Goal: Task Accomplishment & Management: Use online tool/utility

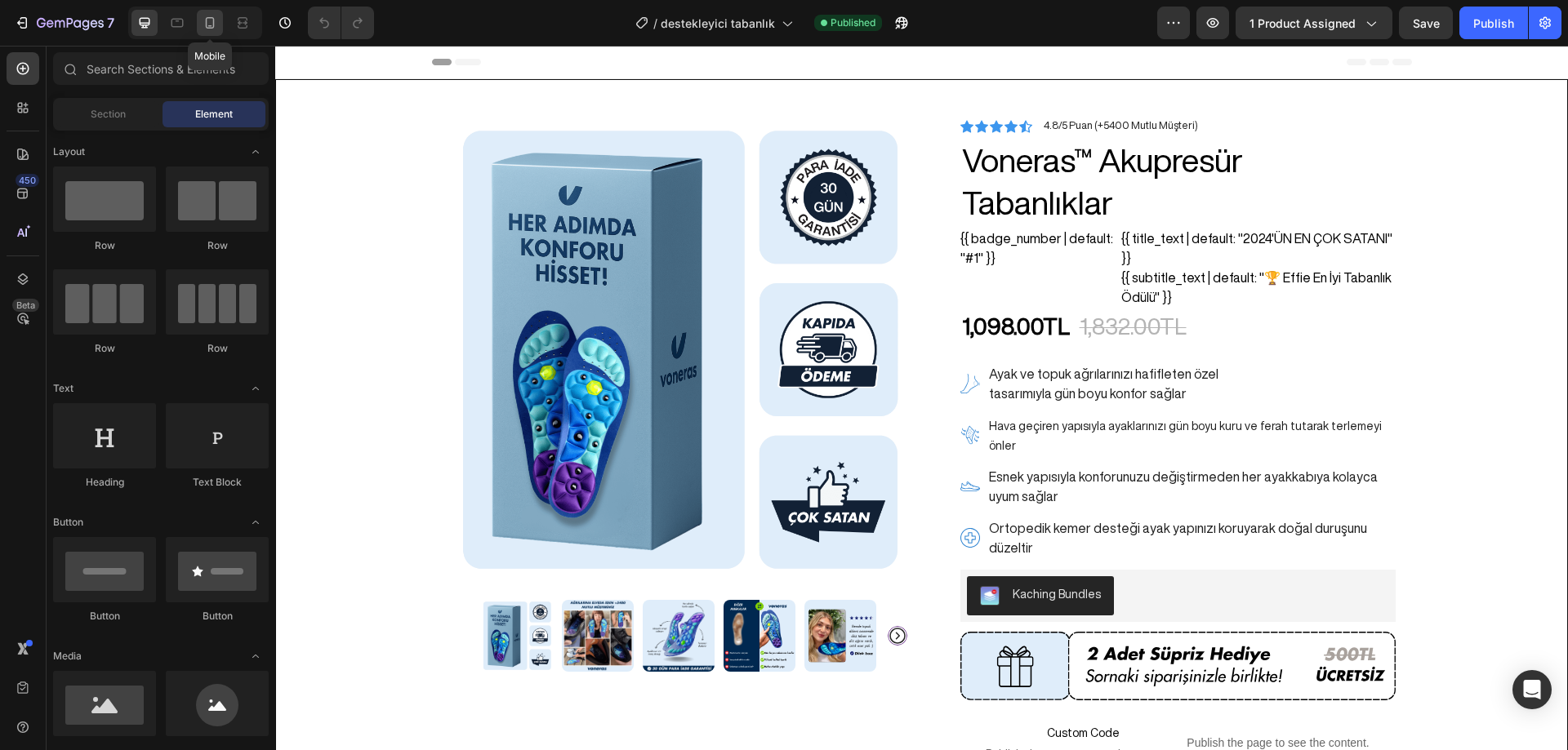
click at [212, 25] on icon at bounding box center [210, 23] width 17 height 17
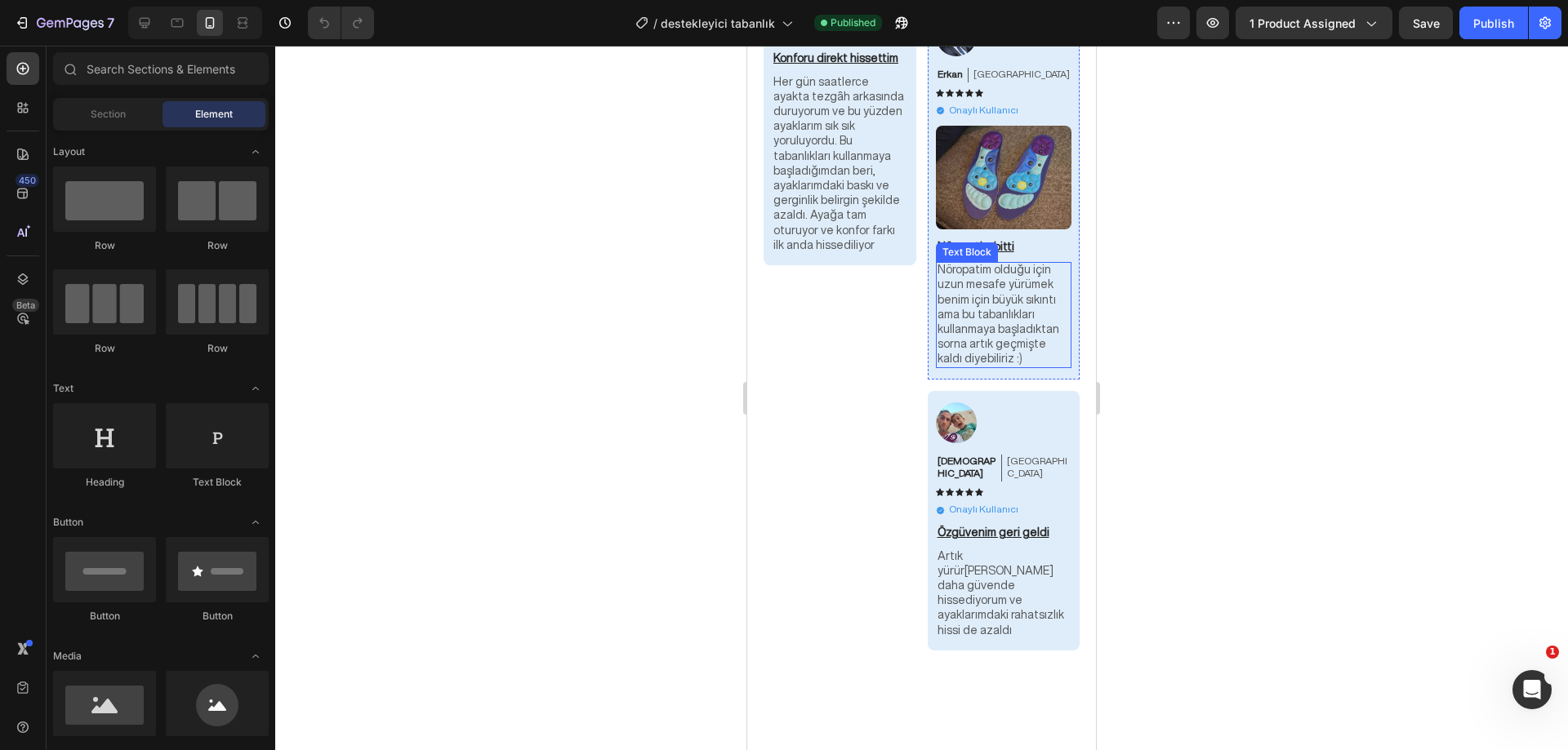
scroll to position [10220, 0]
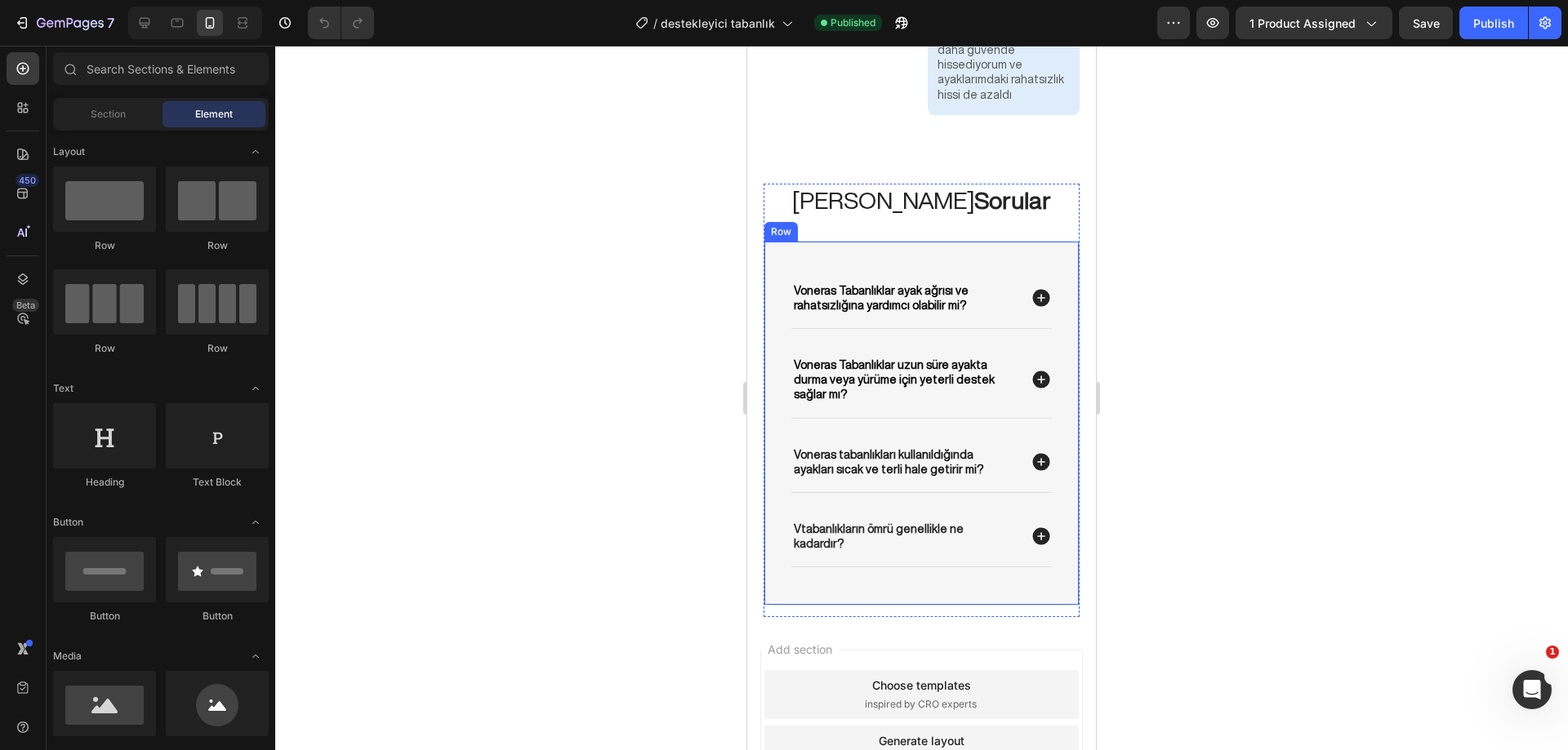
click at [934, 384] on div "Voneras Tabanlıklar ayak ağrısı ve rahatsızlığına yardımcı olabilir mi? Voneras…" at bounding box center [921, 423] width 316 height 365
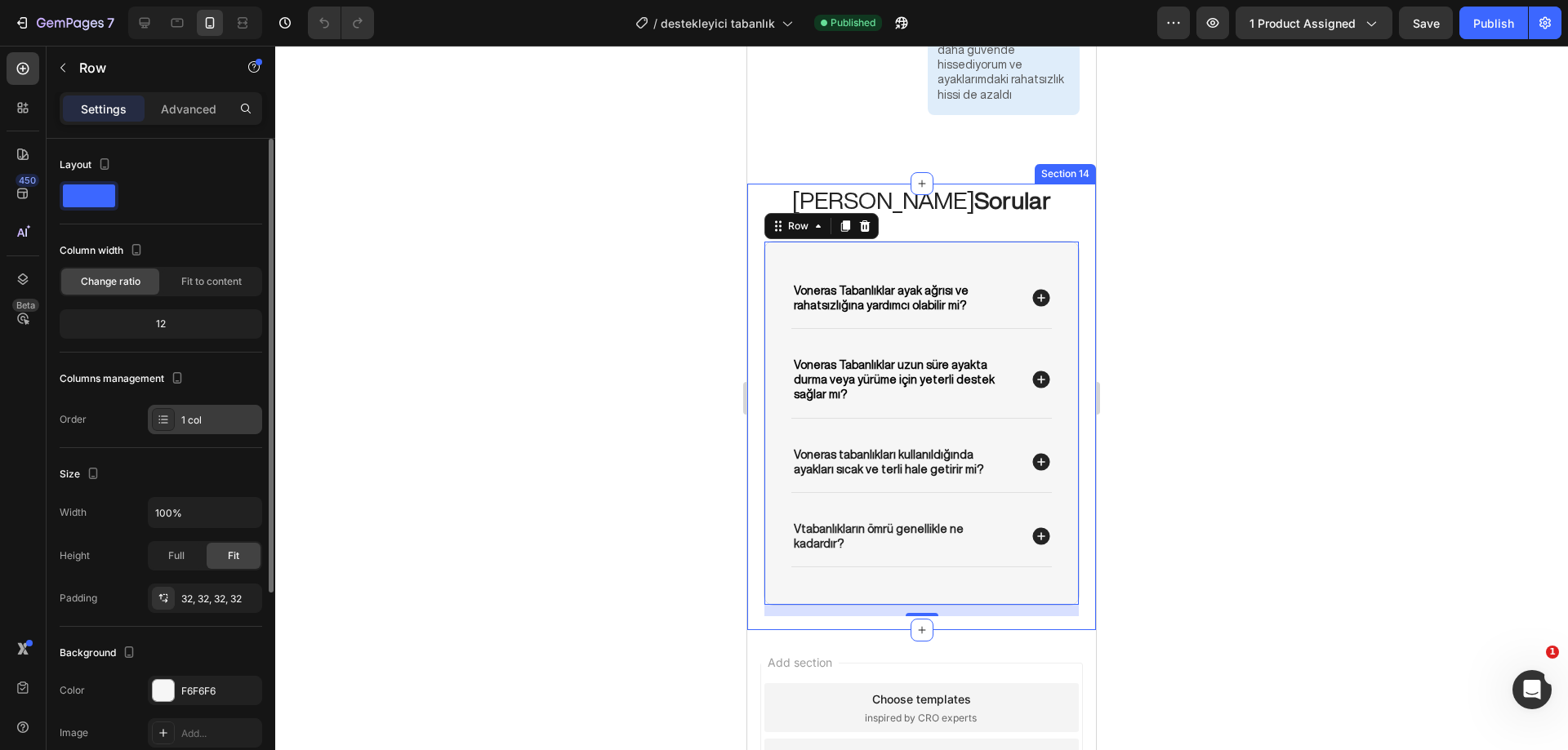
click at [167, 419] on icon at bounding box center [163, 420] width 13 height 13
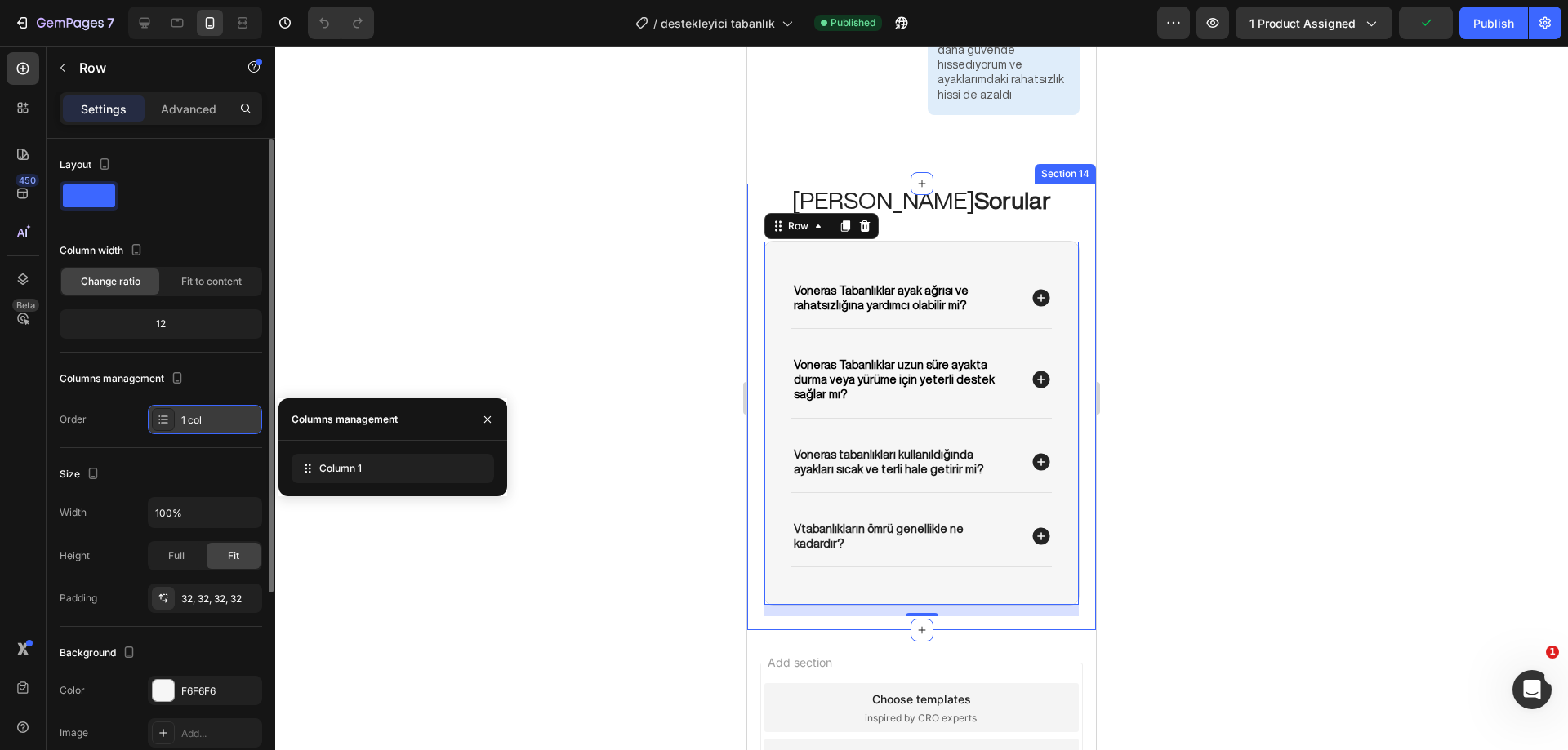
click at [167, 419] on icon at bounding box center [163, 420] width 13 height 13
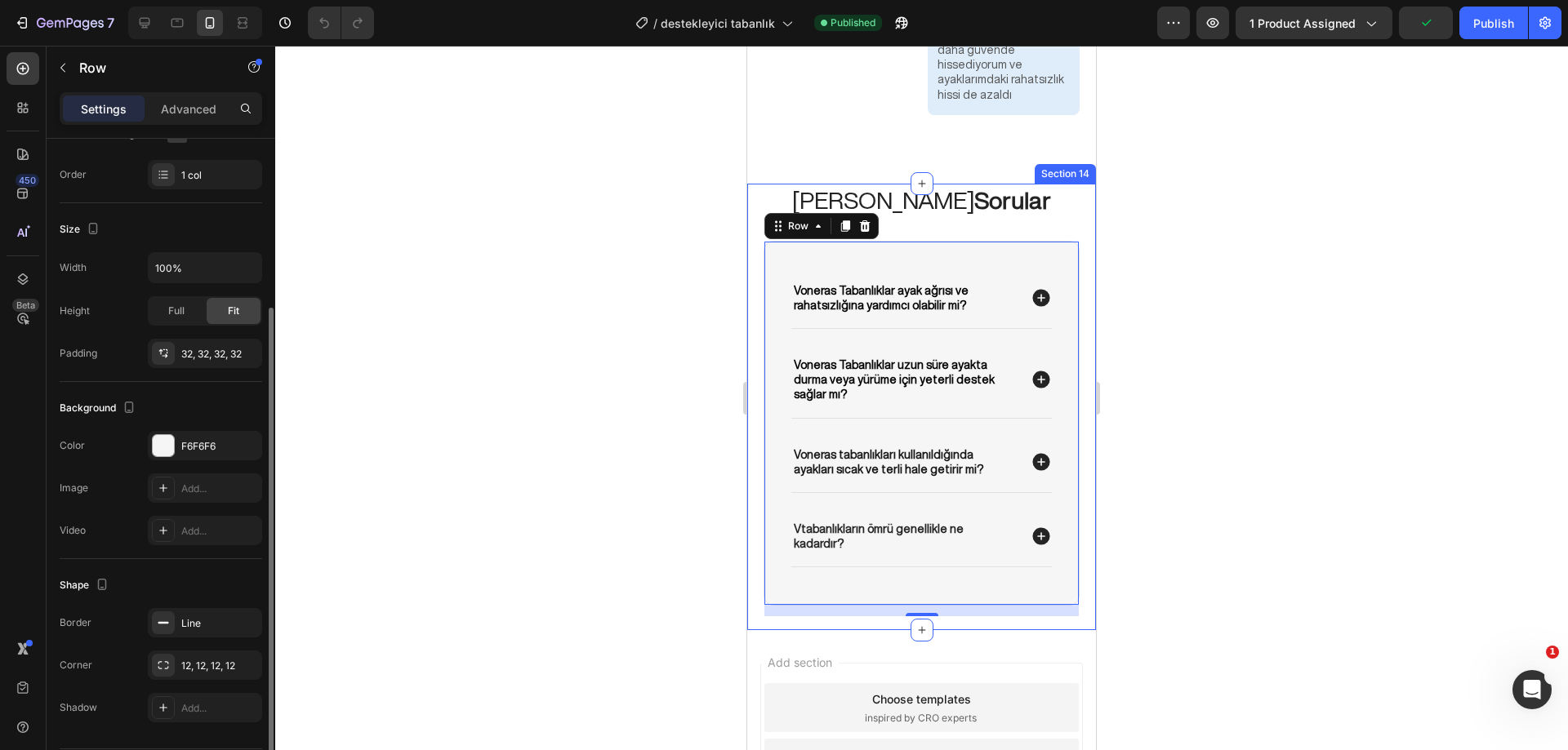
scroll to position [0, 0]
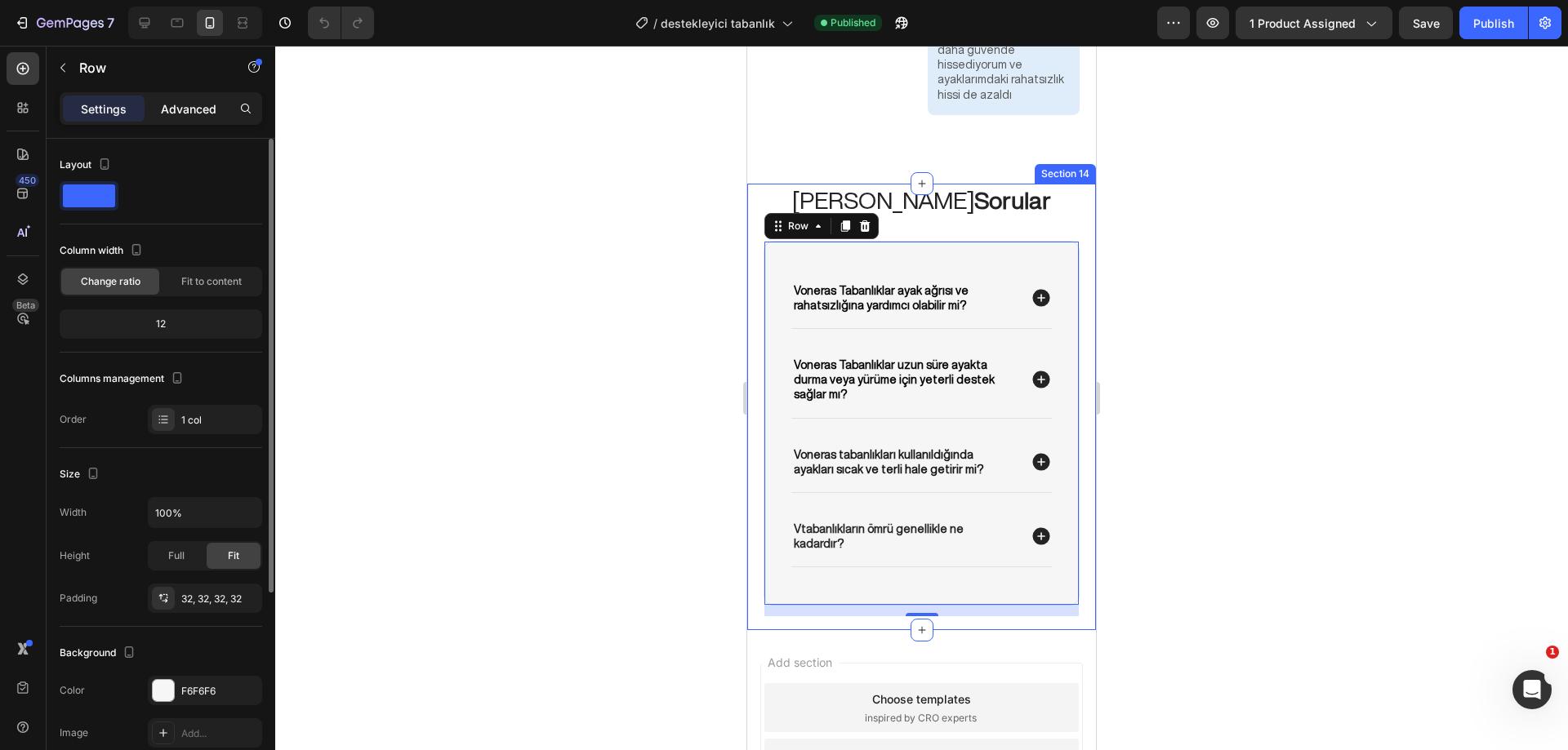
click at [200, 101] on p "Advanced" at bounding box center [188, 109] width 55 height 18
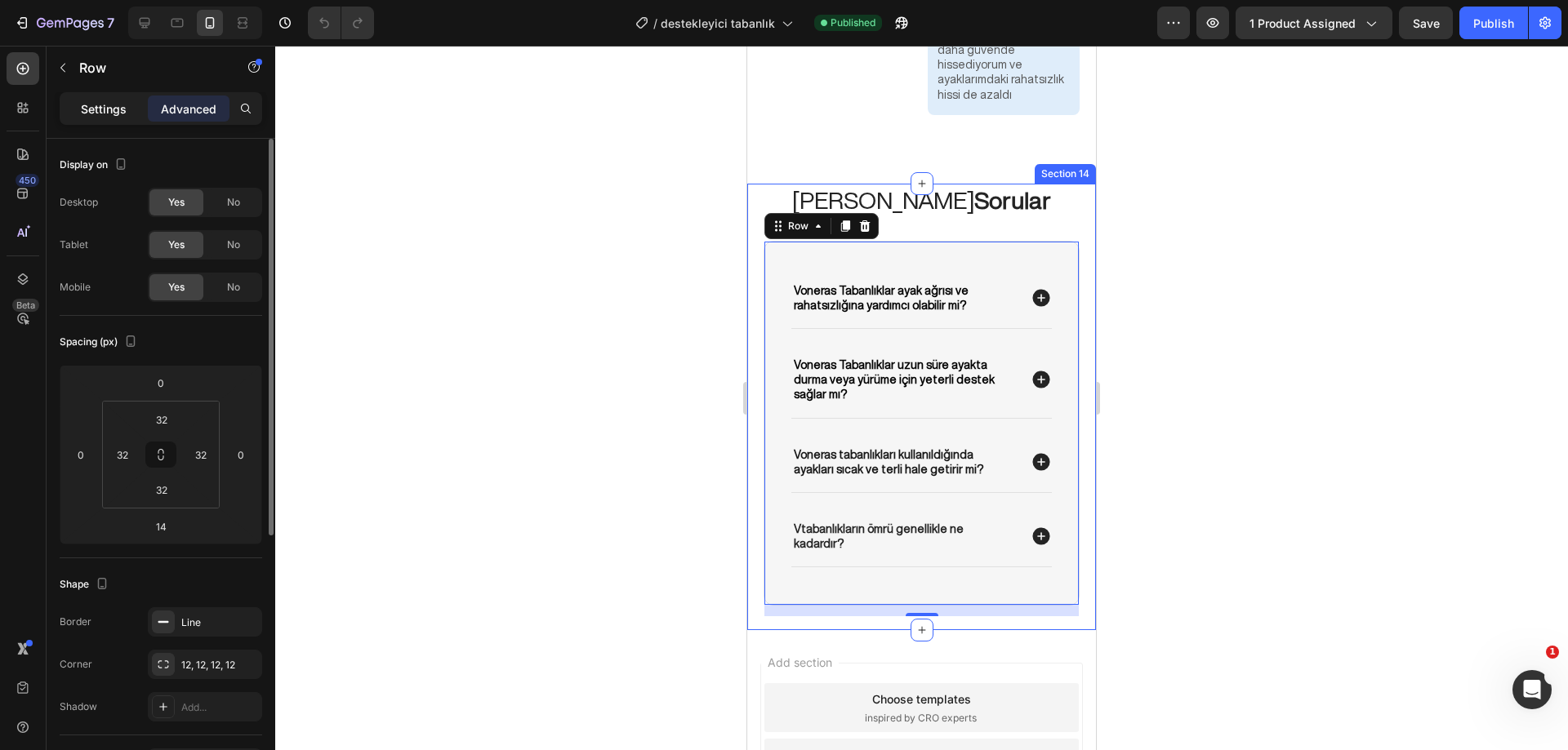
click at [101, 108] on p "Settings" at bounding box center [104, 109] width 46 height 18
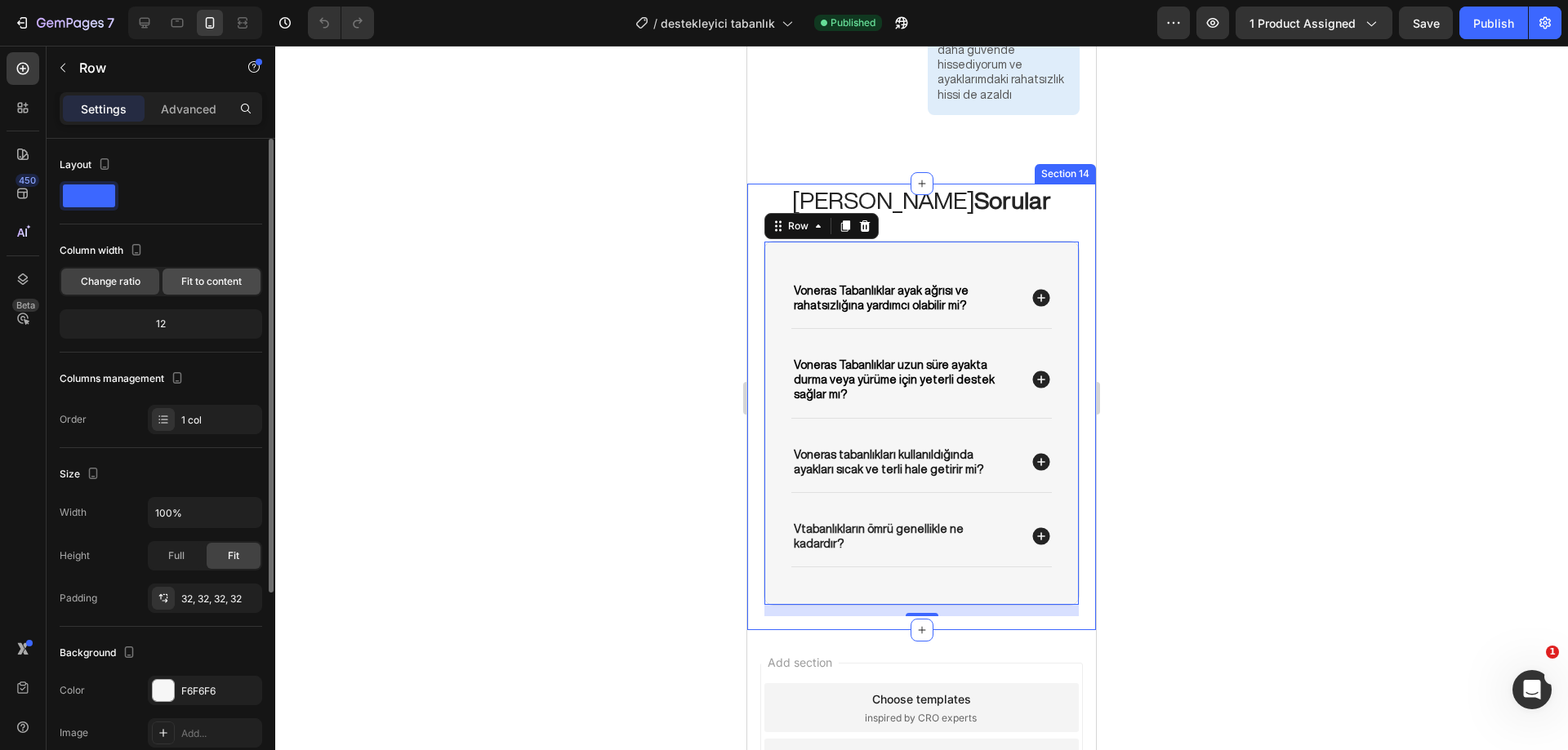
click at [217, 275] on span "Fit to content" at bounding box center [210, 281] width 60 height 15
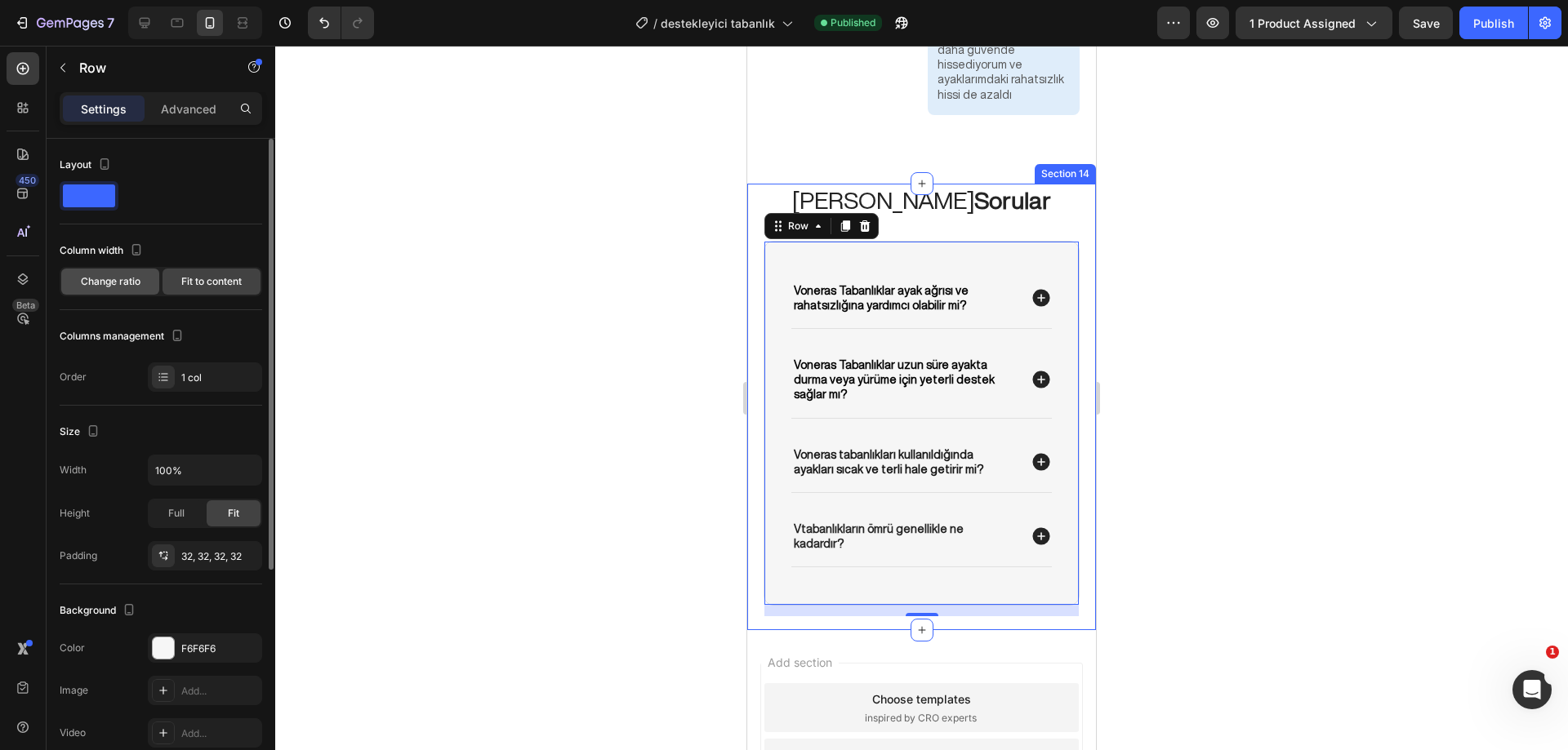
click at [117, 275] on span "Change ratio" at bounding box center [111, 281] width 60 height 15
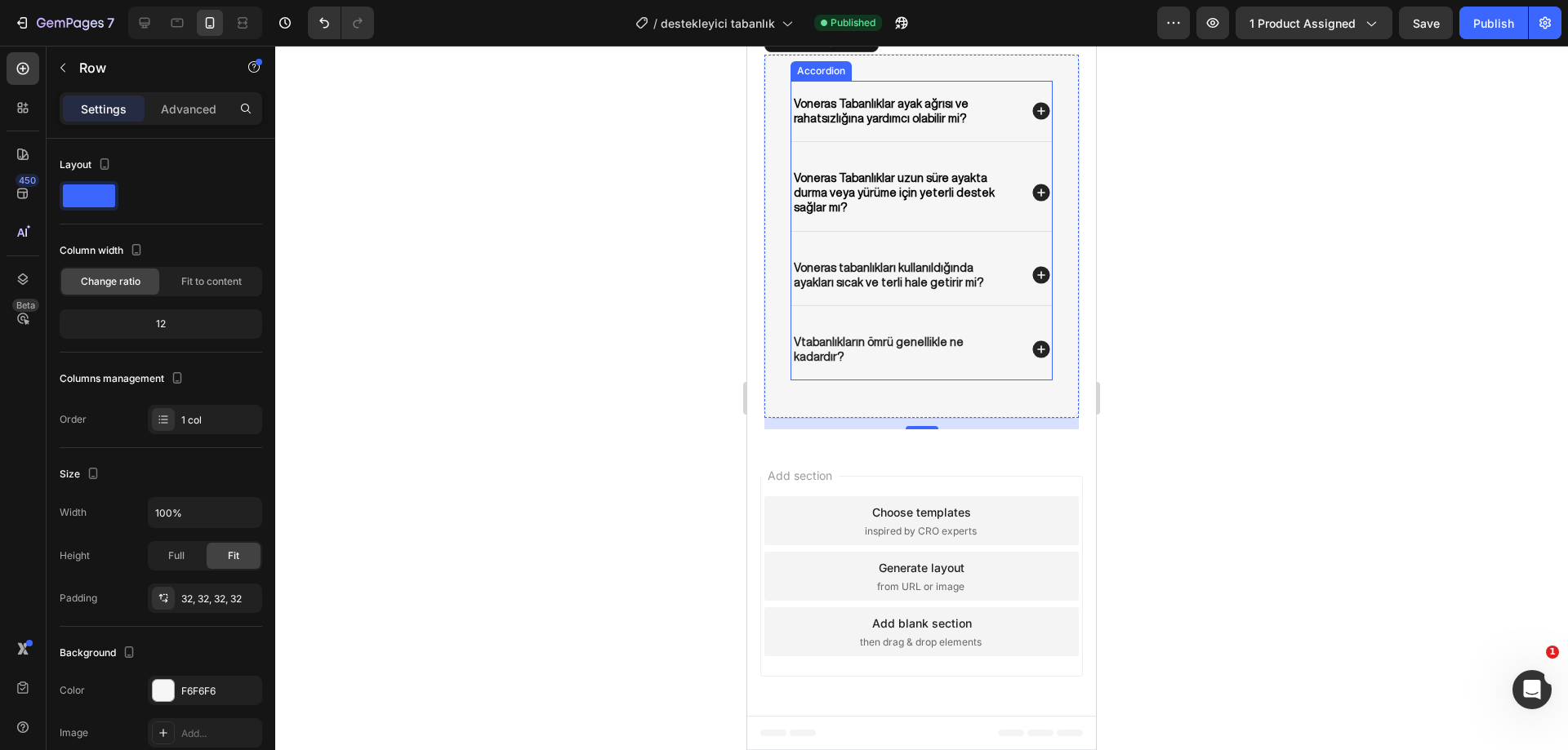
scroll to position [10465, 0]
click at [800, 305] on div "Voneras tabanlıkları kullanıldığında ayakları sıcak ve terli hale getirir mi?" at bounding box center [921, 274] width 260 height 60
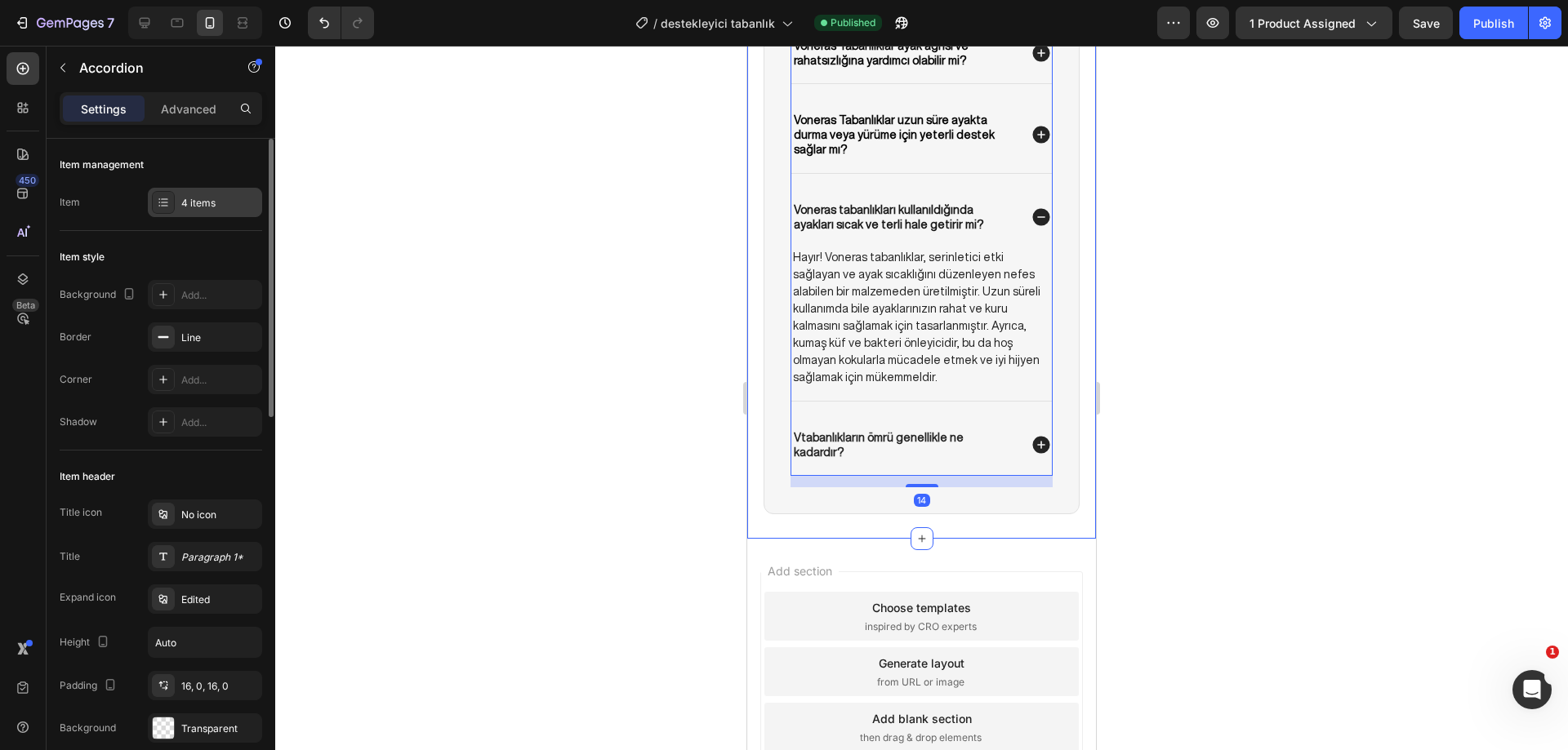
click at [179, 202] on div "4 items" at bounding box center [205, 202] width 114 height 30
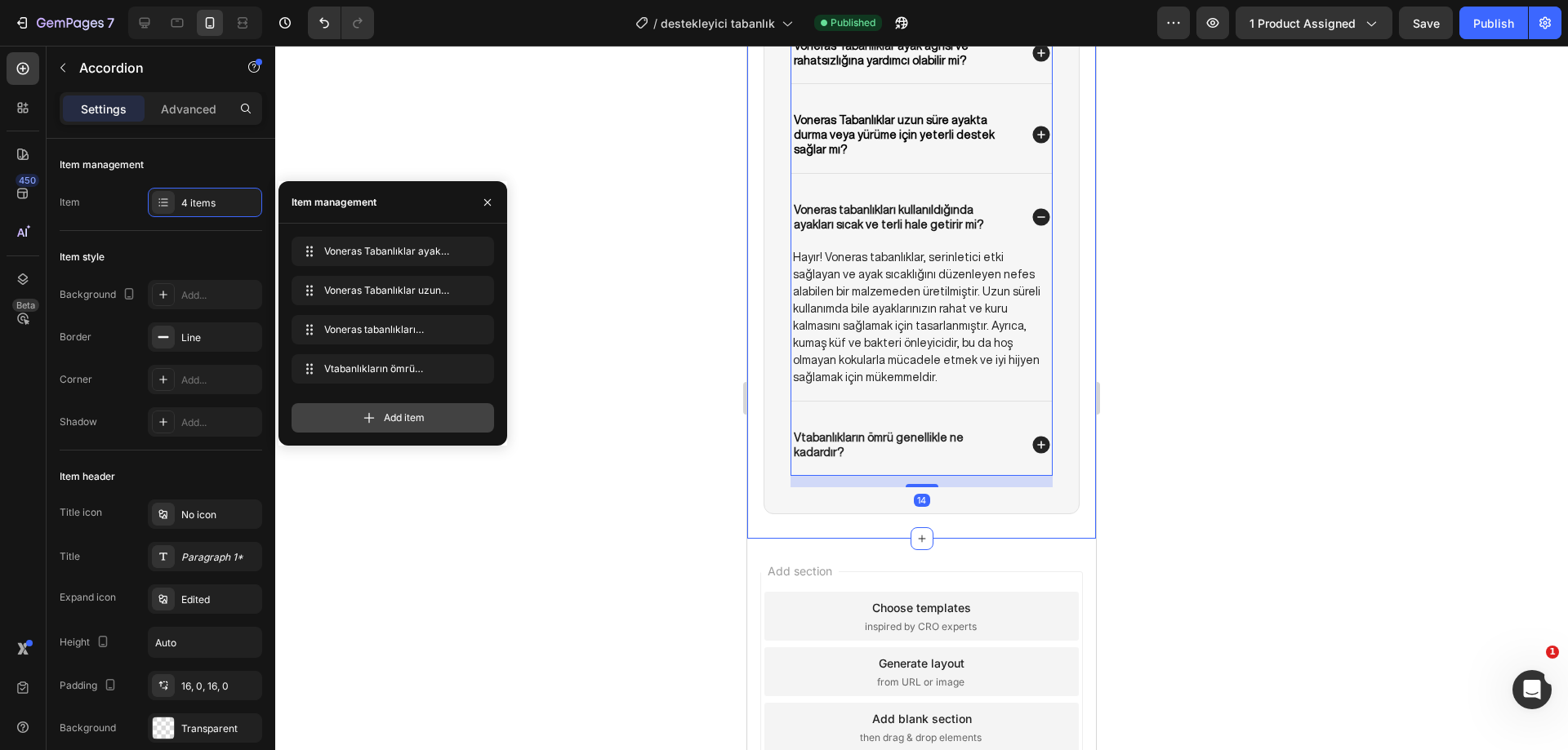
click at [400, 419] on span "Add item" at bounding box center [404, 418] width 41 height 15
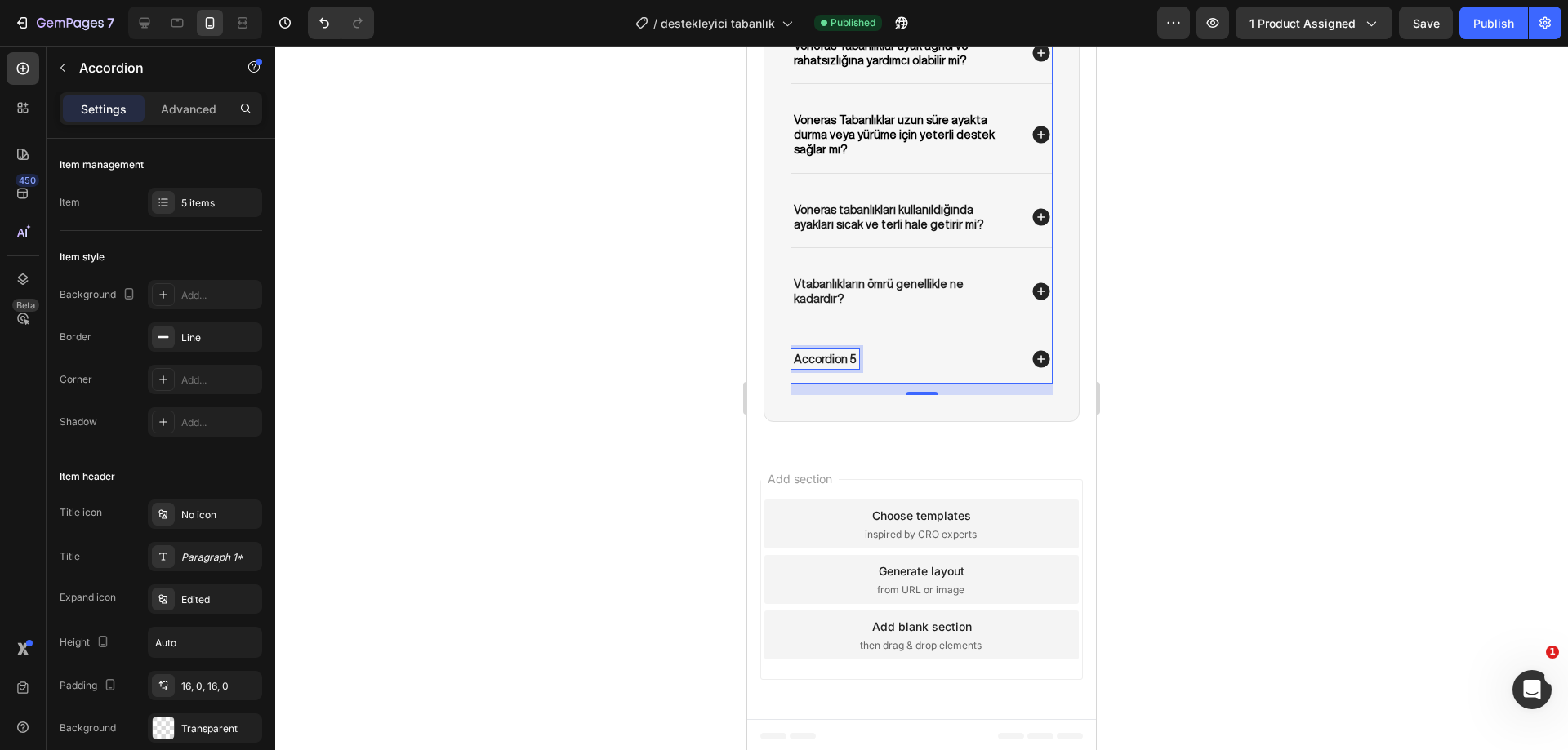
click at [840, 369] on div "Accordion 5" at bounding box center [824, 359] width 67 height 19
click at [840, 366] on p "Accordion 5" at bounding box center [825, 359] width 63 height 15
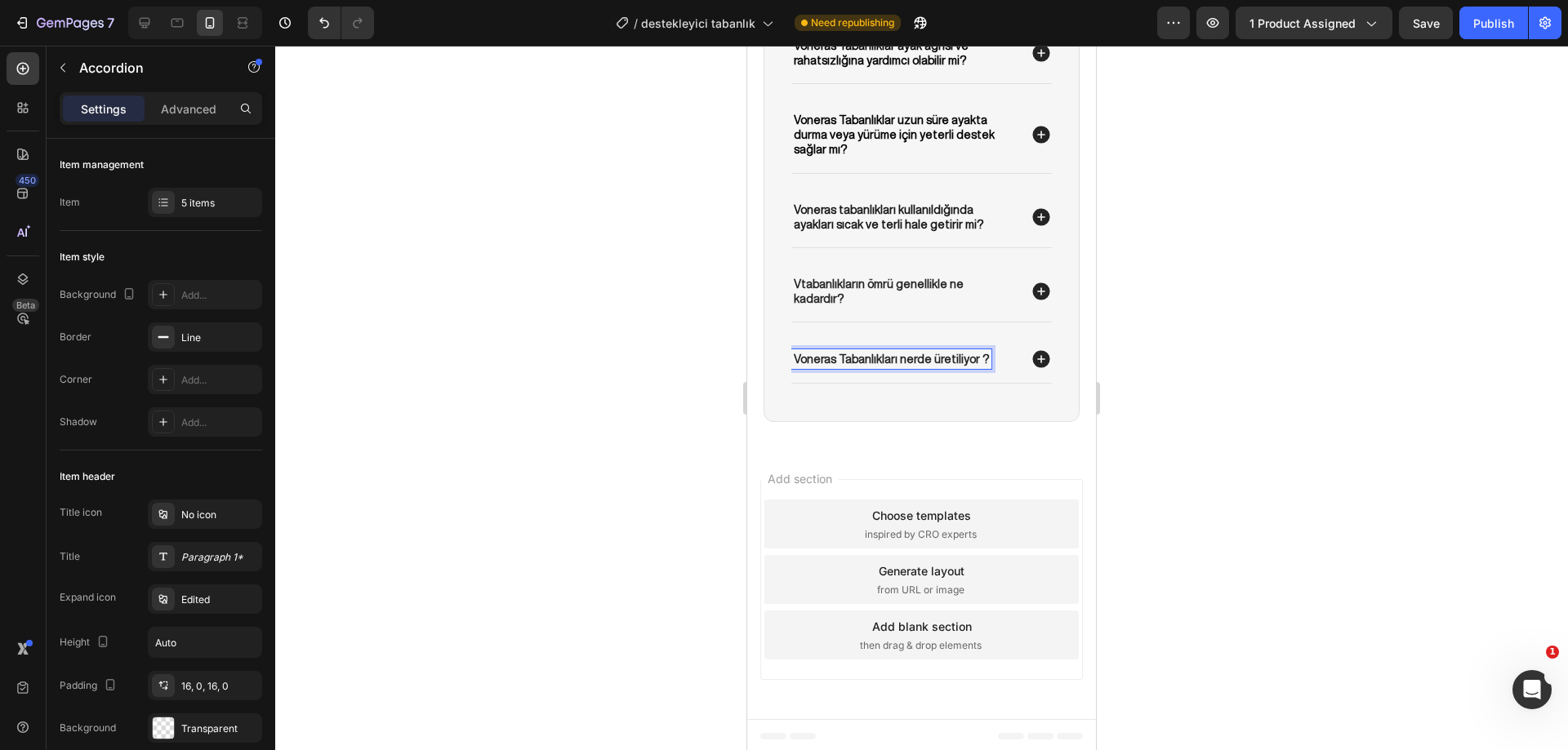
click at [1220, 401] on div at bounding box center [921, 398] width 1292 height 704
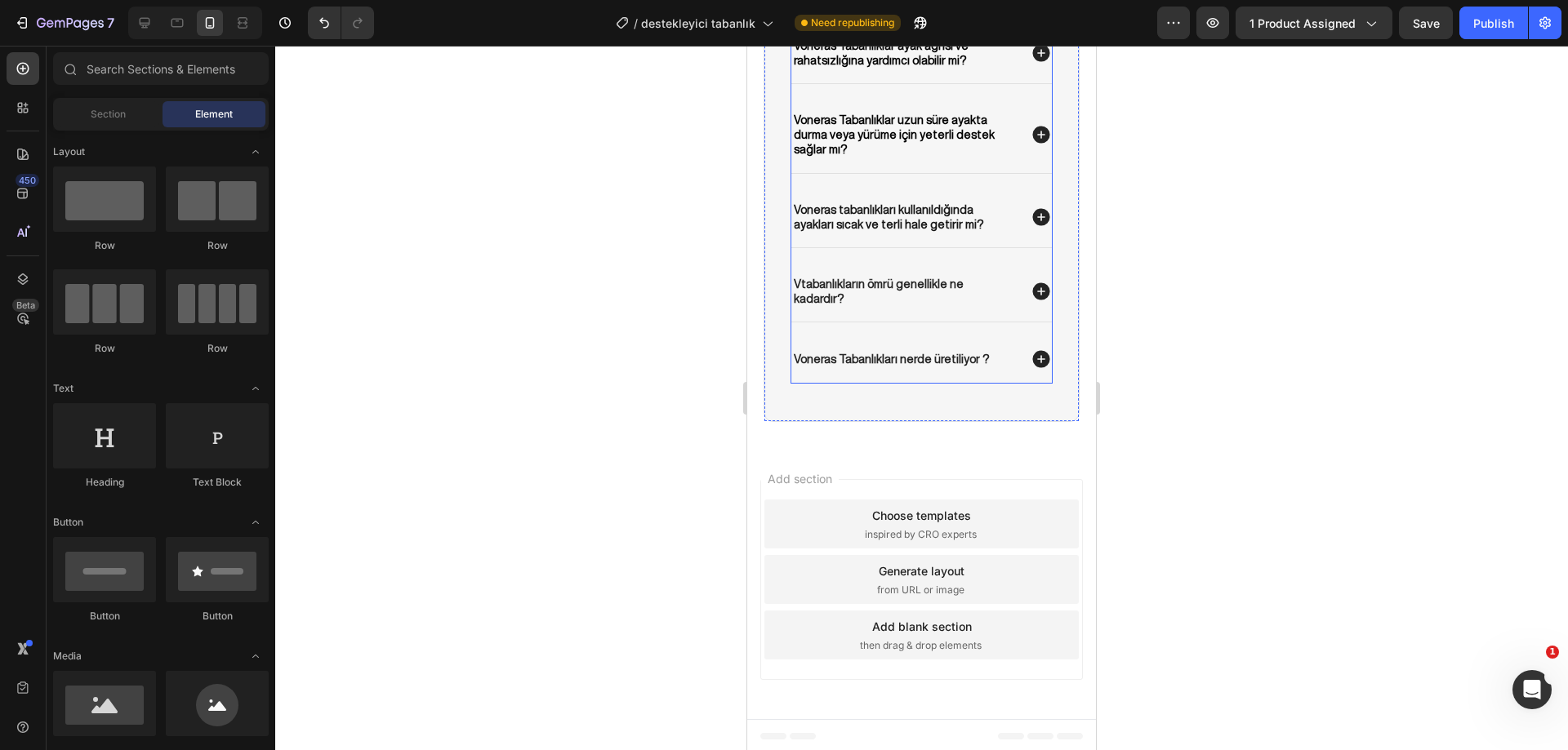
click at [917, 306] on p "Vtabanlıkların ömrü genellikle ne kadardır?" at bounding box center [904, 292] width 221 height 30
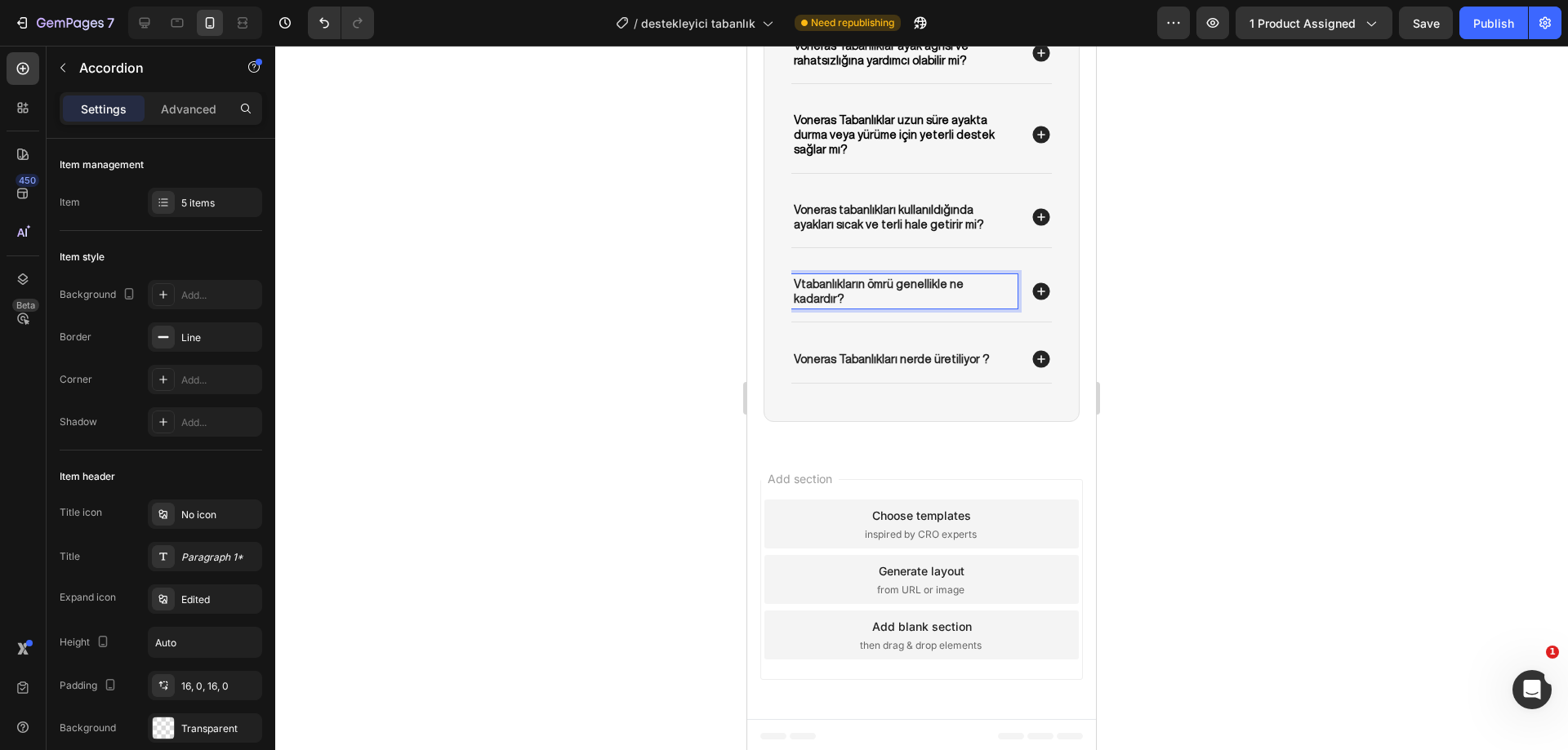
click at [803, 306] on p "Vtabanlıkların ömrü genellikle ne kadardır?" at bounding box center [904, 292] width 221 height 30
click at [799, 306] on p "Vtabanlıkların ömrü genellikle ne kadardır?" at bounding box center [904, 292] width 221 height 30
click at [1290, 435] on div at bounding box center [921, 398] width 1292 height 704
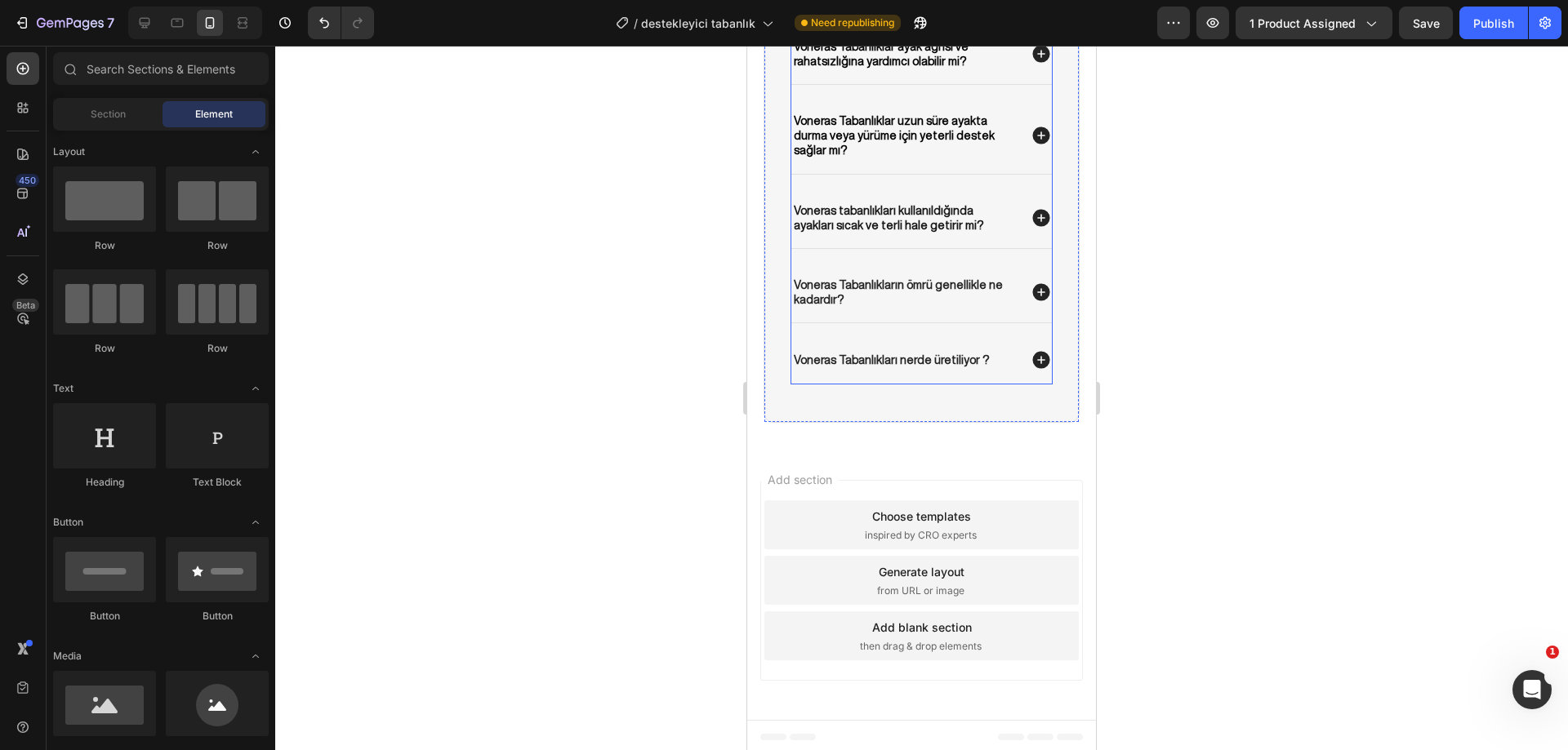
click at [931, 367] on p "Voneras Tabanlıkları nerde üretiliyor ?" at bounding box center [891, 360] width 195 height 15
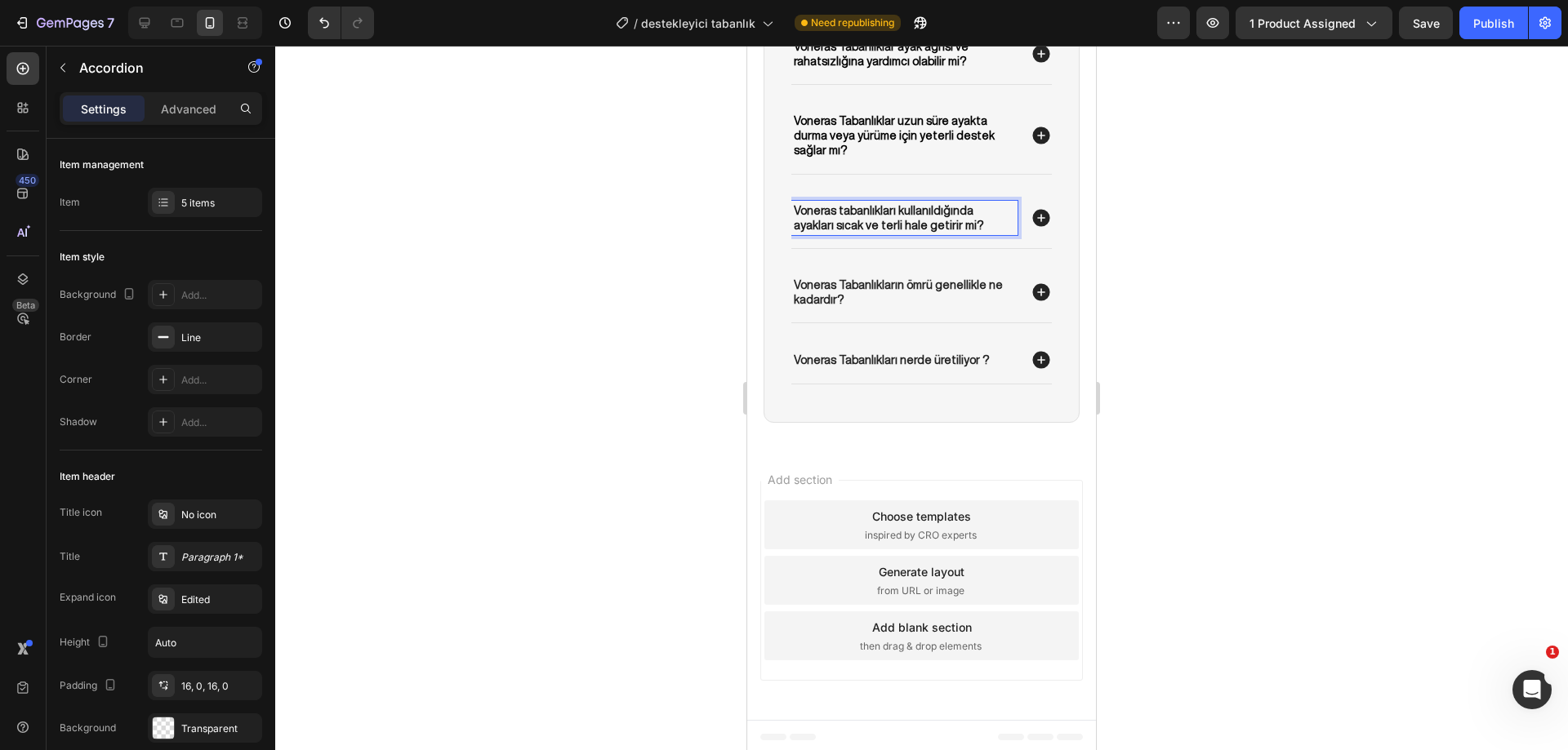
click at [842, 232] on p "Voneras tabanlıkları kullanıldığında ayakları sıcak ve terli hale getirir mi?" at bounding box center [904, 218] width 221 height 30
click at [1262, 399] on div at bounding box center [921, 398] width 1292 height 704
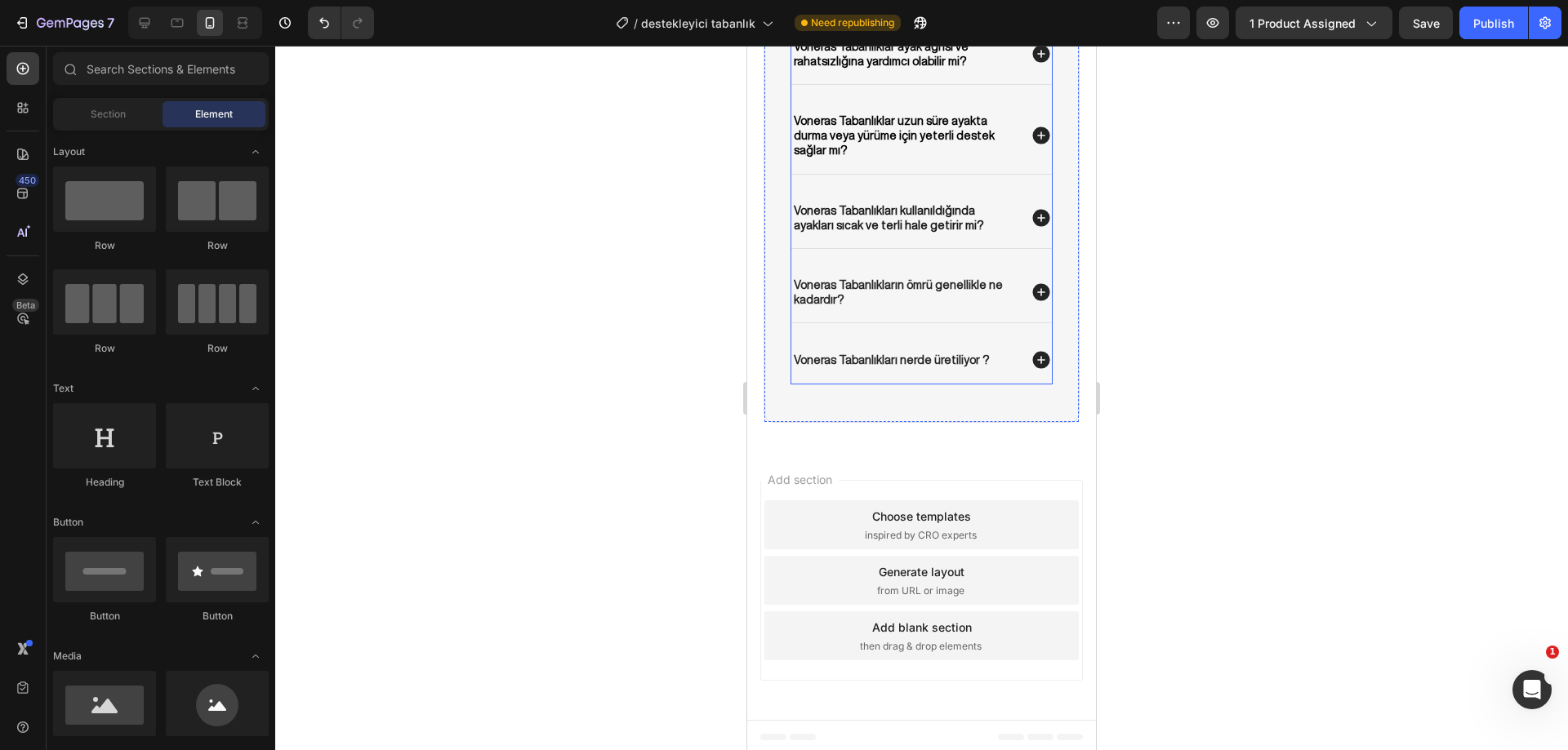
click at [1032, 369] on icon at bounding box center [1040, 360] width 18 height 18
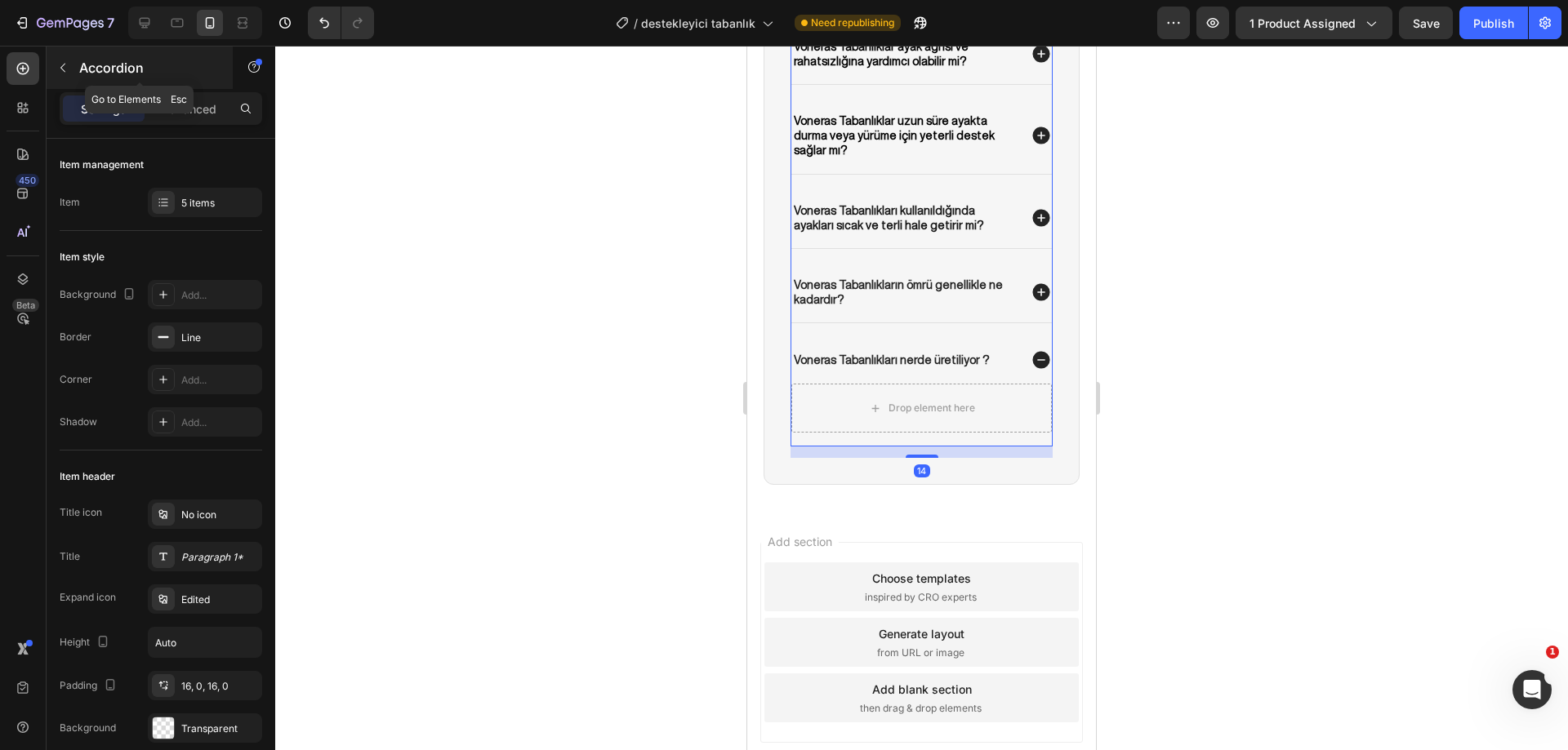
click at [75, 74] on button "button" at bounding box center [63, 67] width 26 height 26
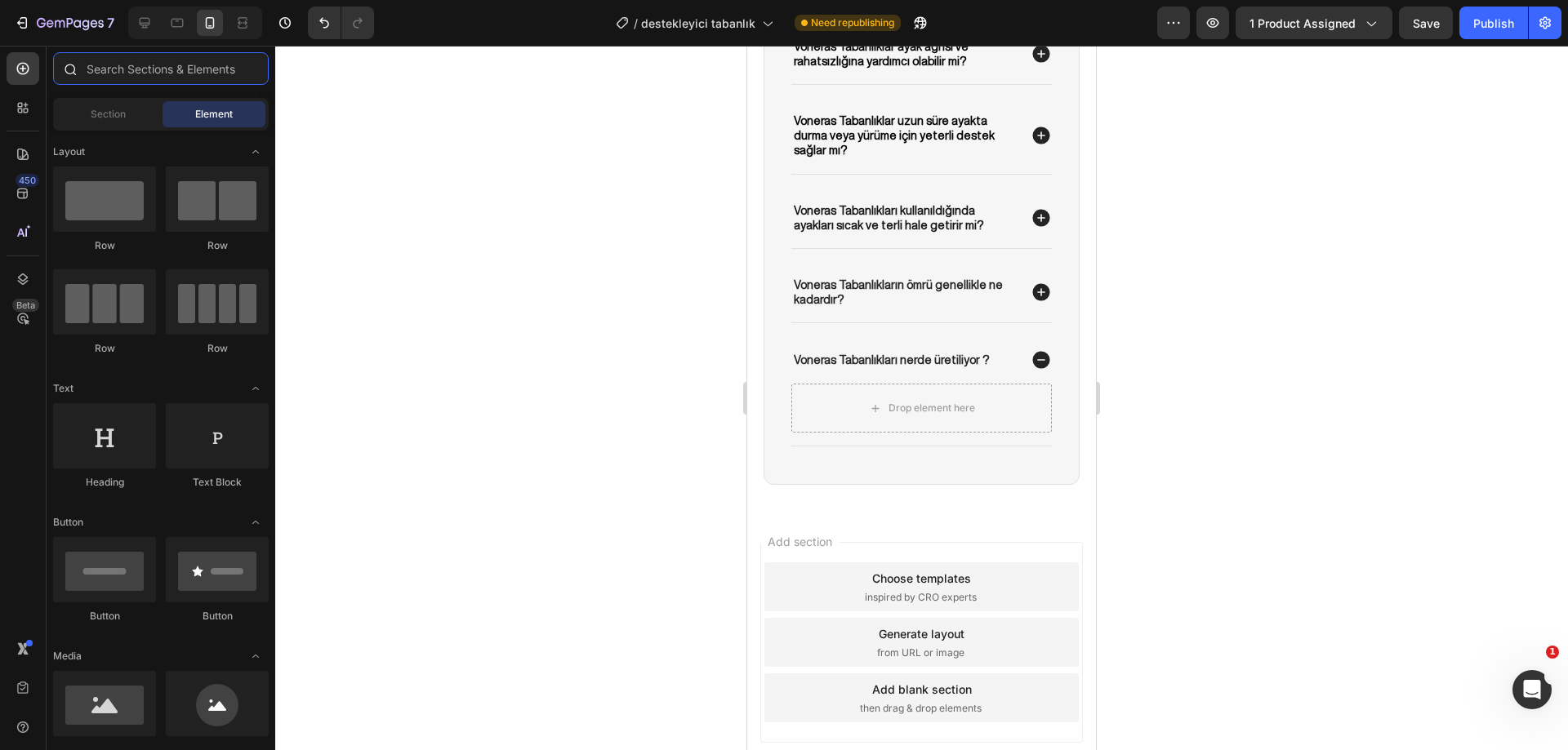
click at [131, 66] on input "text" at bounding box center [162, 68] width 216 height 32
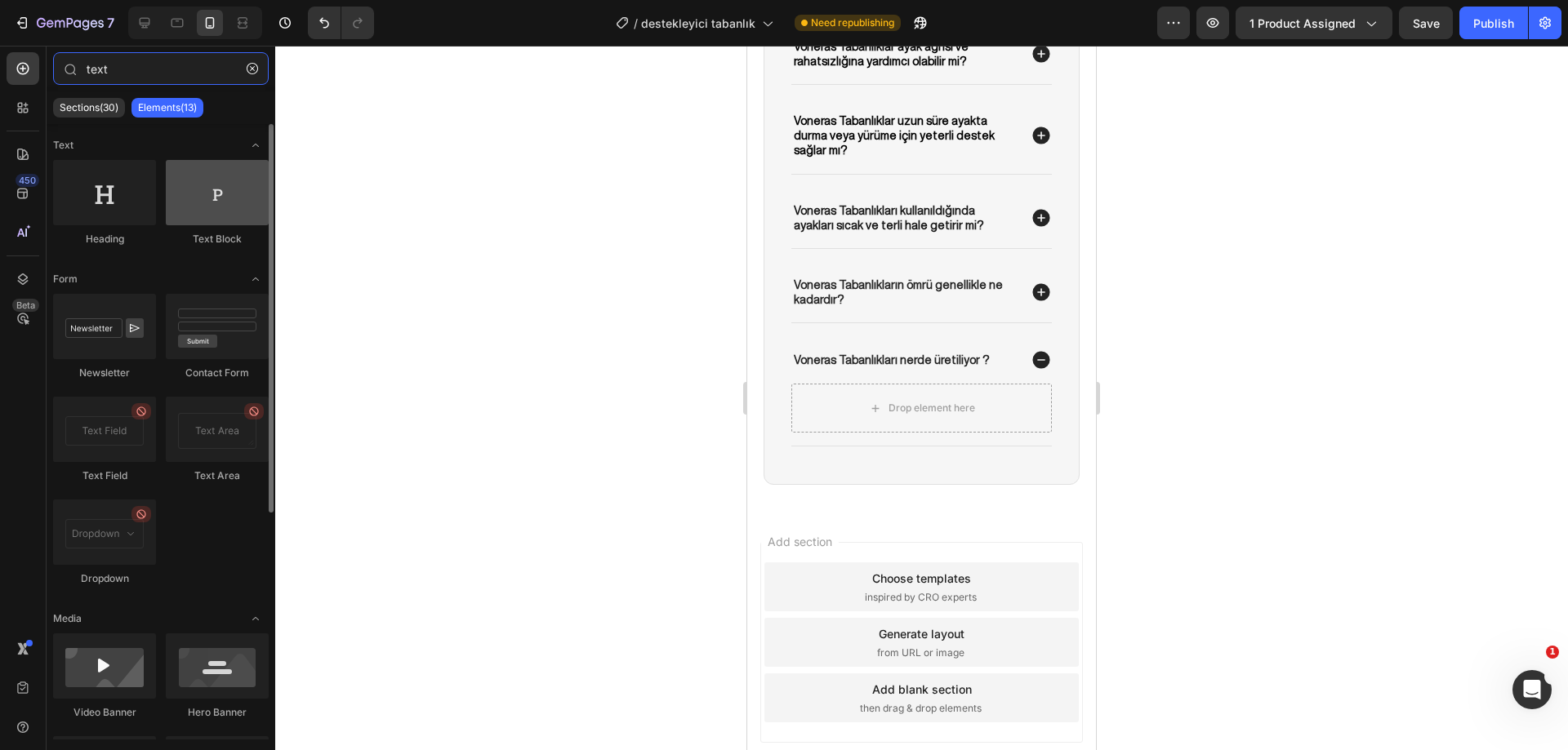
type input "text"
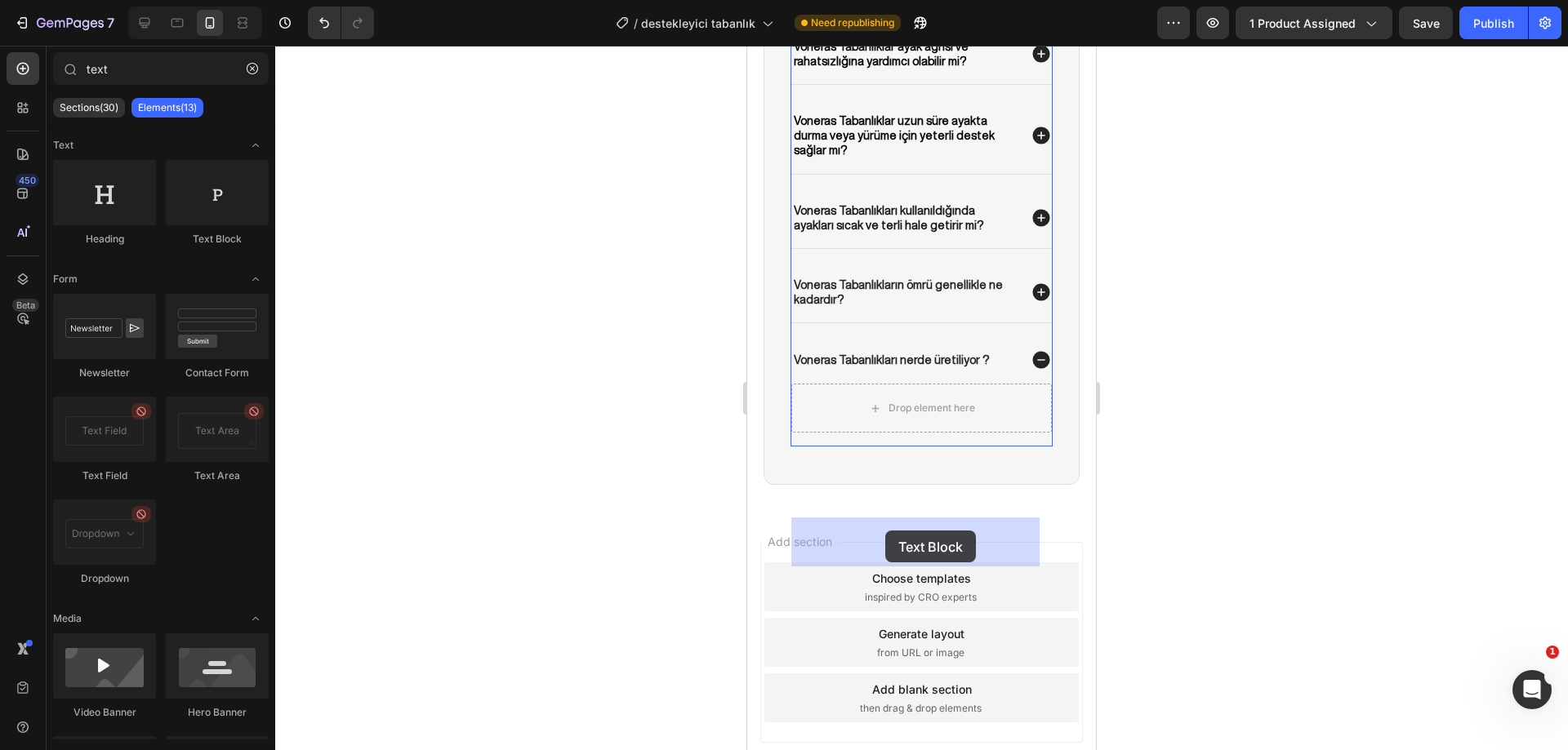
drag, startPoint x: 957, startPoint y: 246, endPoint x: 885, endPoint y: 530, distance: 293.0
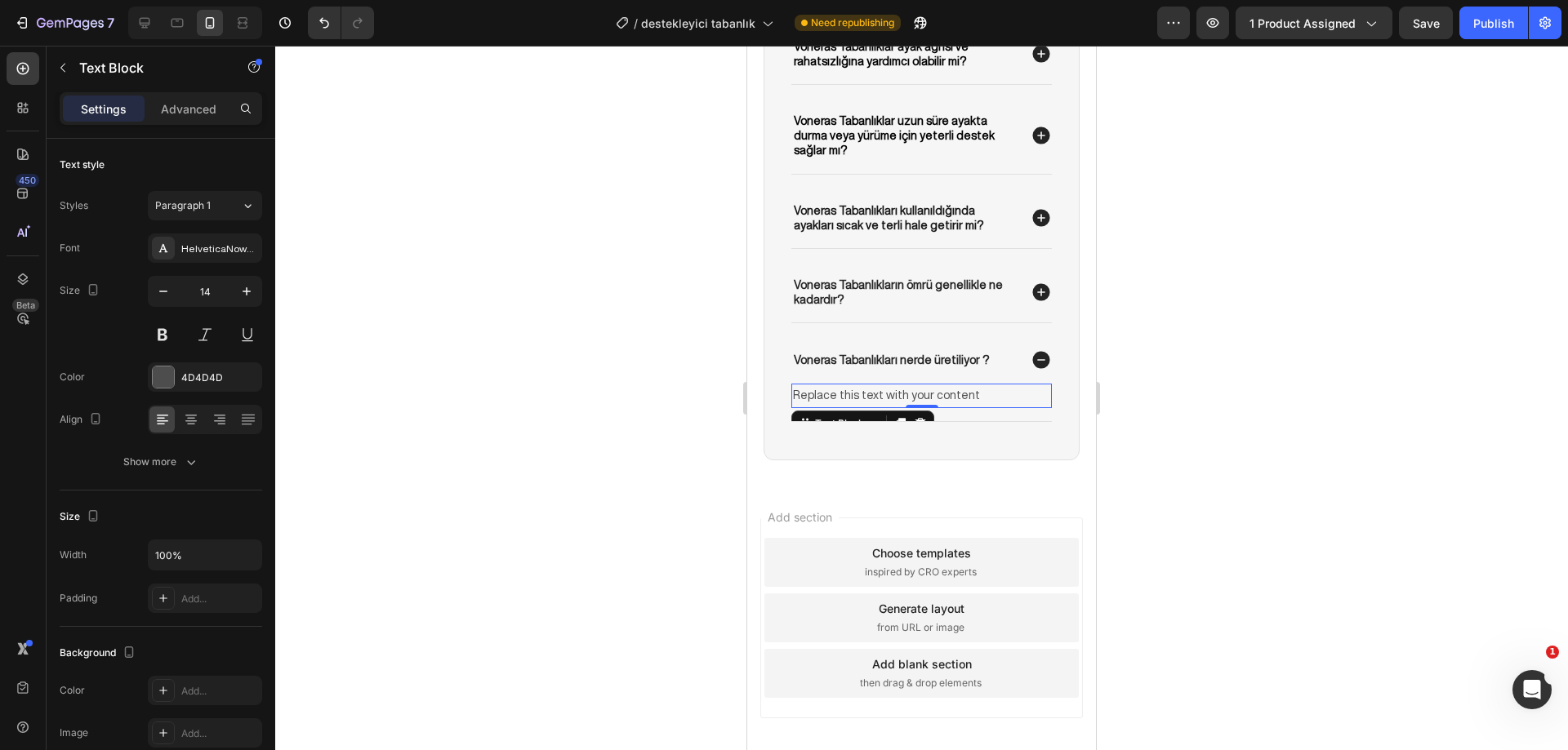
click at [904, 407] on div "Replace this text with your content" at bounding box center [921, 396] width 260 height 24
click at [904, 406] on p "Replace this text with your content" at bounding box center [921, 396] width 257 height 20
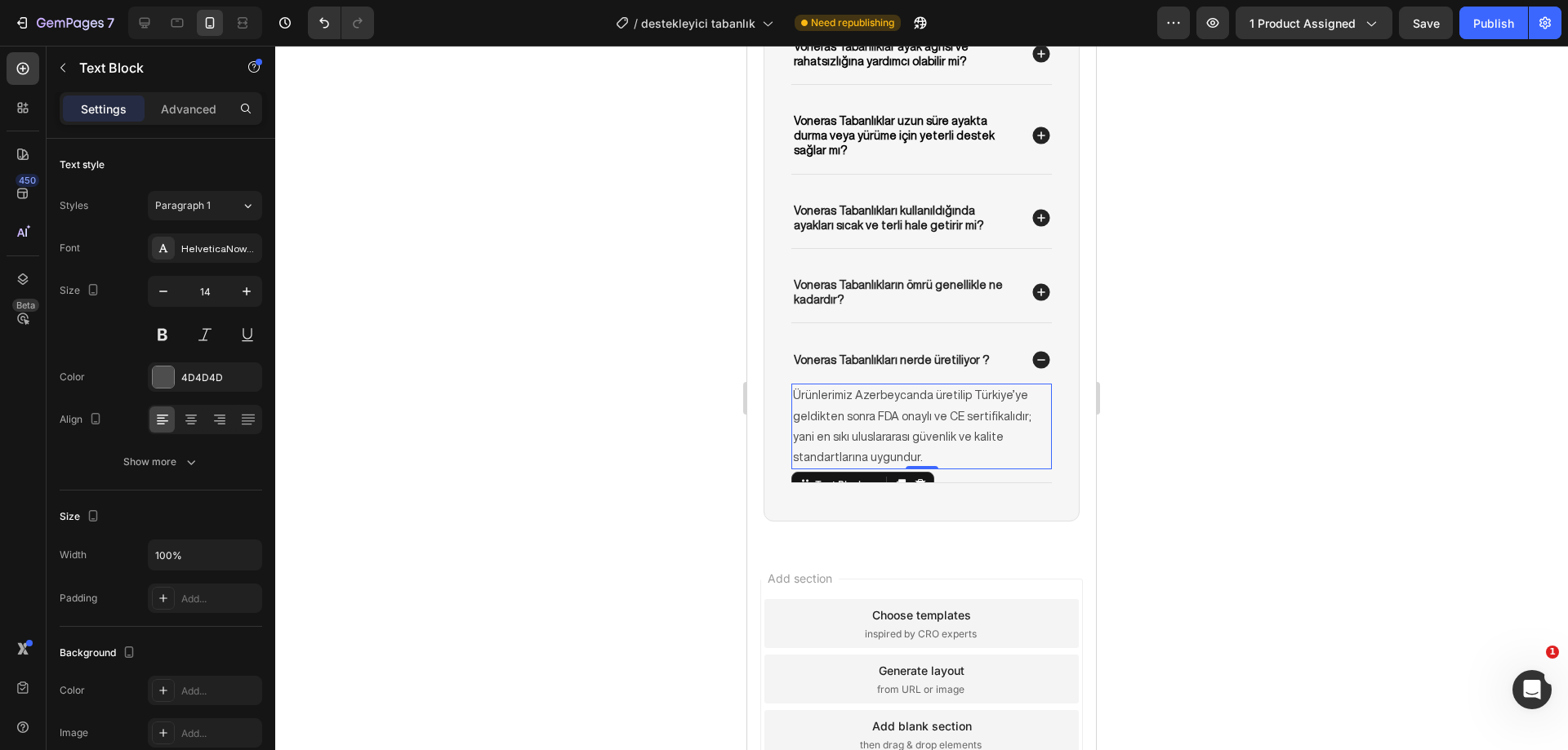
click at [1283, 509] on div at bounding box center [921, 398] width 1292 height 704
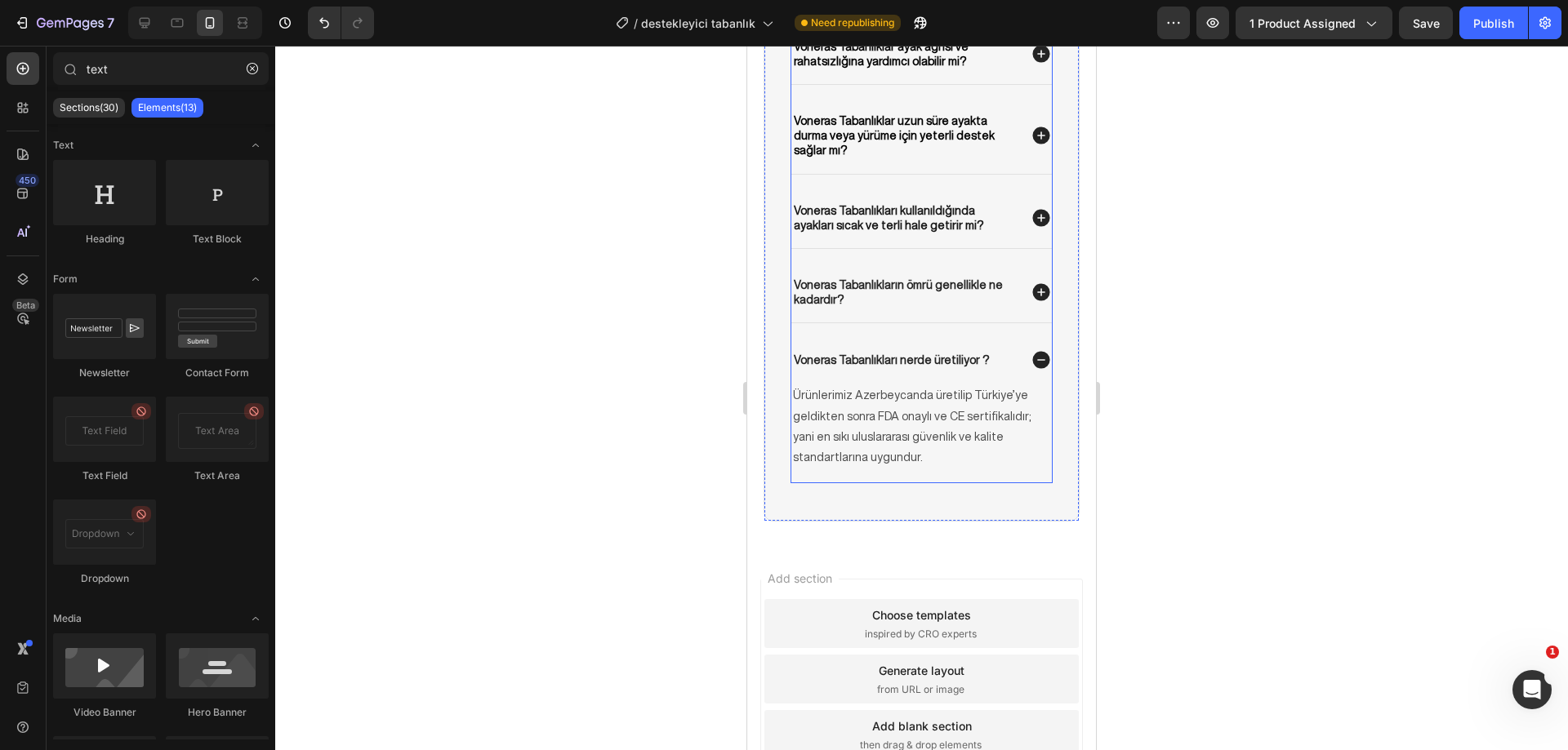
click at [1032, 301] on icon at bounding box center [1040, 292] width 18 height 18
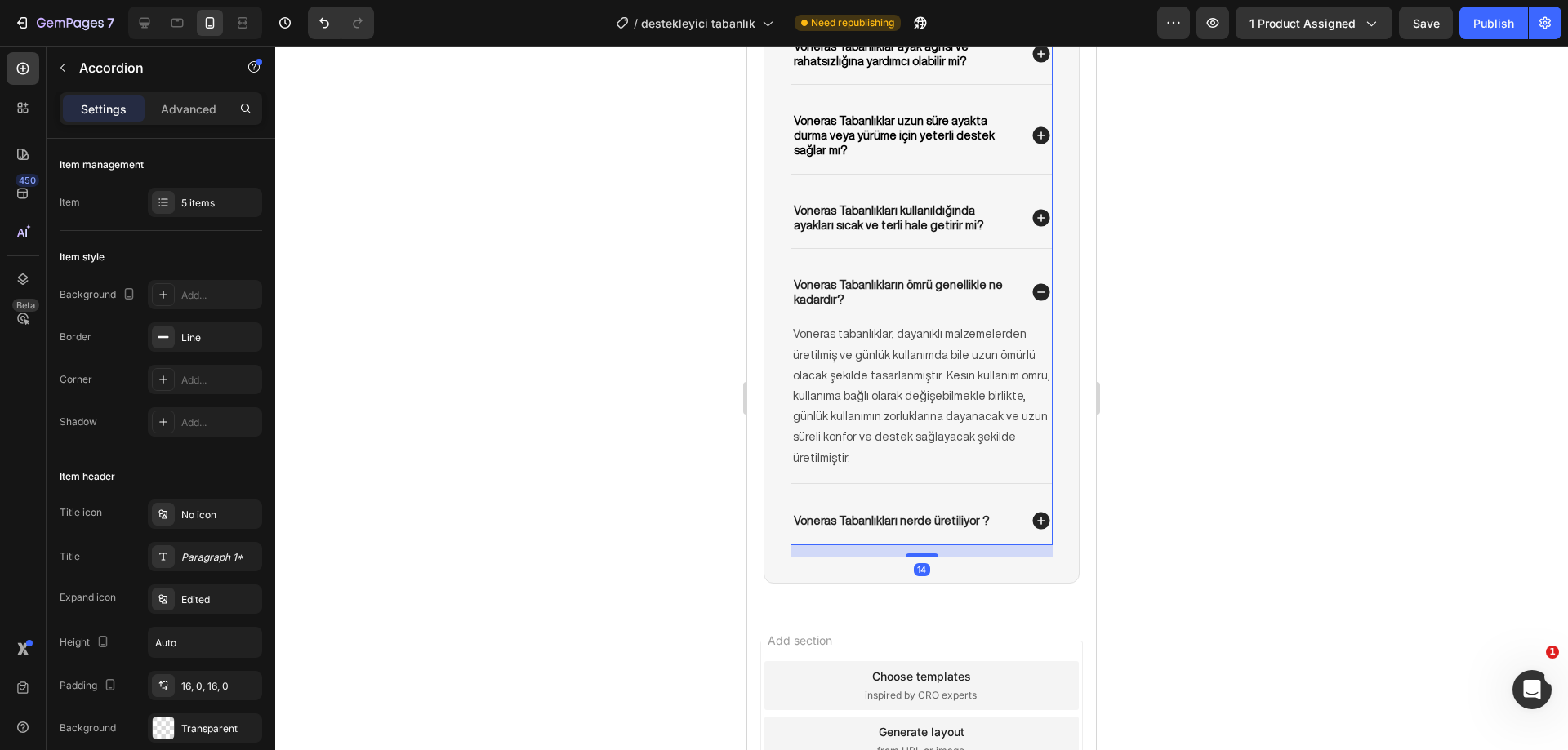
click at [1032, 301] on icon at bounding box center [1040, 292] width 18 height 18
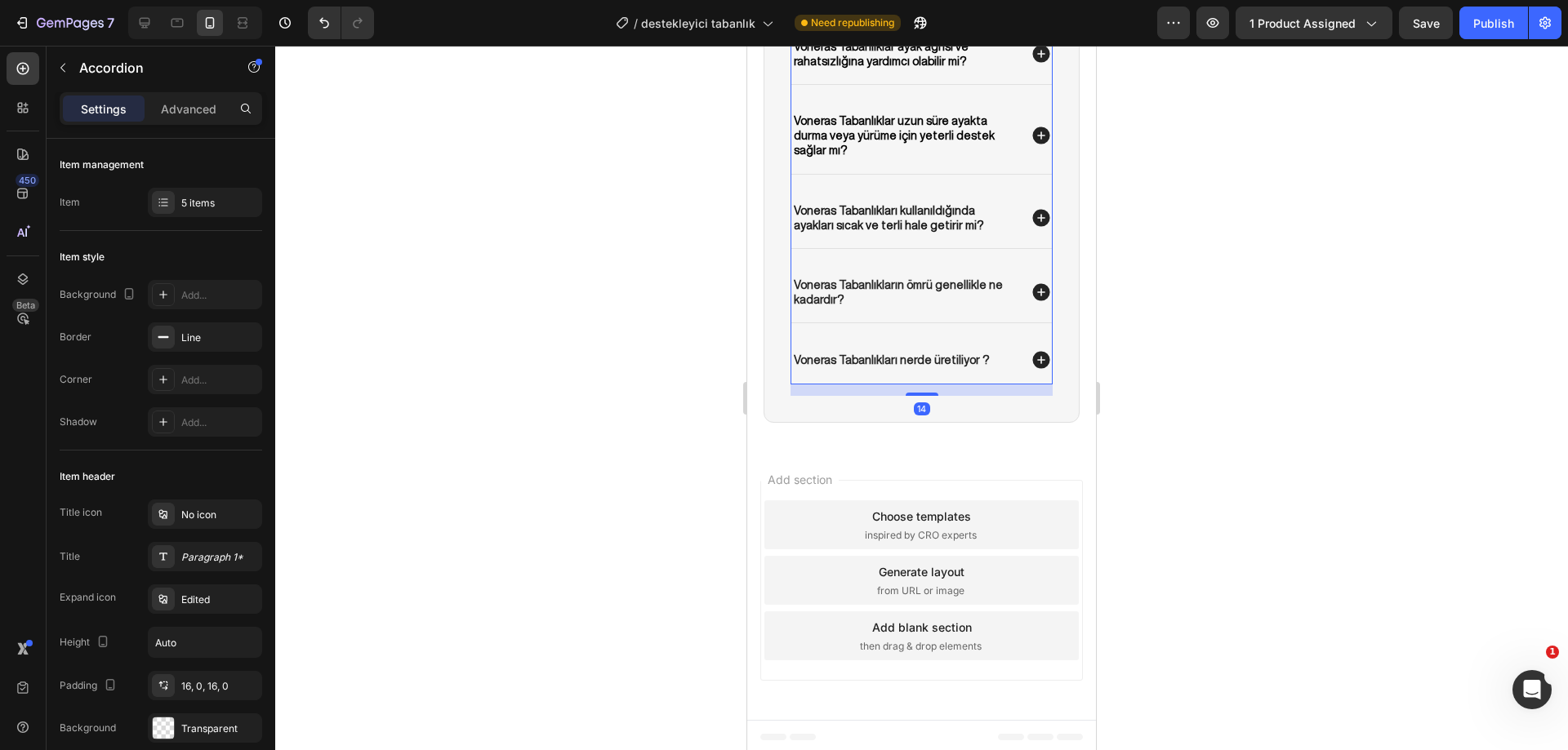
click at [1032, 369] on icon at bounding box center [1040, 360] width 18 height 18
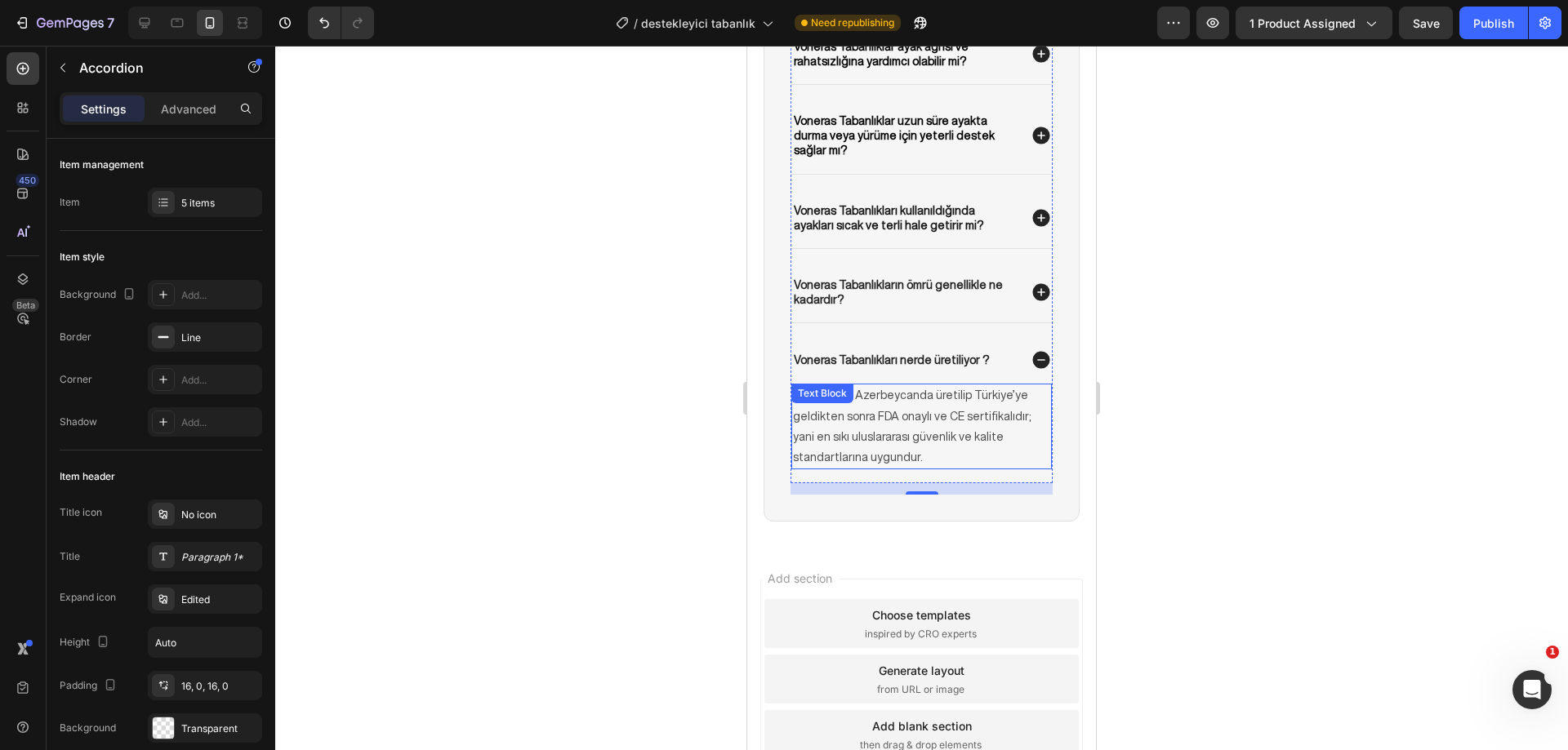
click at [846, 400] on div "Text Block" at bounding box center [822, 393] width 55 height 15
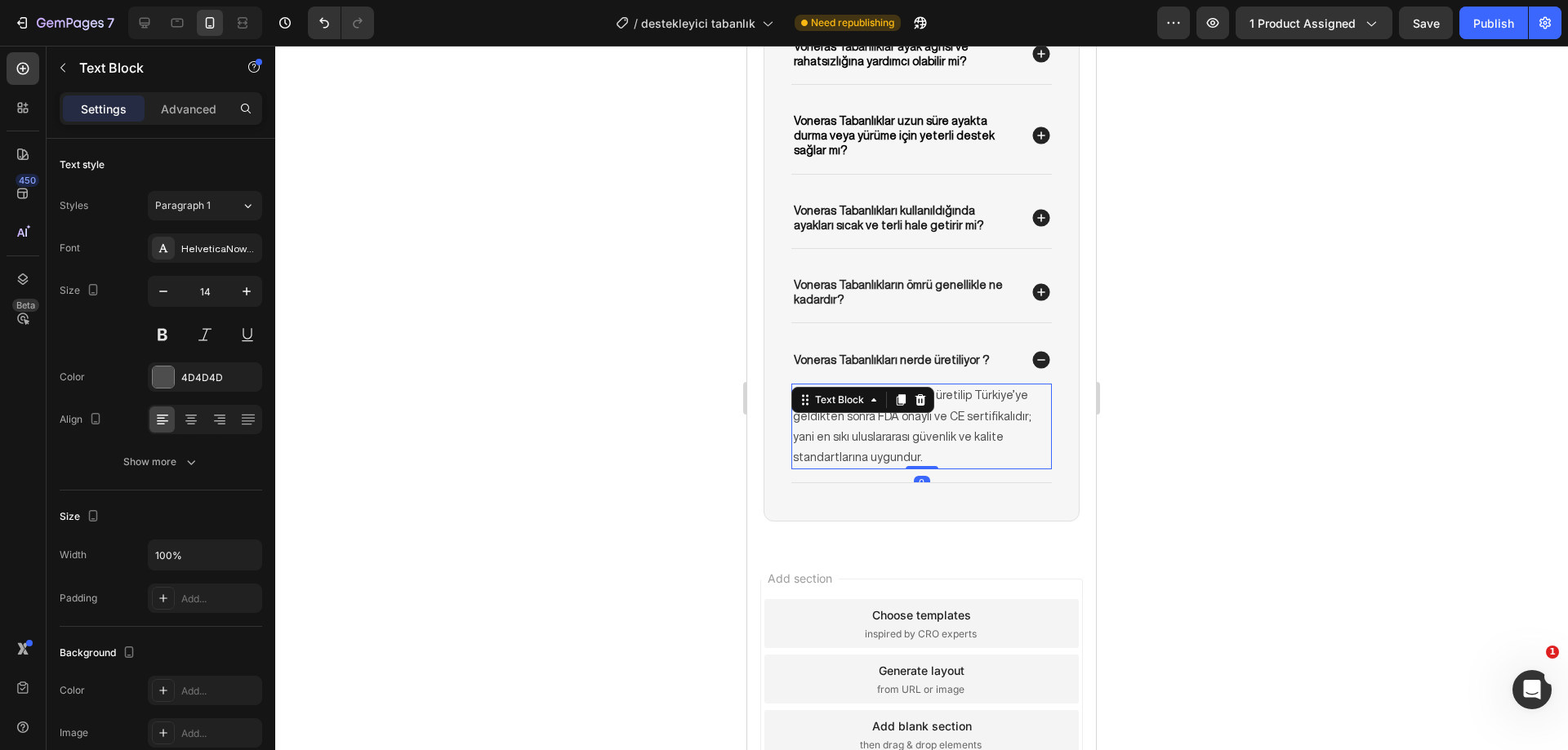
click at [1032, 369] on icon at bounding box center [1040, 360] width 18 height 18
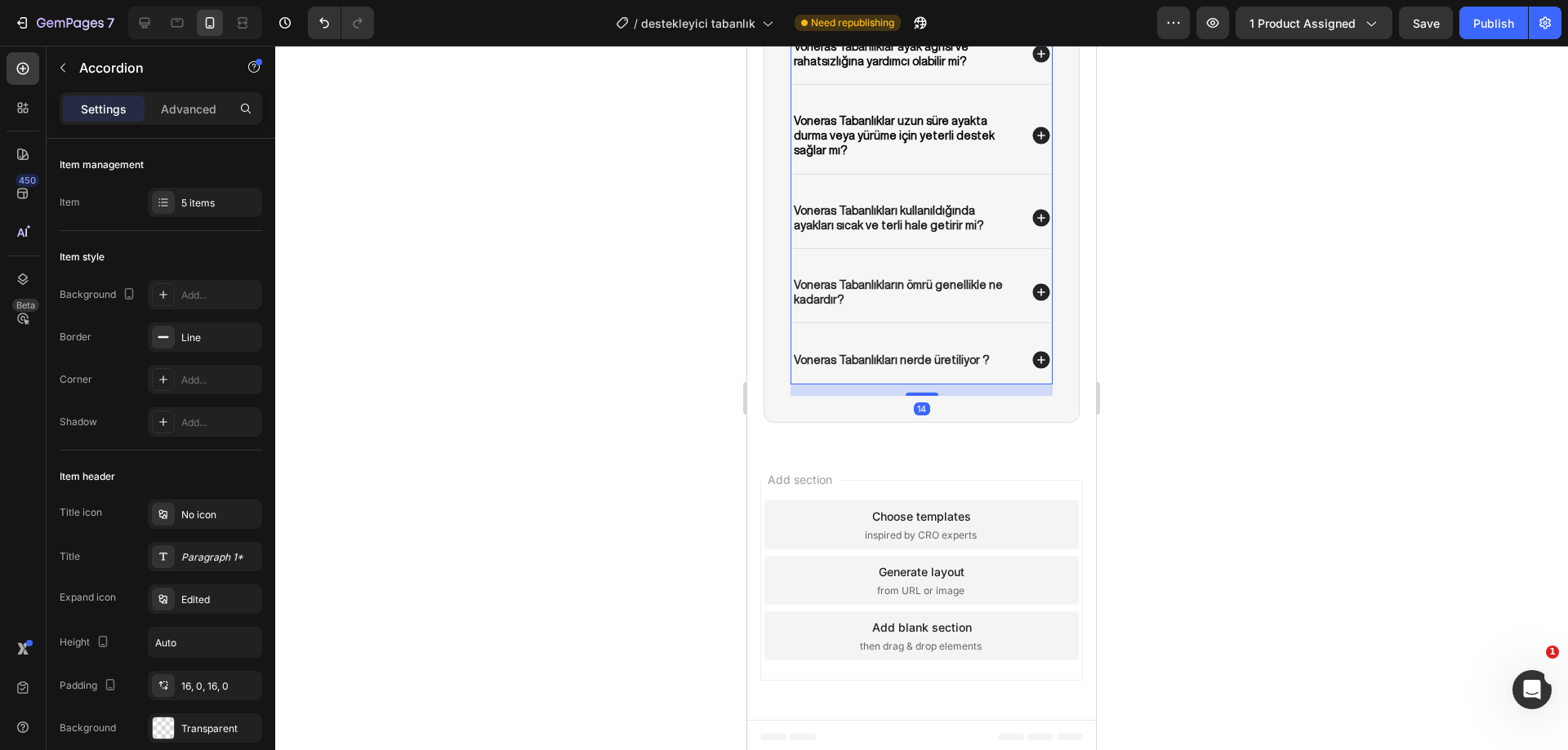
click at [1032, 369] on icon at bounding box center [1040, 360] width 18 height 18
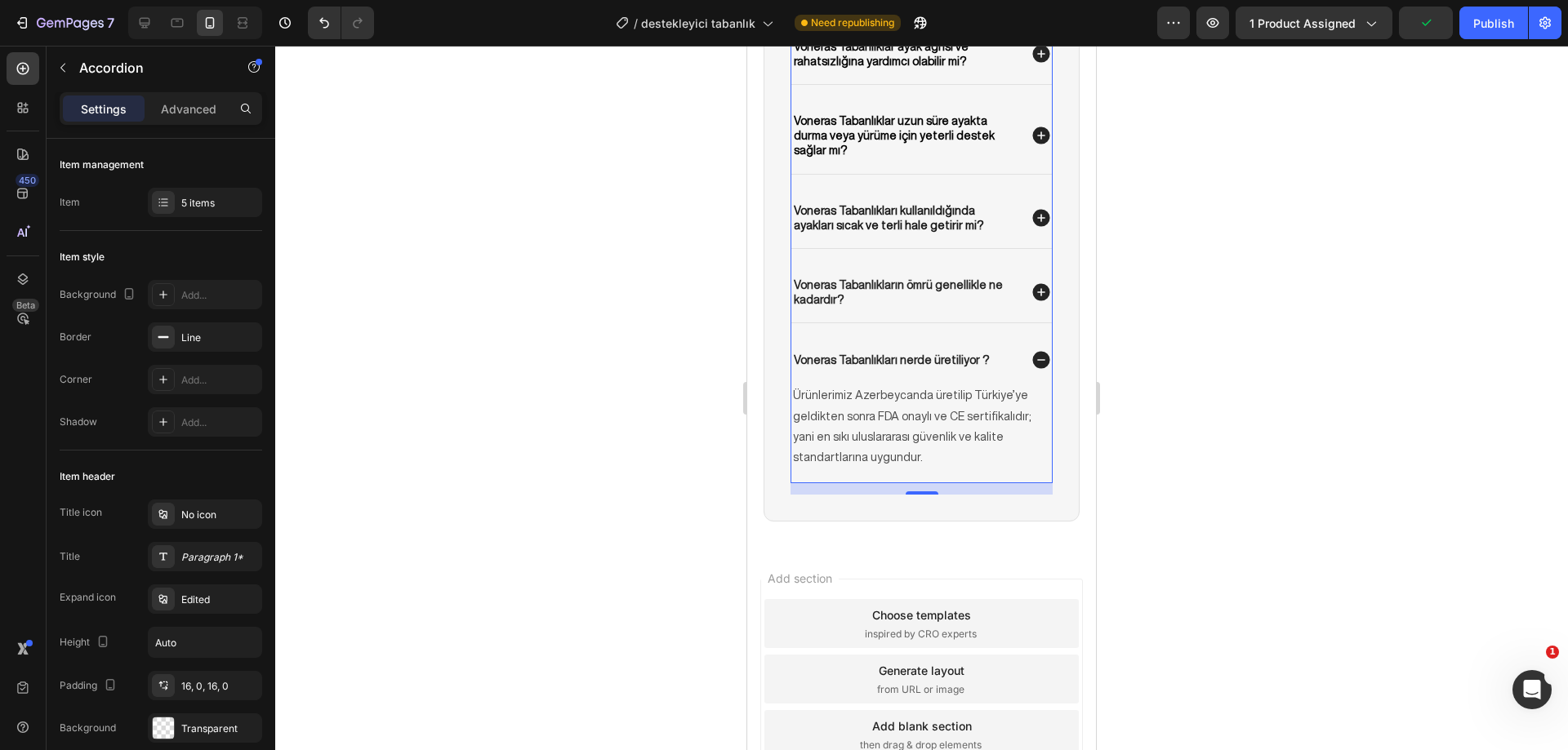
click at [1033, 369] on icon at bounding box center [1040, 360] width 18 height 18
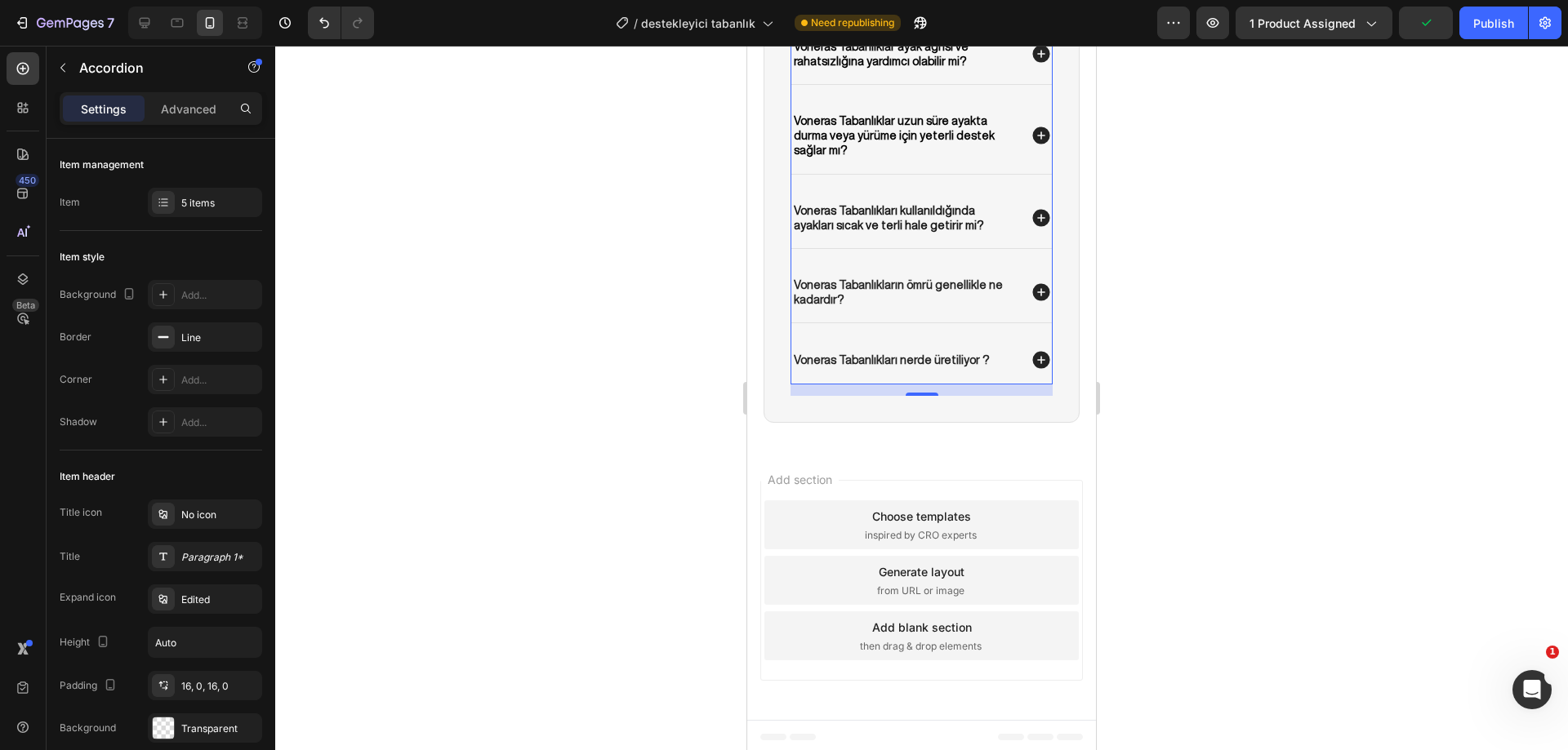
click at [1032, 369] on icon at bounding box center [1040, 360] width 18 height 18
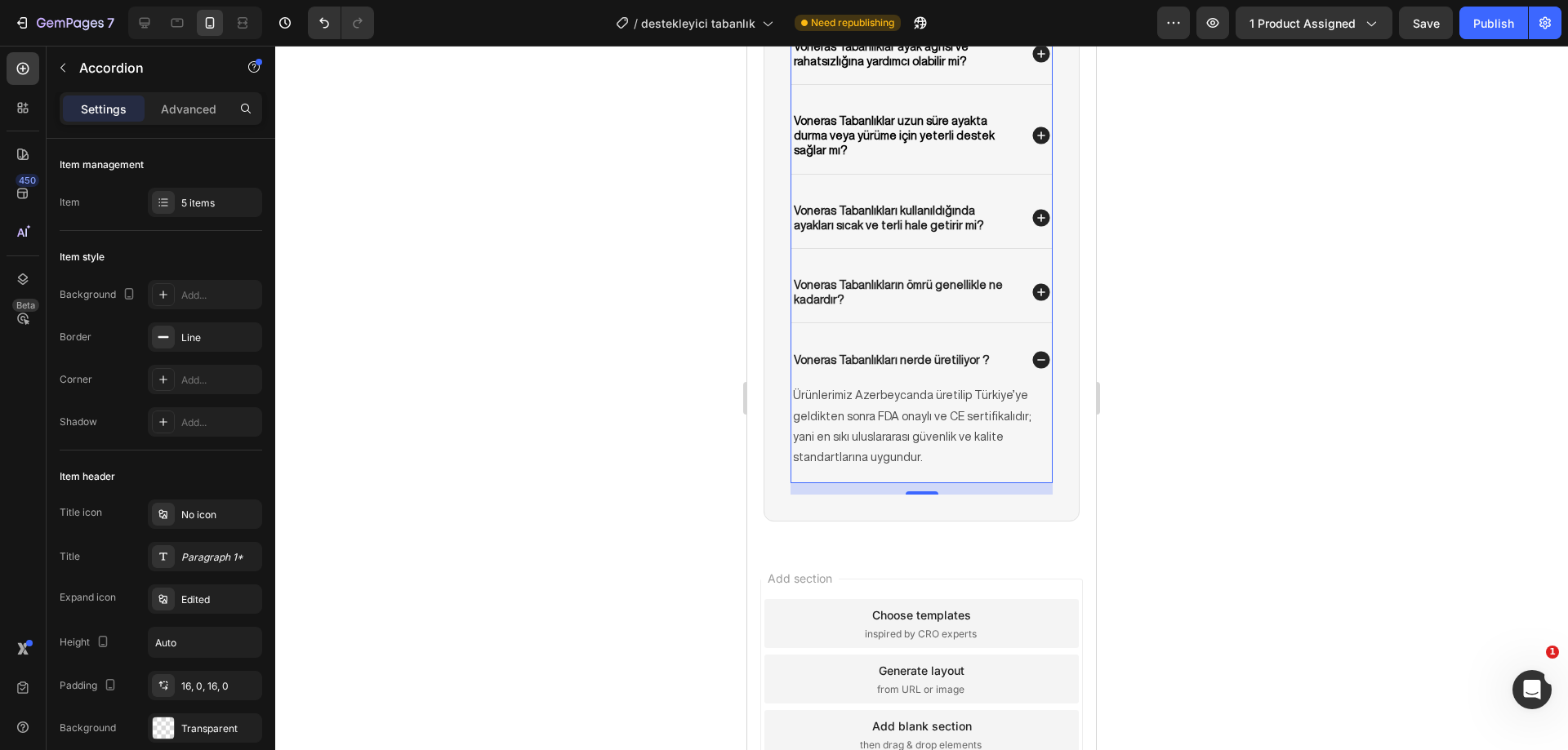
click at [1032, 369] on icon at bounding box center [1040, 360] width 18 height 18
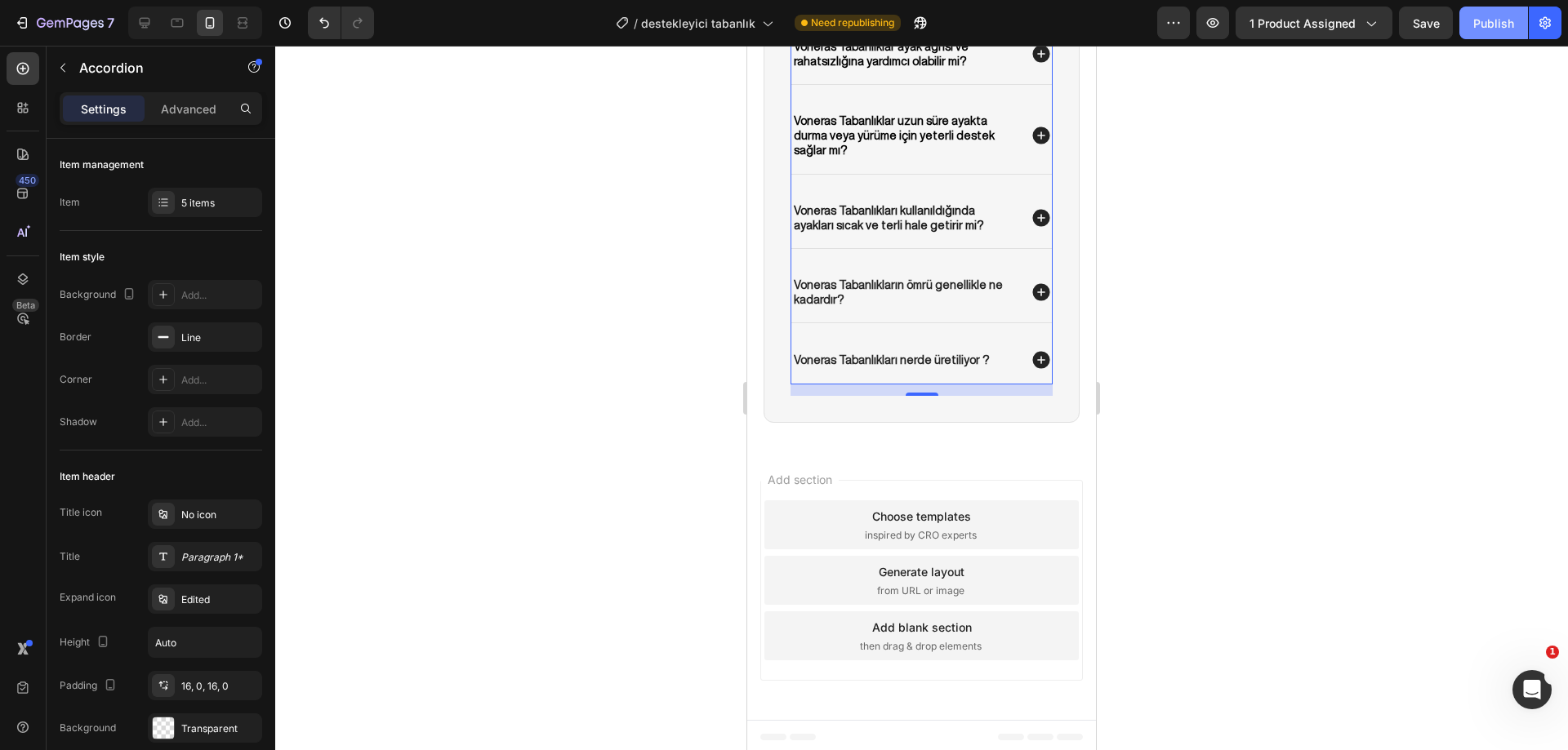
click at [1487, 22] on div "Publish" at bounding box center [1493, 23] width 41 height 18
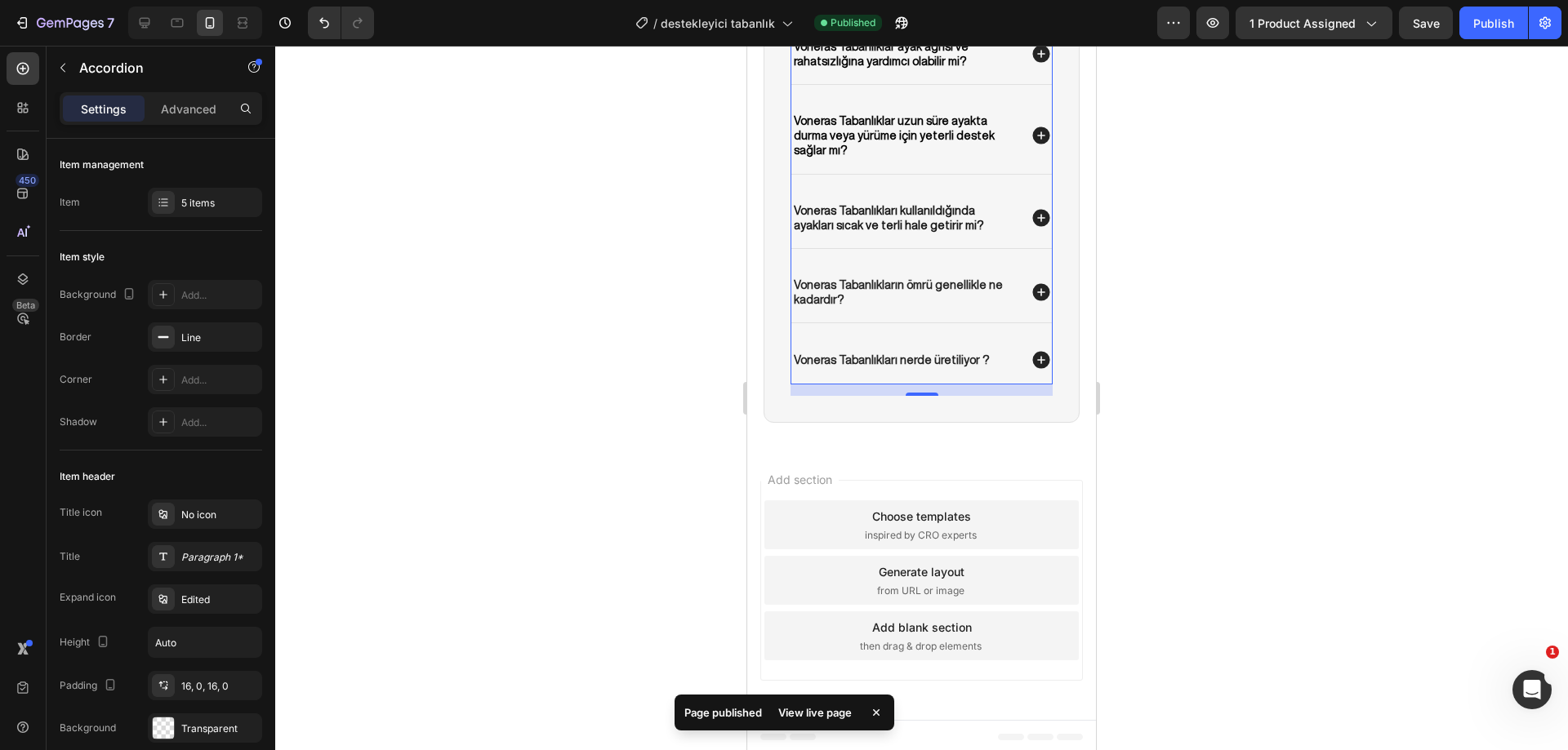
click at [1170, 424] on div at bounding box center [921, 398] width 1292 height 704
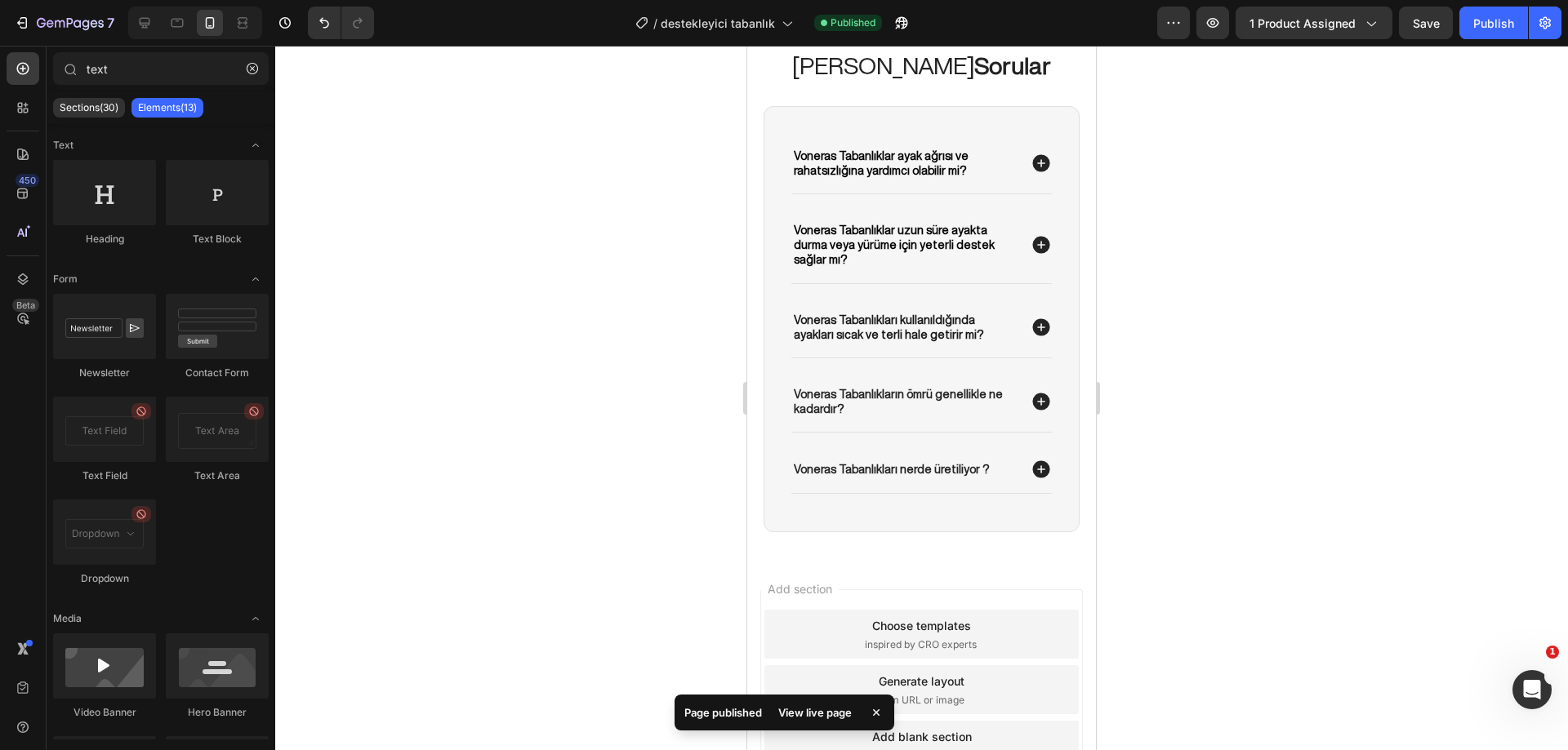
scroll to position [10327, 0]
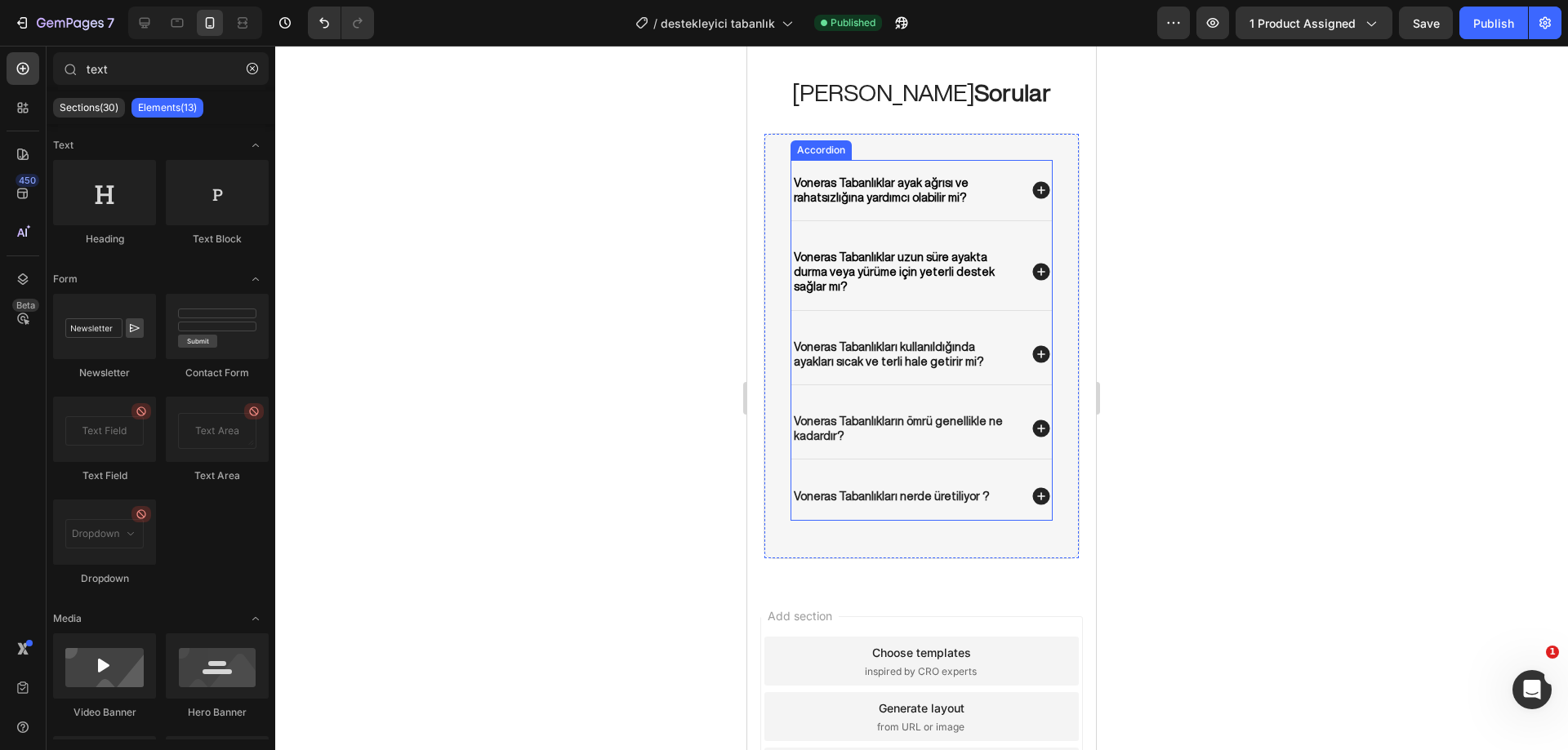
click at [1030, 201] on icon at bounding box center [1040, 190] width 21 height 21
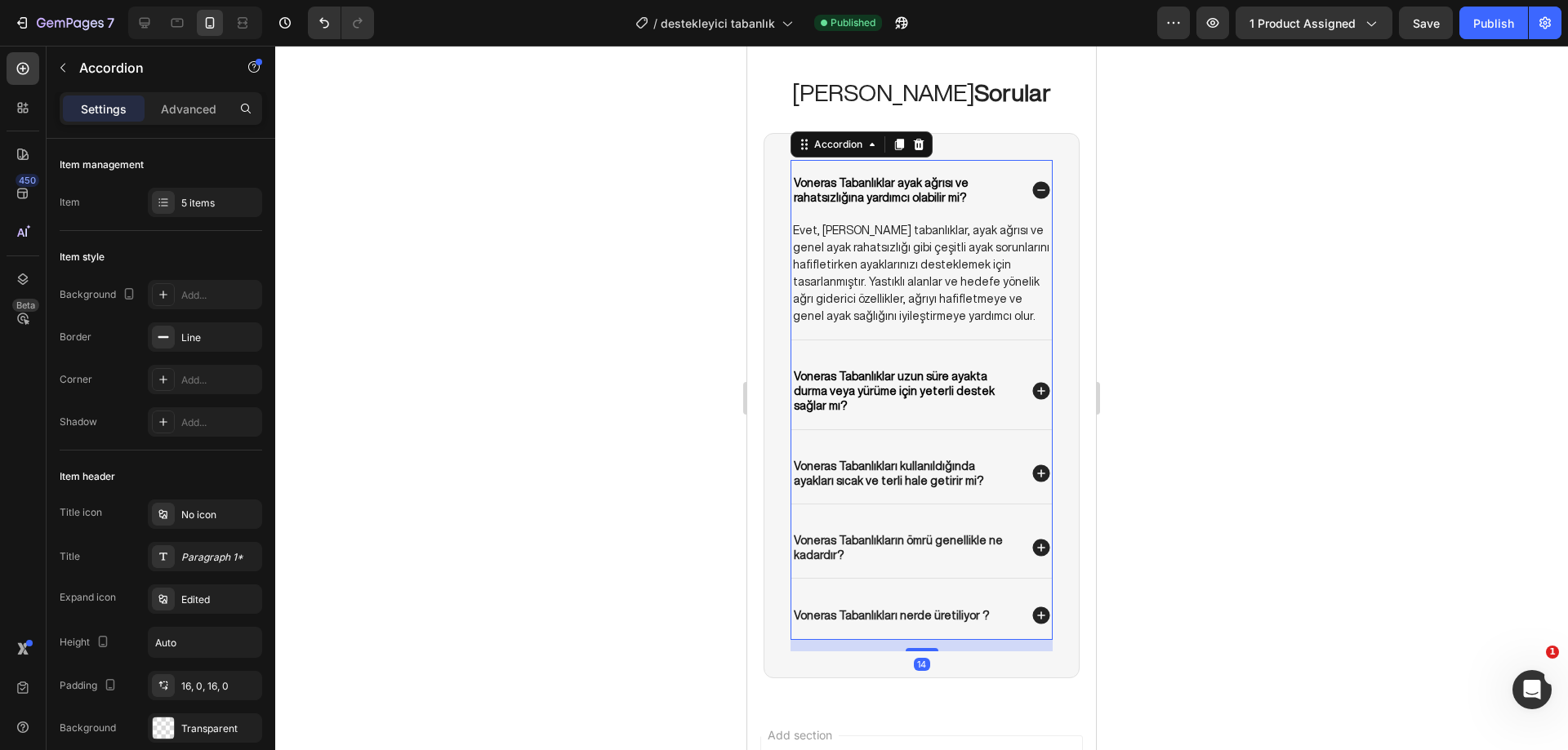
click at [1030, 201] on icon at bounding box center [1040, 190] width 21 height 21
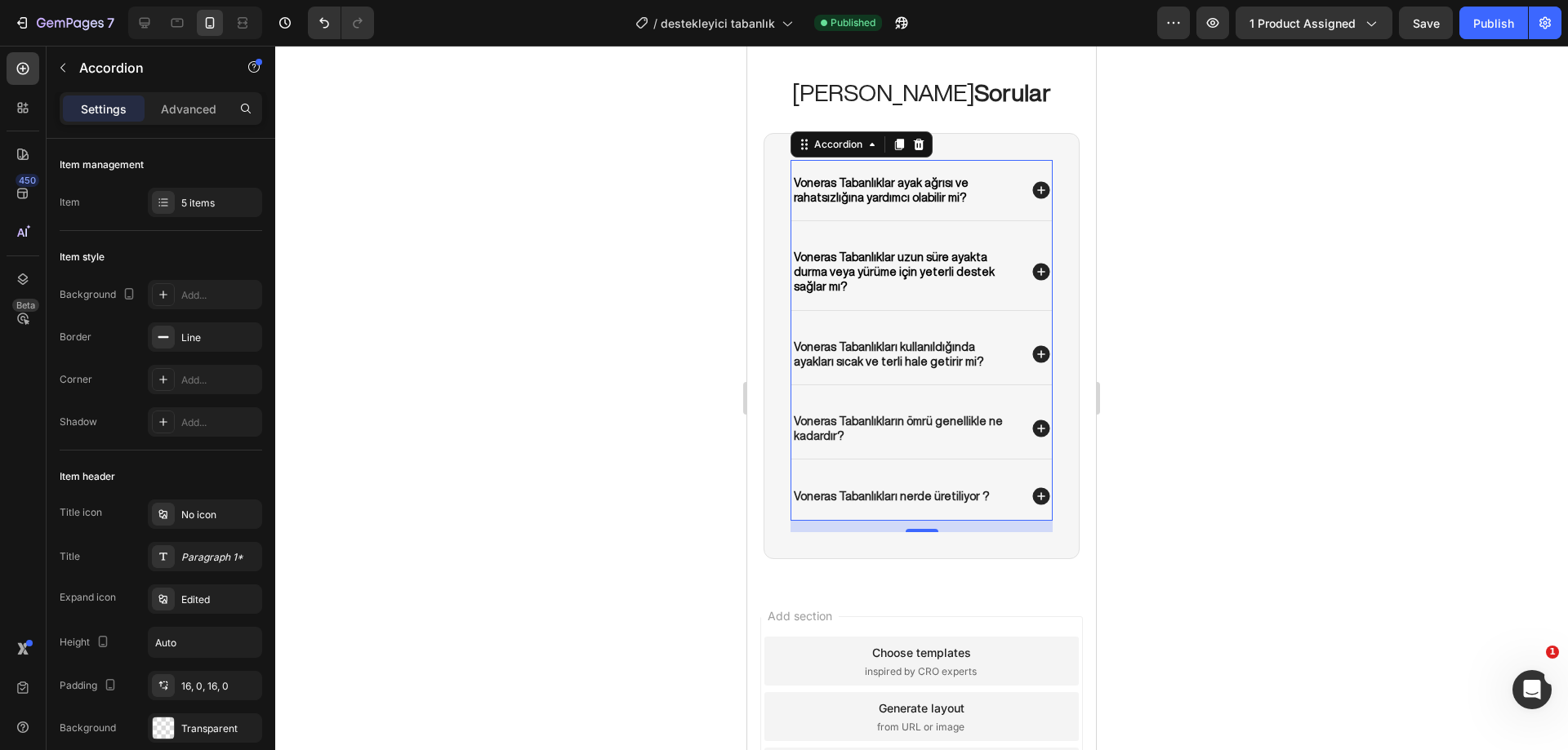
click at [1257, 370] on div at bounding box center [921, 398] width 1292 height 704
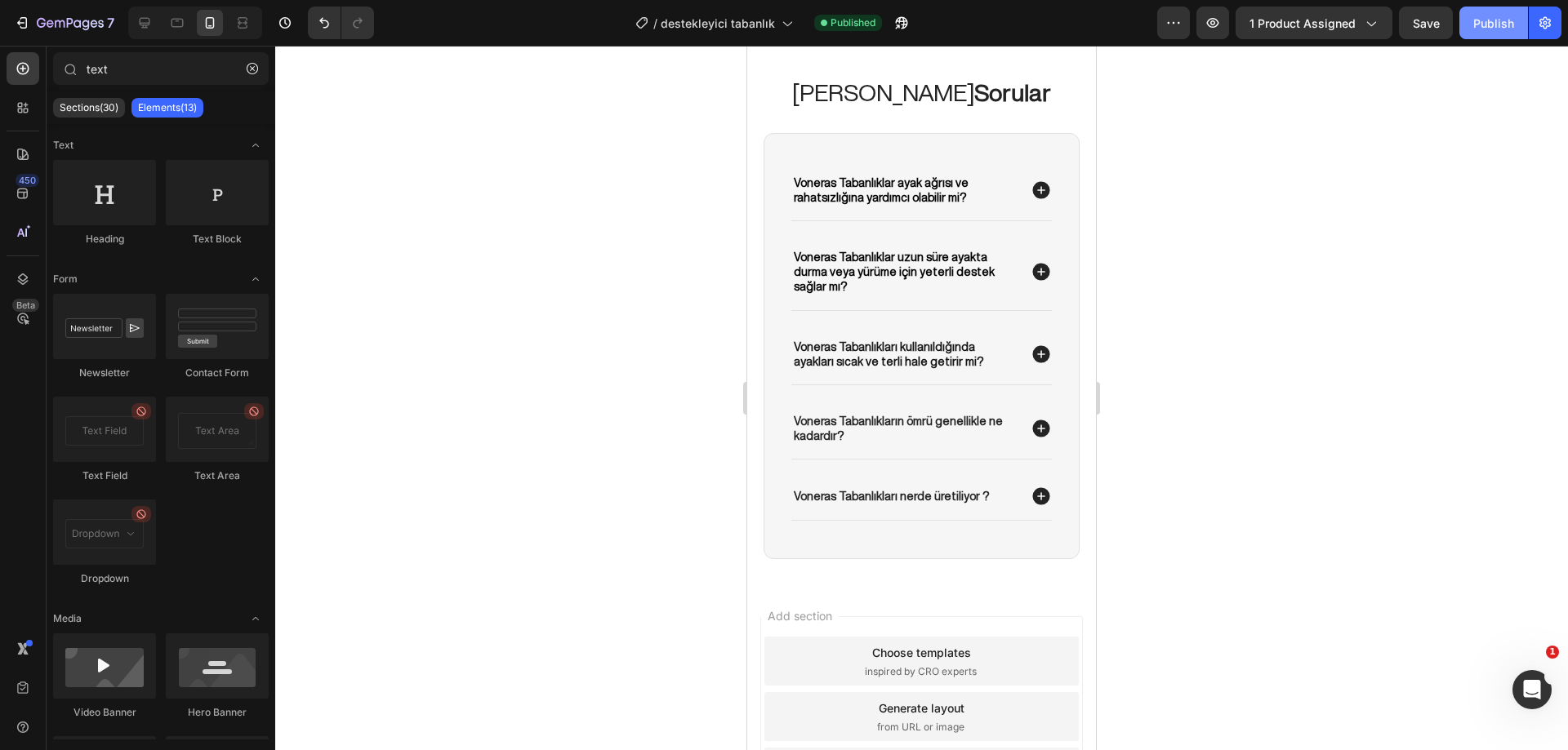
click at [1502, 28] on div "Publish" at bounding box center [1493, 23] width 41 height 18
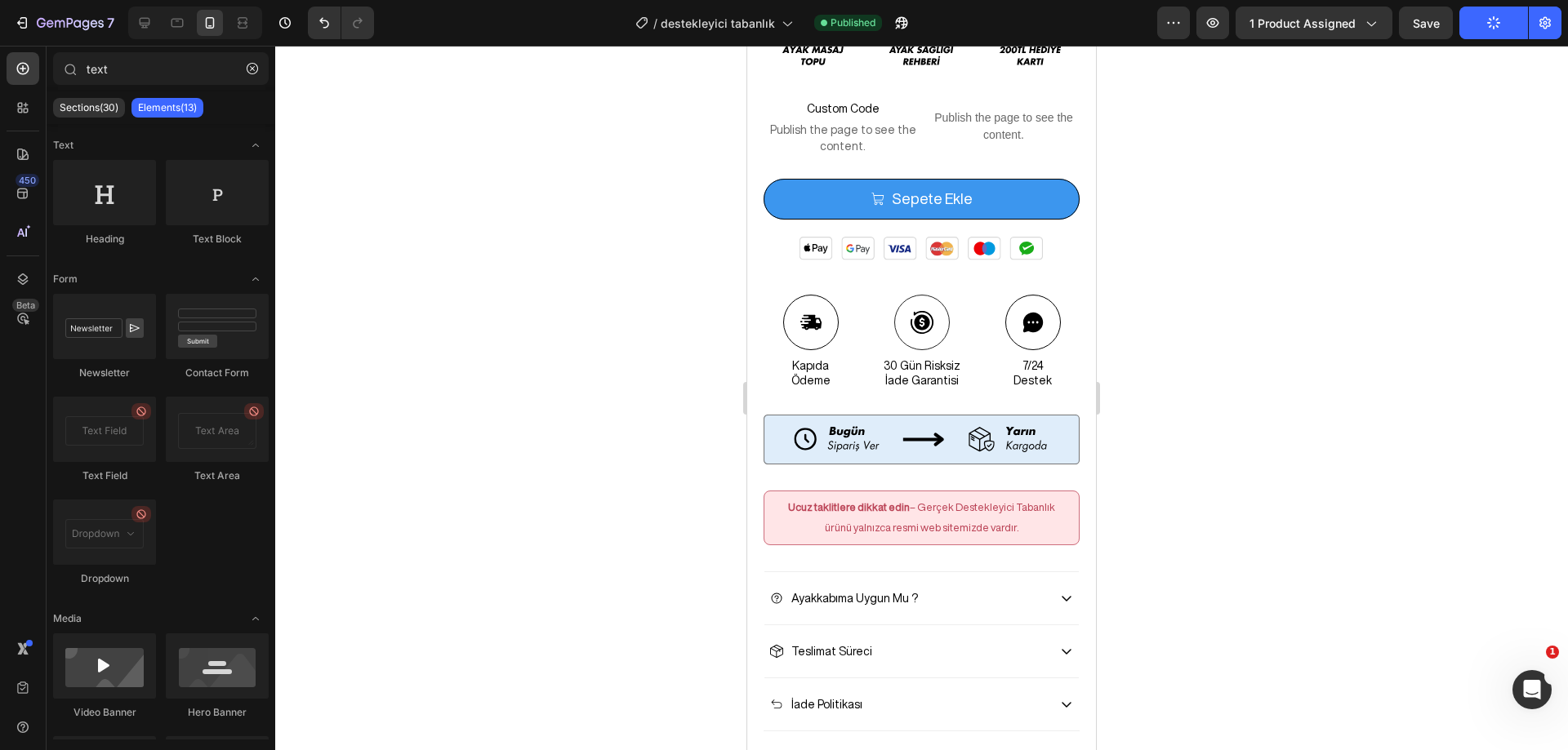
scroll to position [1299, 0]
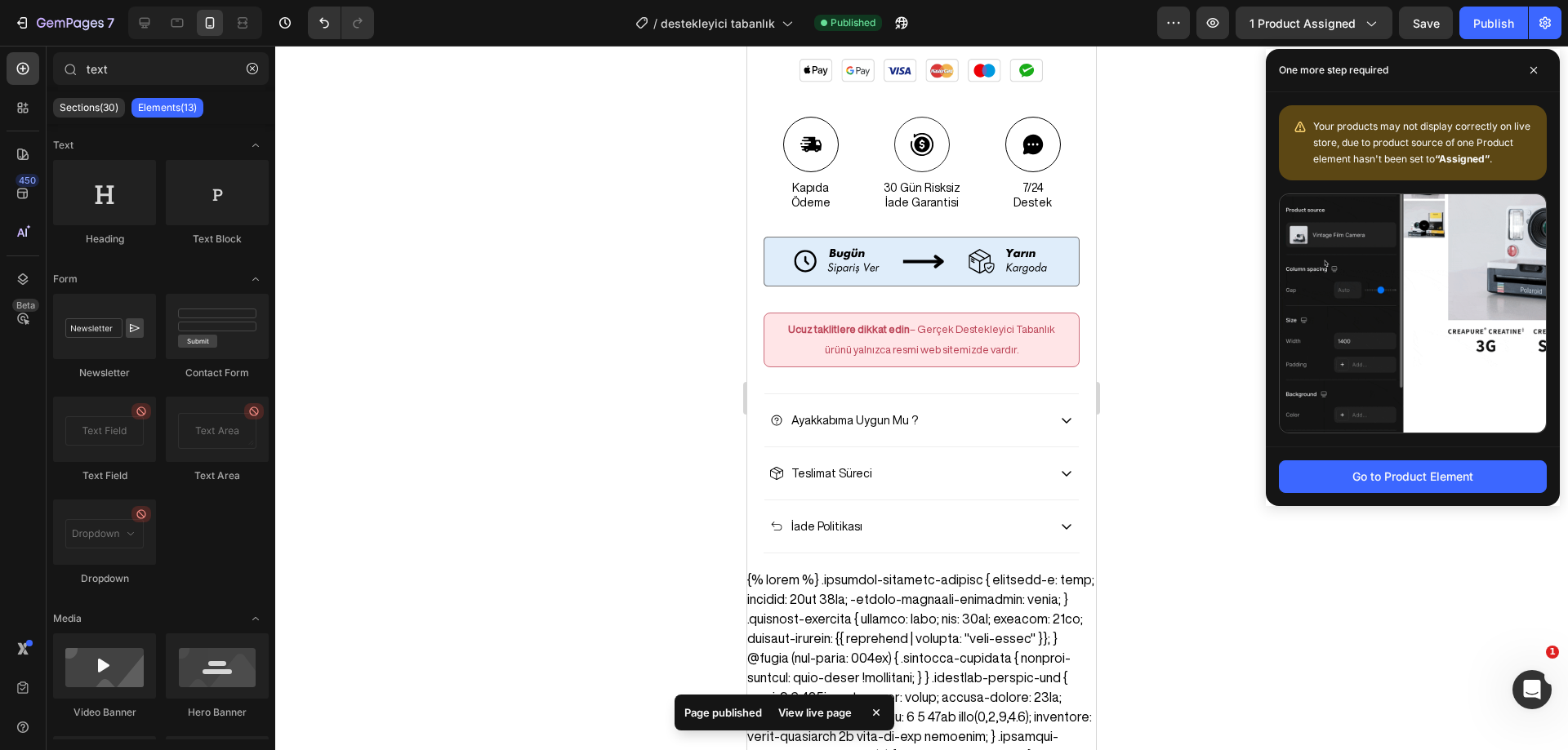
drag, startPoint x: 1087, startPoint y: 687, endPoint x: 1849, endPoint y: 195, distance: 907.0
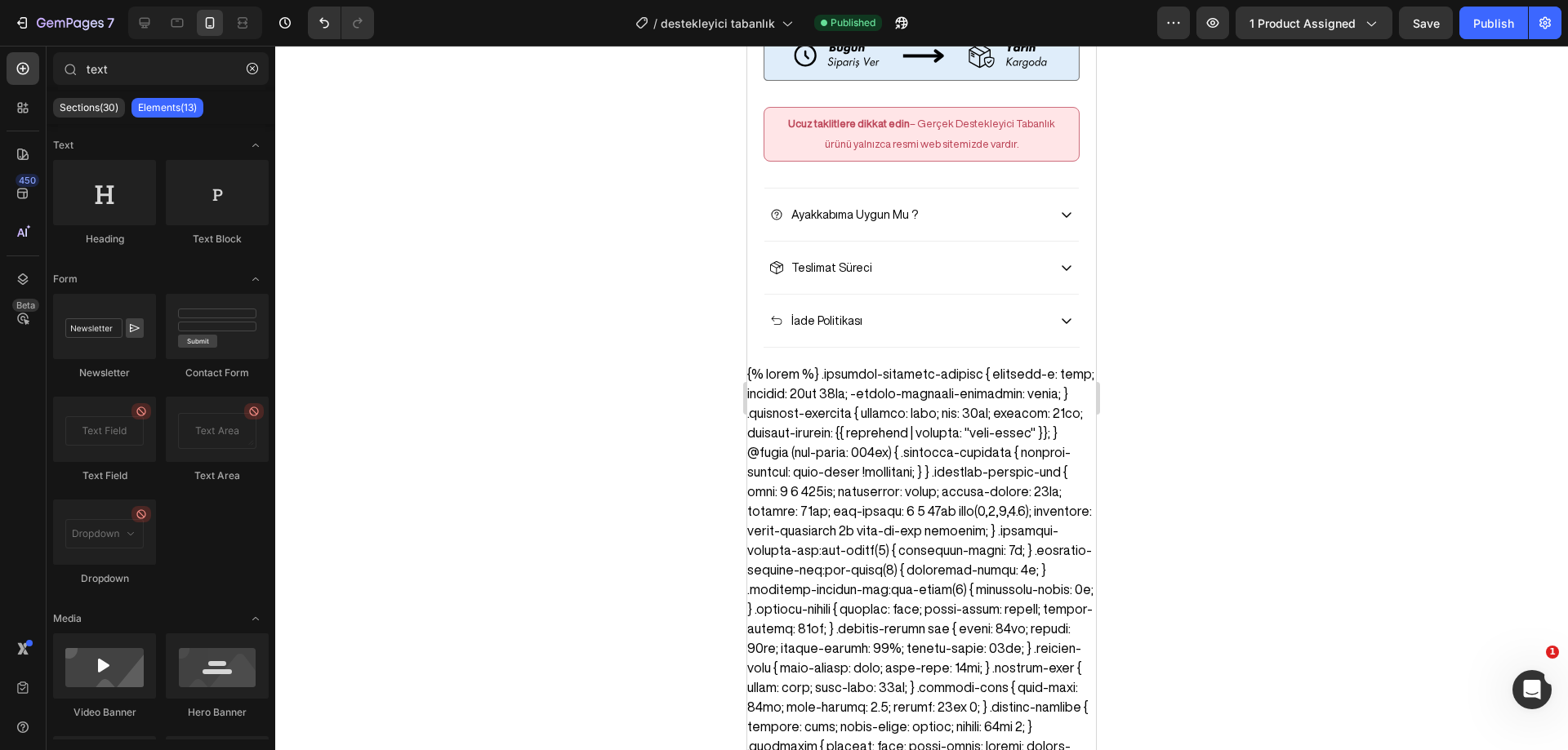
scroll to position [1395, 0]
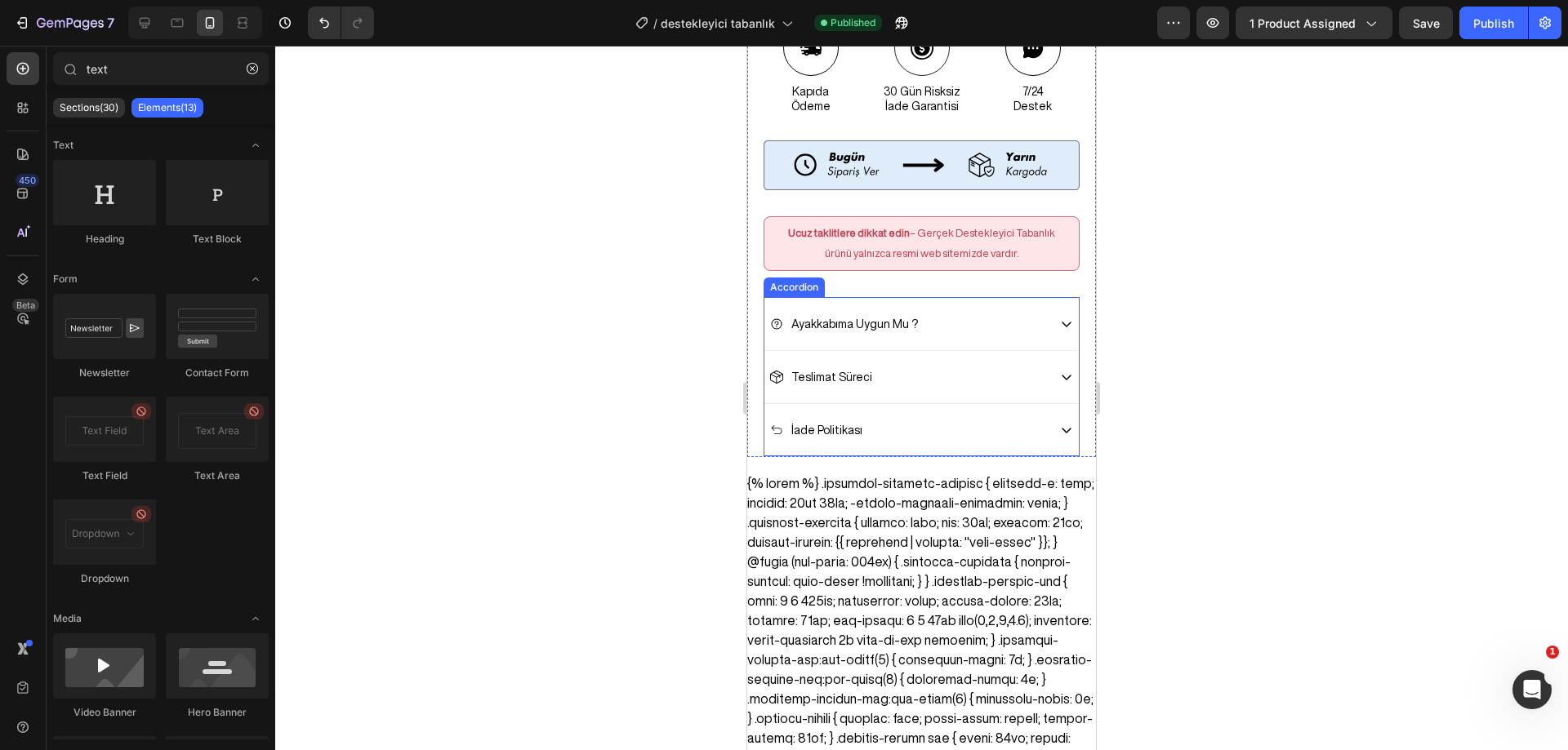
click at [957, 297] on div "Ayakkabıma Uygun Mu ?" at bounding box center [921, 324] width 315 height 54
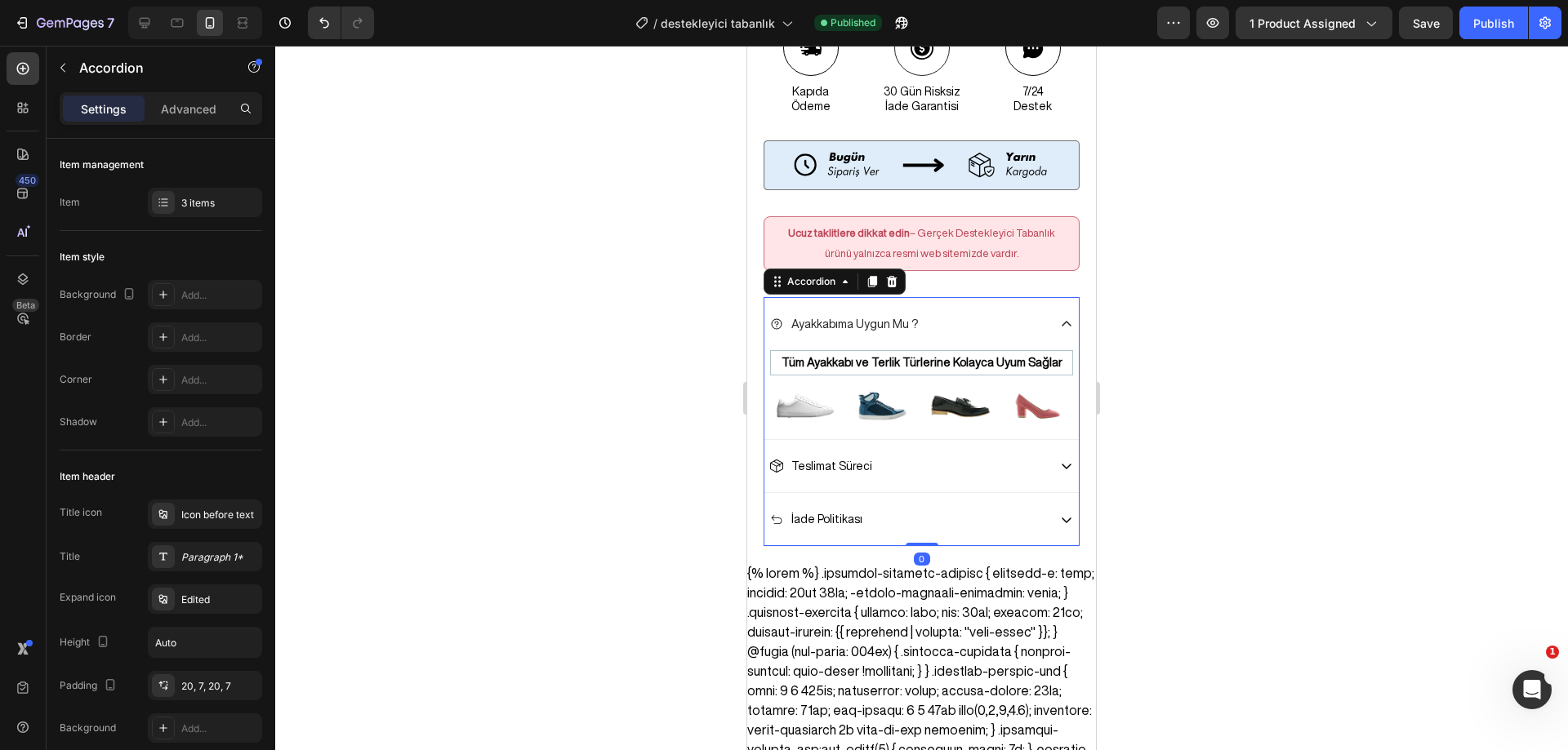
click at [1059, 317] on icon at bounding box center [1066, 324] width 13 height 13
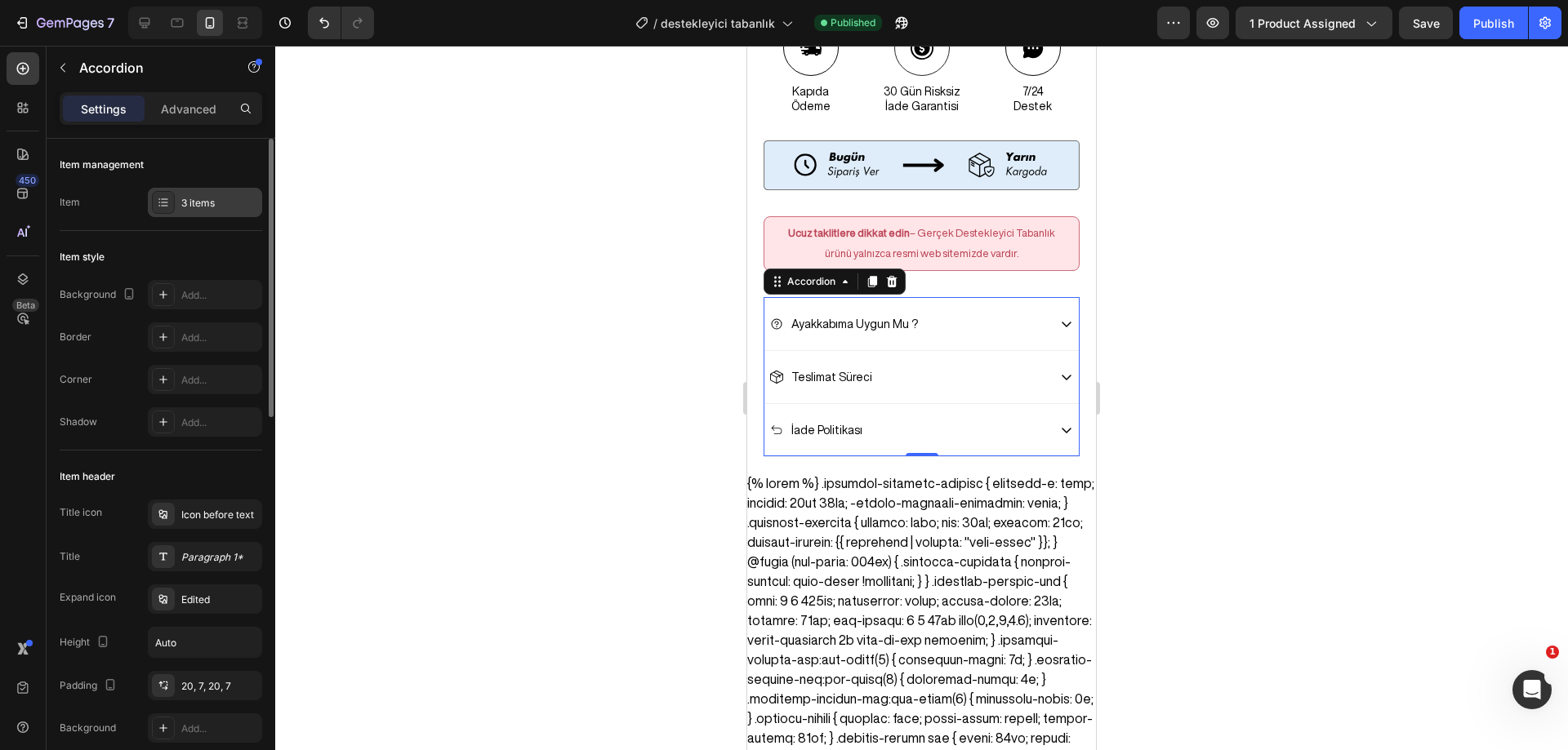
click at [170, 206] on div at bounding box center [163, 202] width 23 height 23
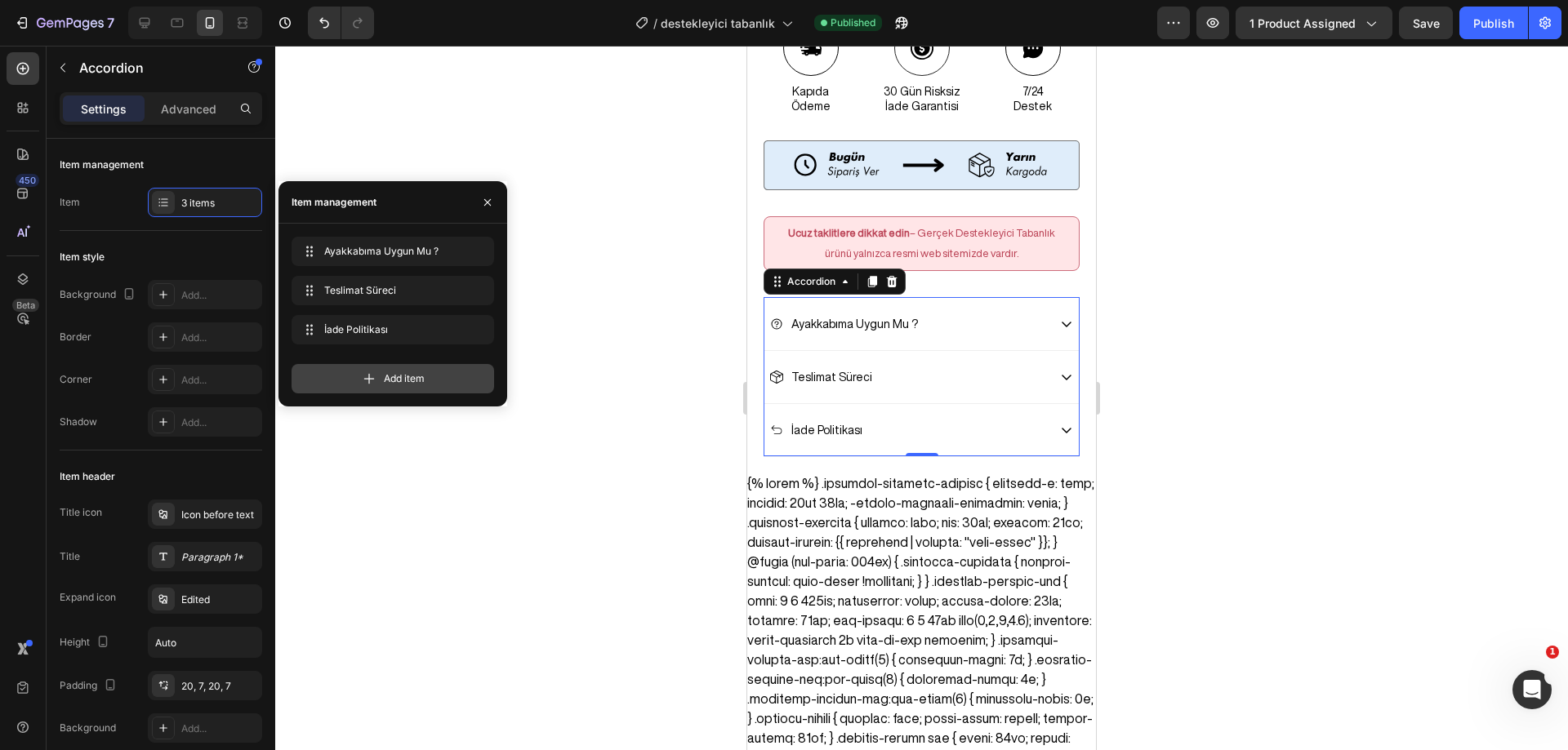
click at [380, 370] on div "Add item" at bounding box center [392, 379] width 202 height 30
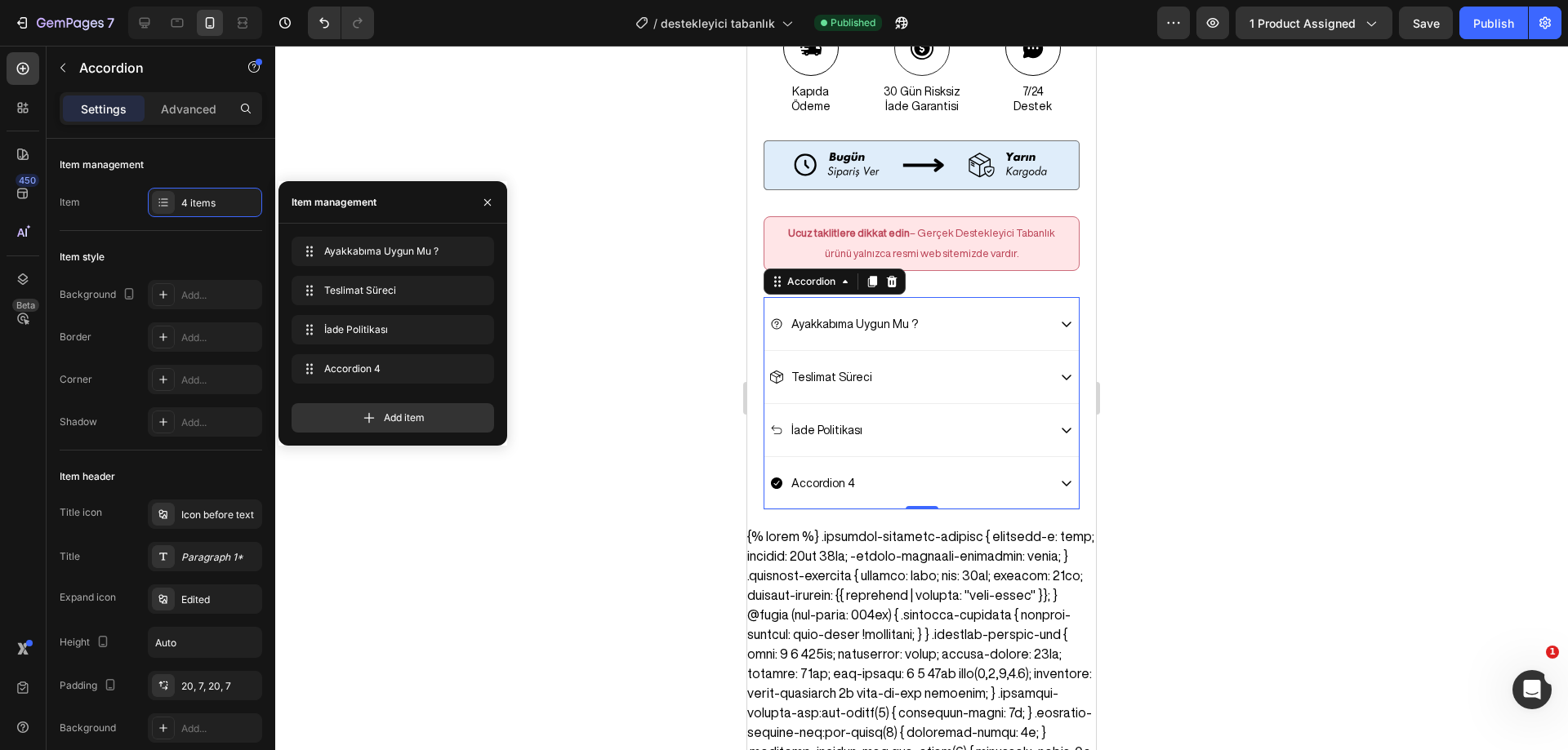
click at [824, 473] on div "Accordion 4" at bounding box center [823, 482] width 68 height 19
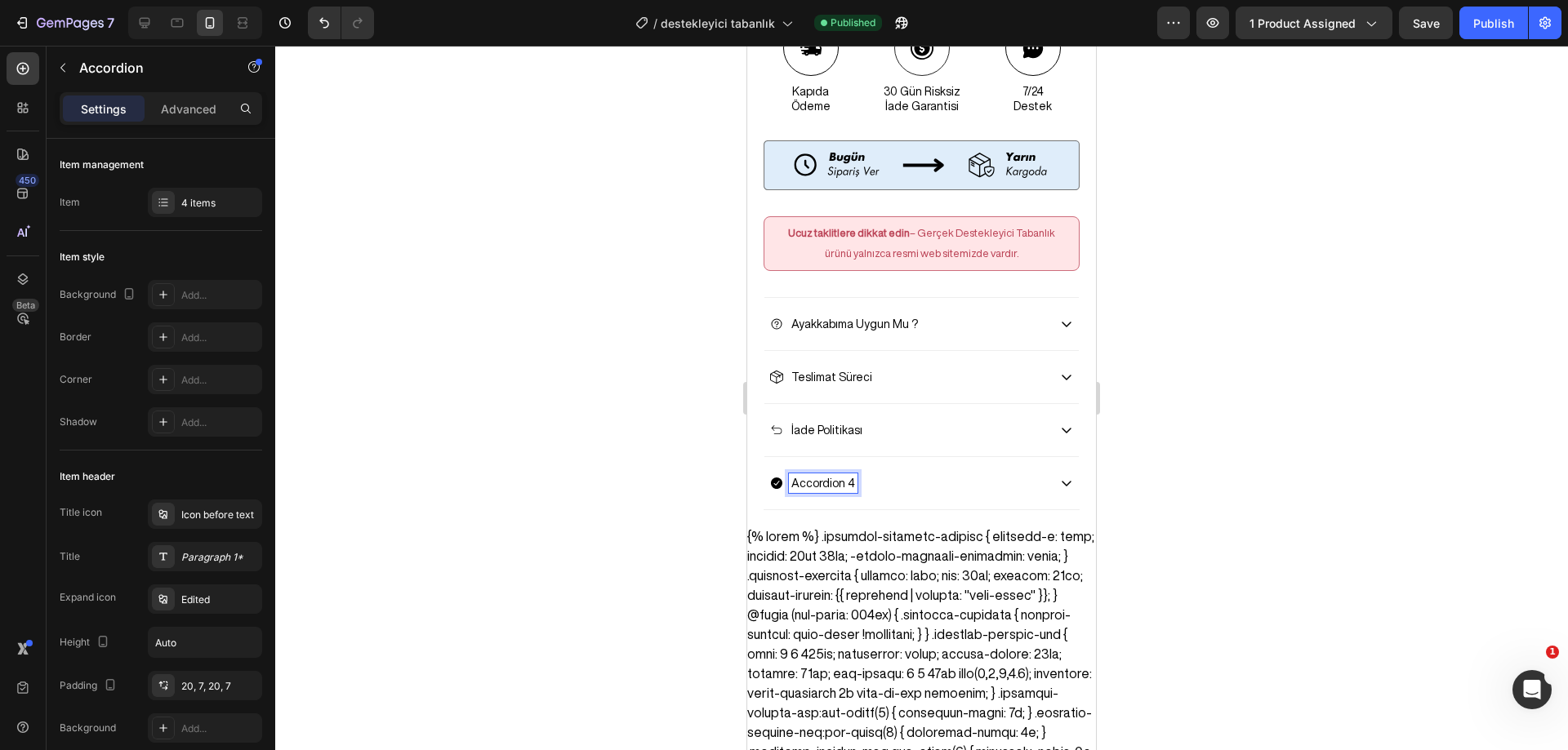
click at [824, 476] on p "Accordion 4" at bounding box center [822, 483] width 64 height 15
click at [1340, 354] on div at bounding box center [921, 398] width 1292 height 704
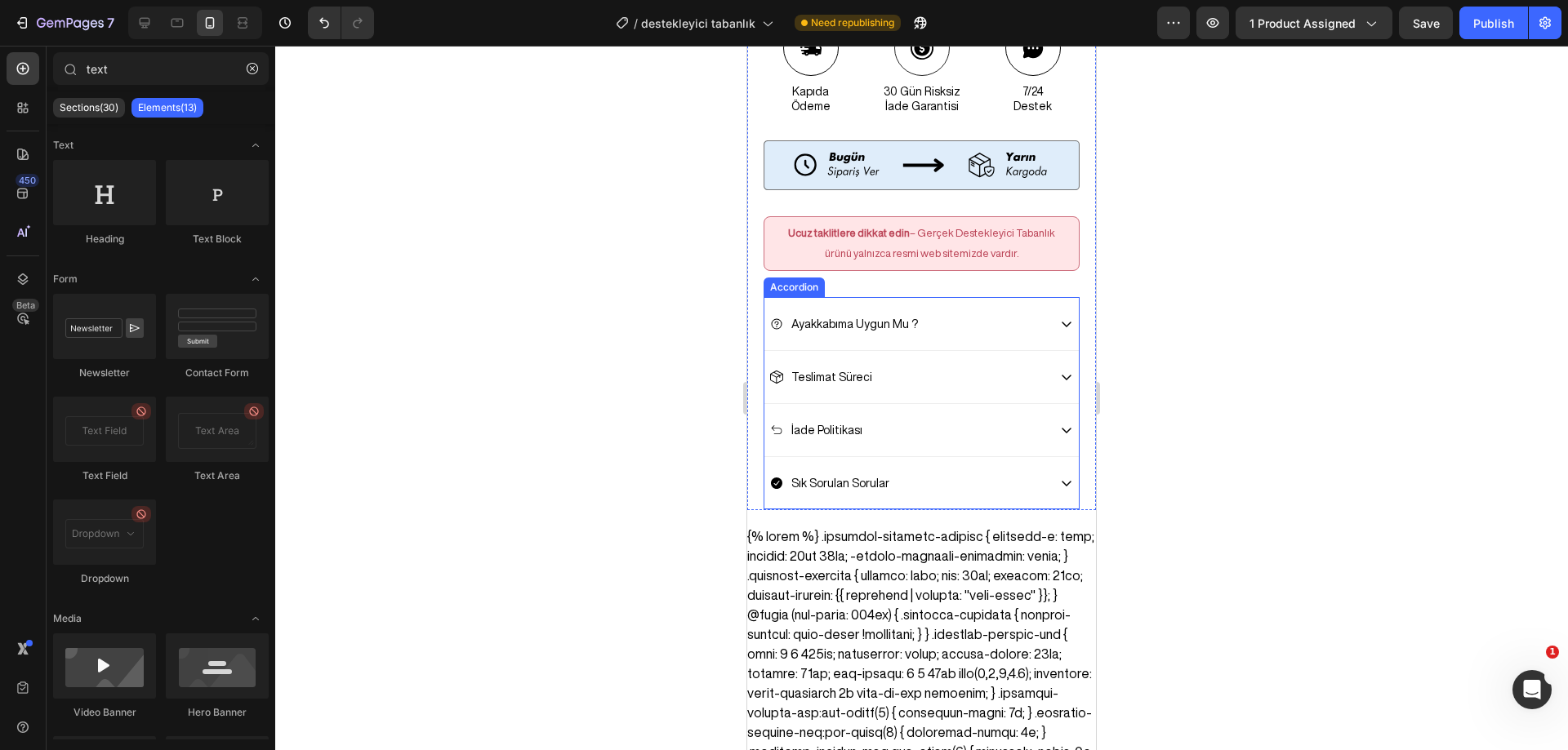
click at [906, 473] on div "Sık Sorulan Sorular" at bounding box center [908, 482] width 277 height 19
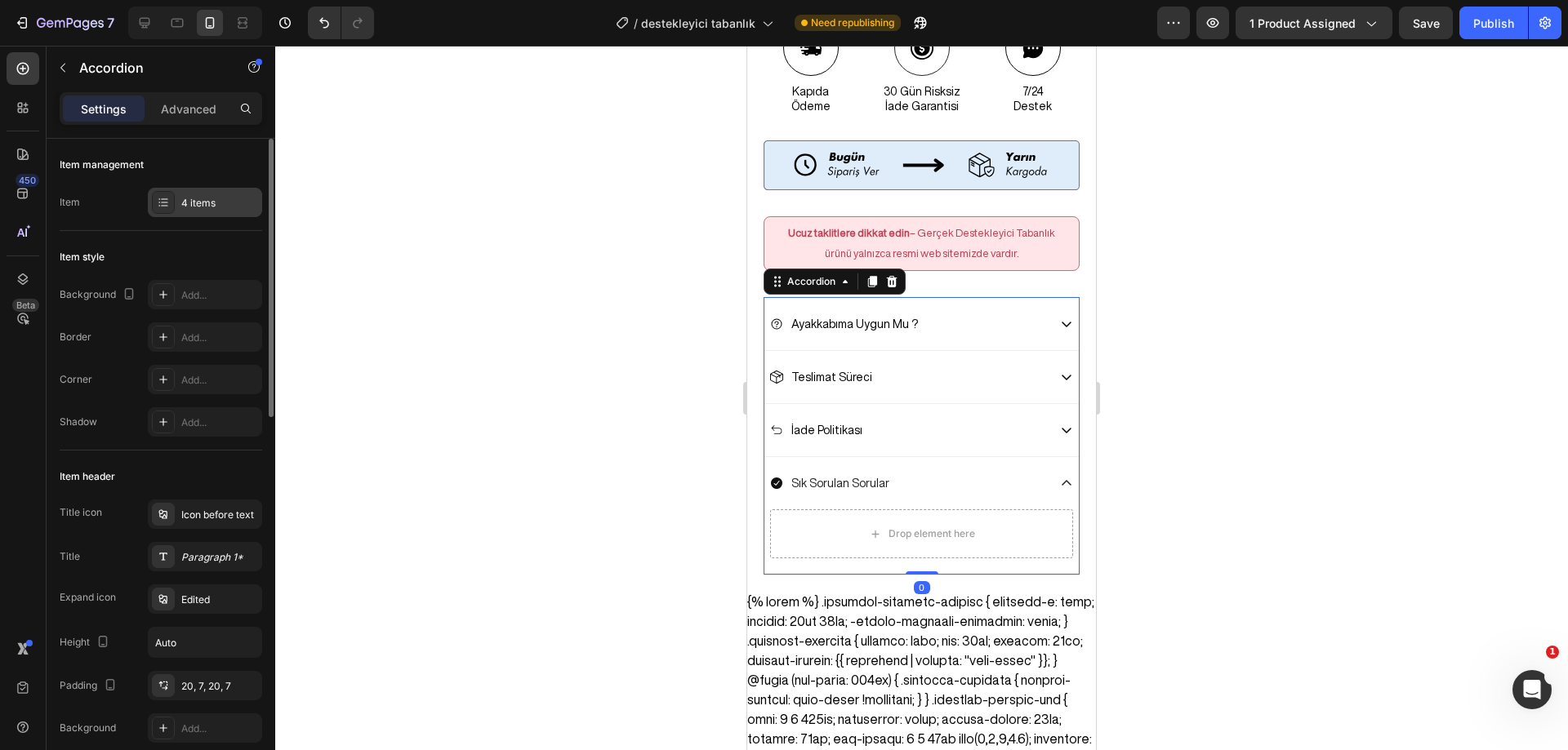
click at [190, 188] on div "4 items" at bounding box center [205, 202] width 114 height 30
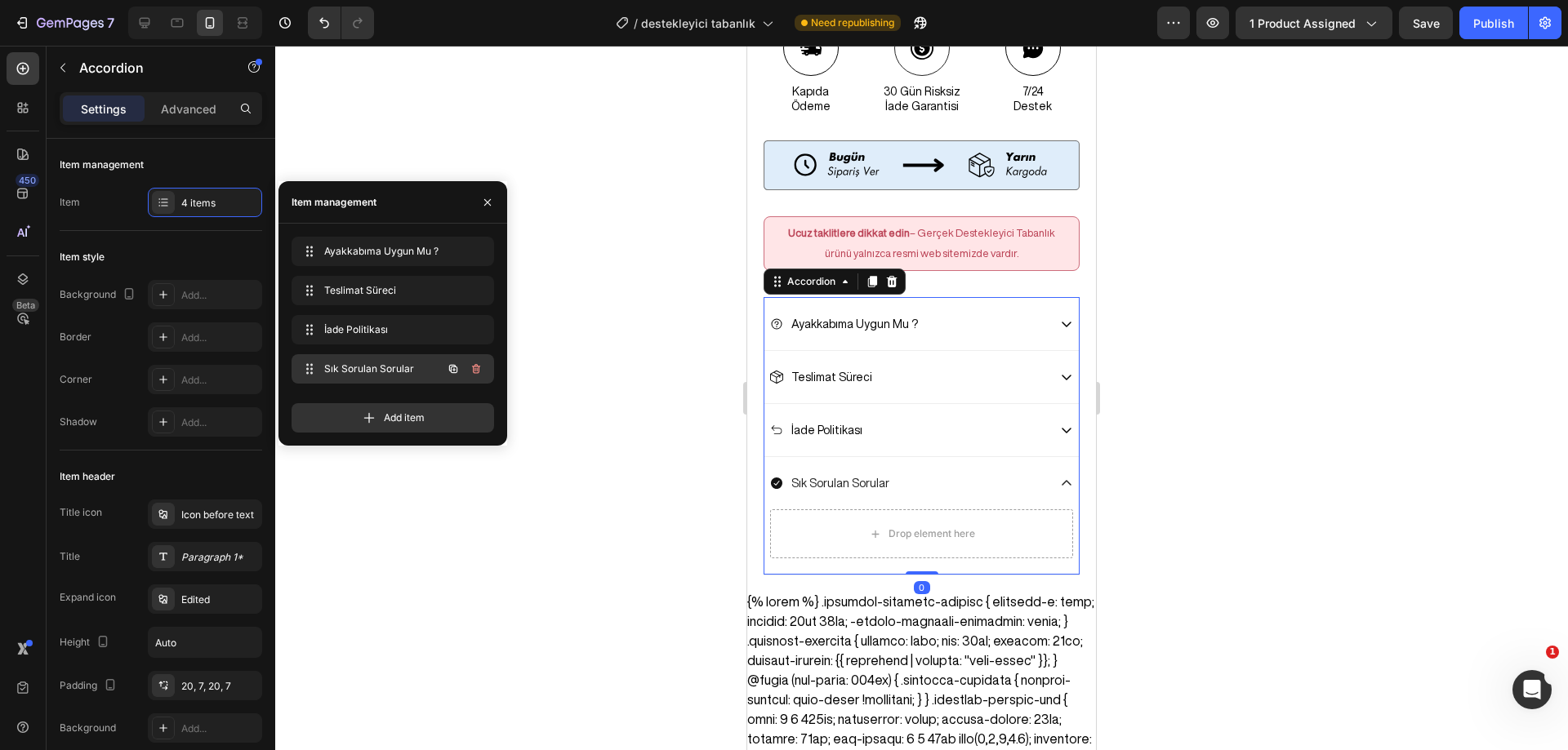
click at [341, 367] on span "Sık Sorulan Sorular" at bounding box center [370, 369] width 92 height 15
click at [778, 477] on icon at bounding box center [776, 483] width 13 height 13
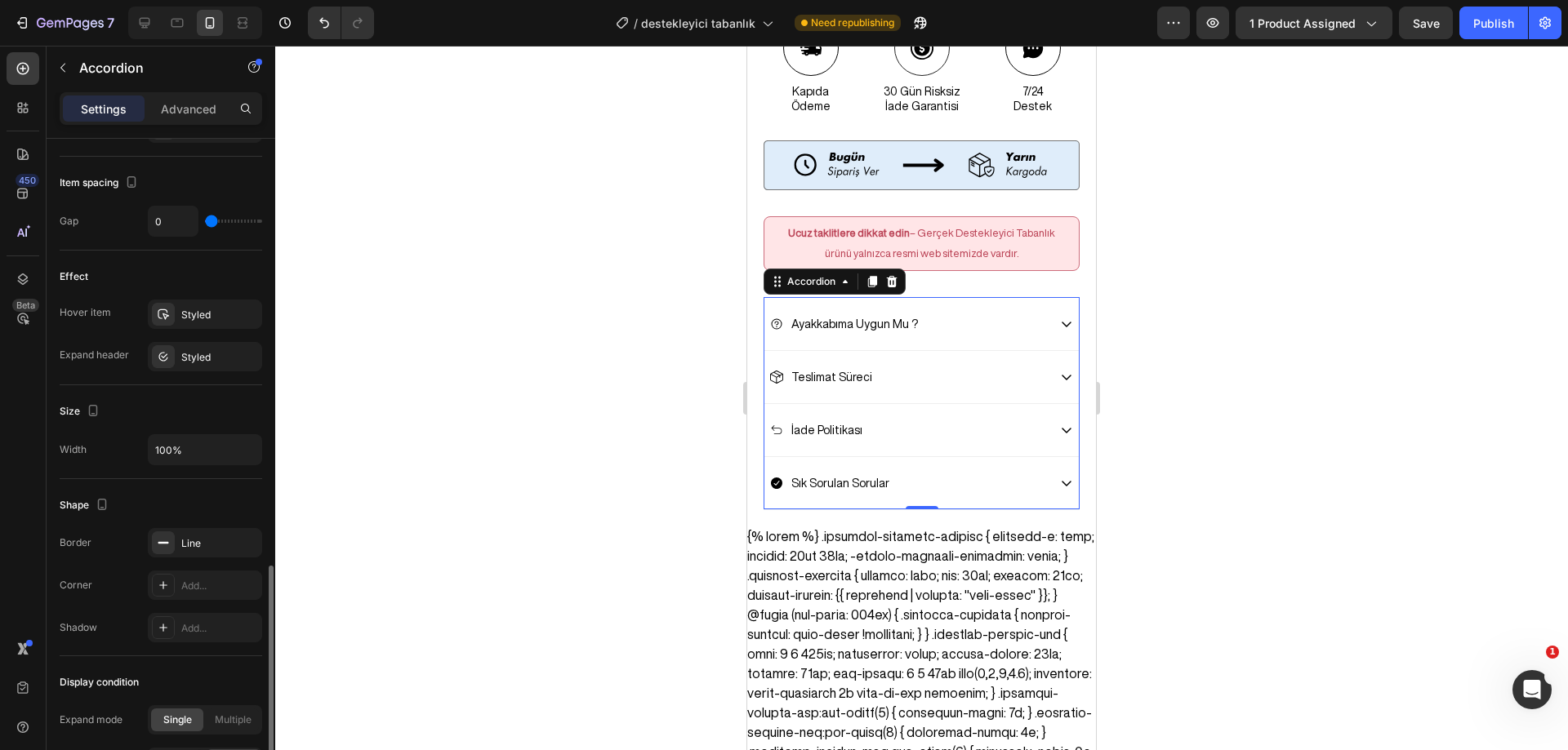
scroll to position [896, 0]
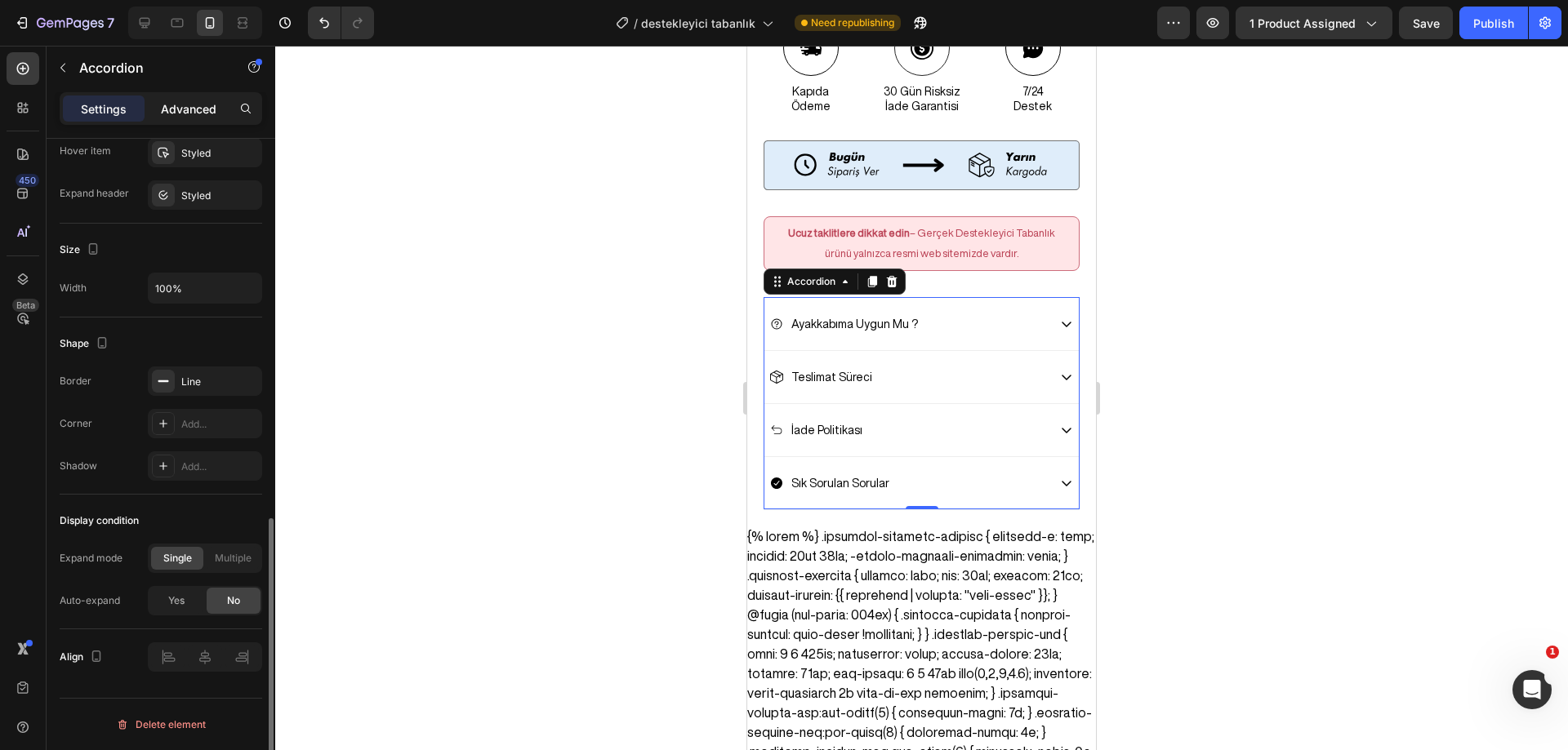
click at [205, 115] on p "Advanced" at bounding box center [188, 109] width 55 height 18
type input "100%"
type input "100"
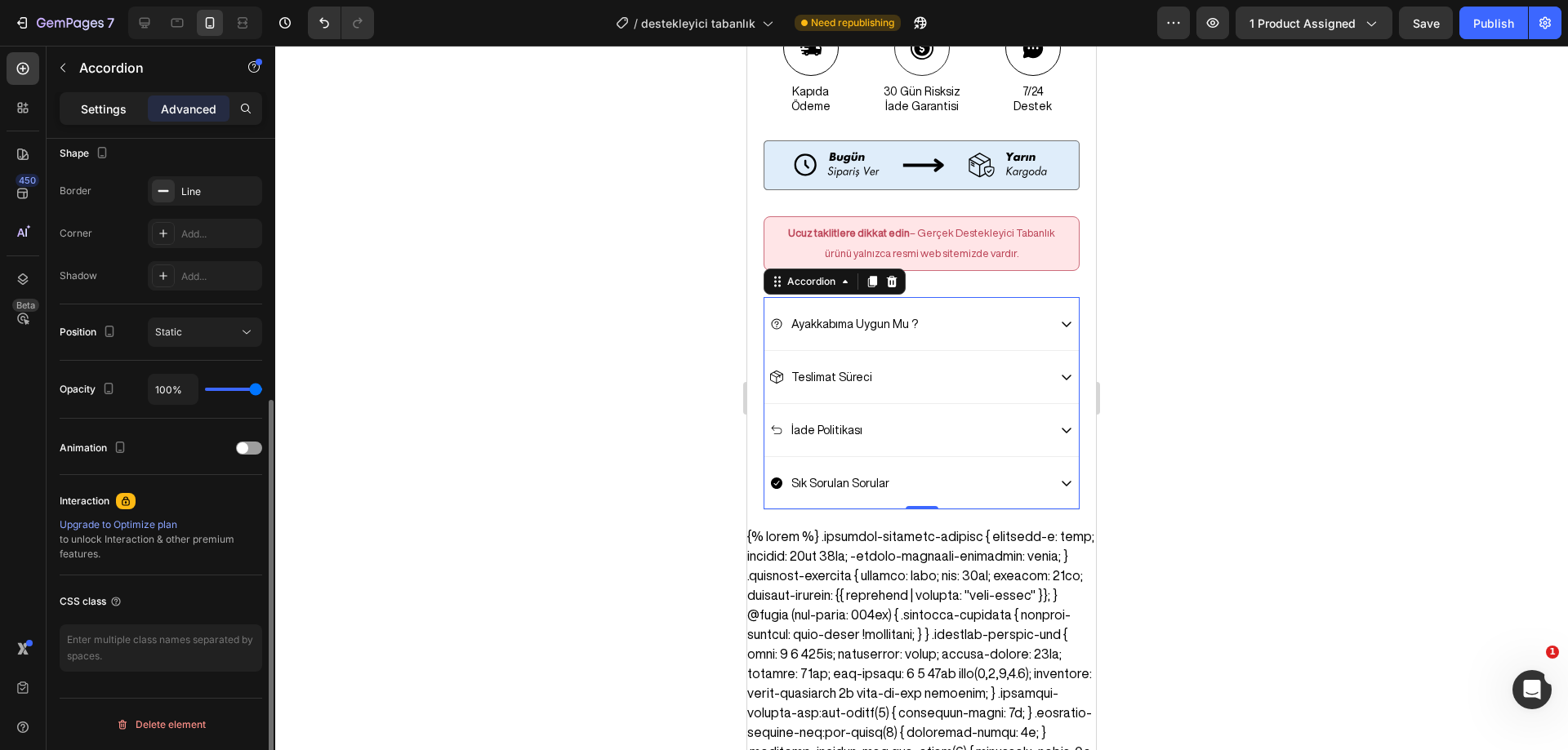
scroll to position [431, 0]
click at [88, 110] on p "Settings" at bounding box center [104, 109] width 46 height 18
type input "0"
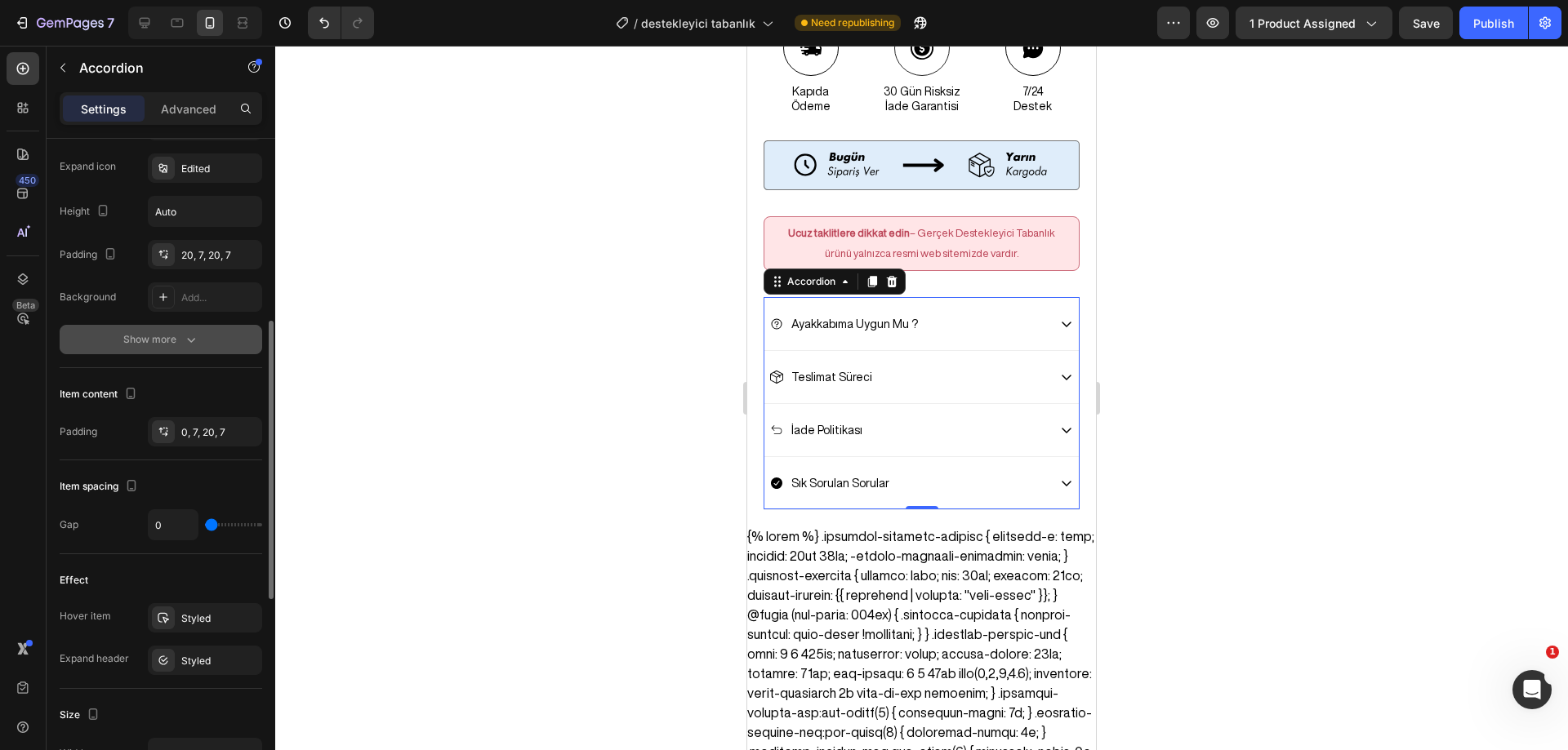
click at [195, 326] on button "Show more" at bounding box center [161, 339] width 202 height 30
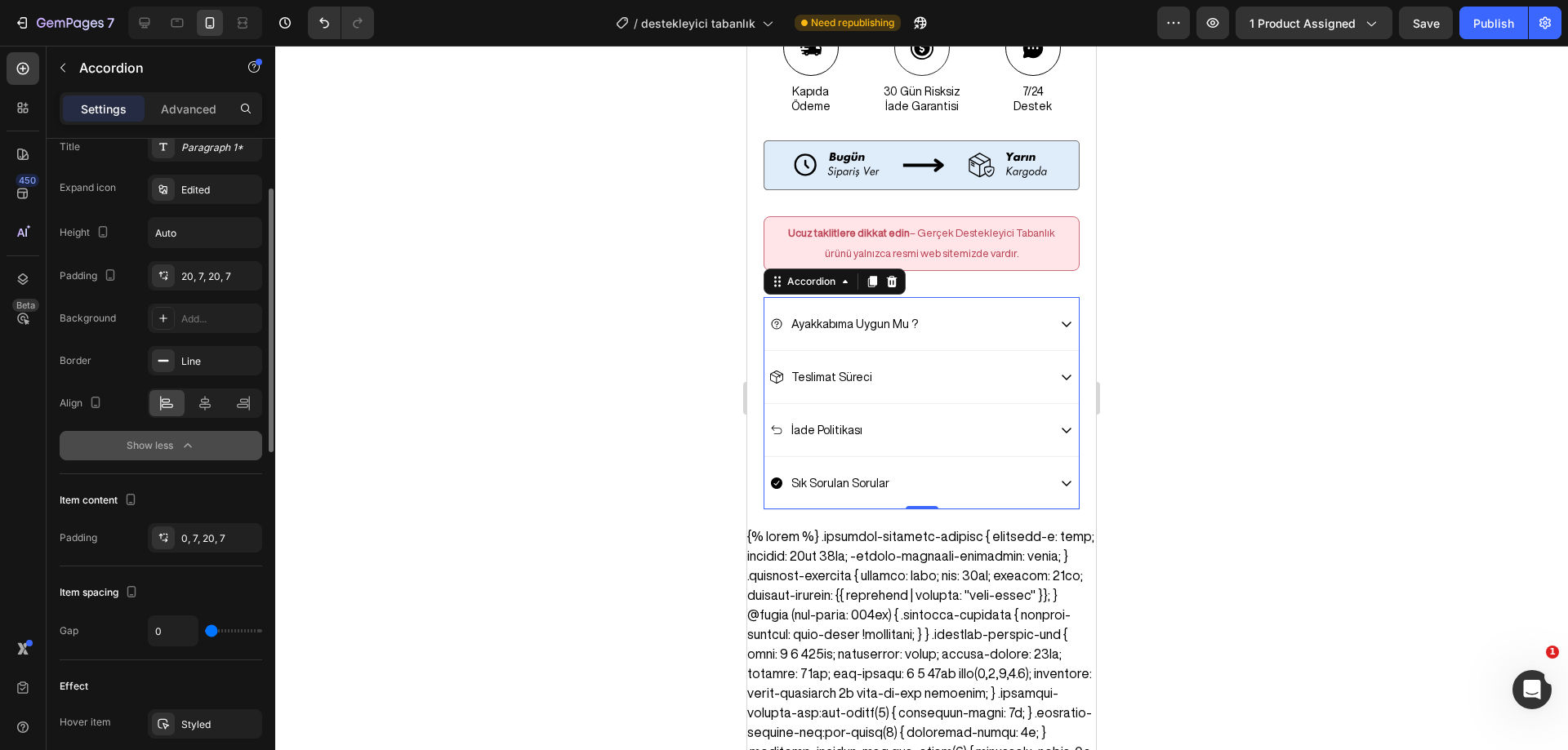
scroll to position [246, 0]
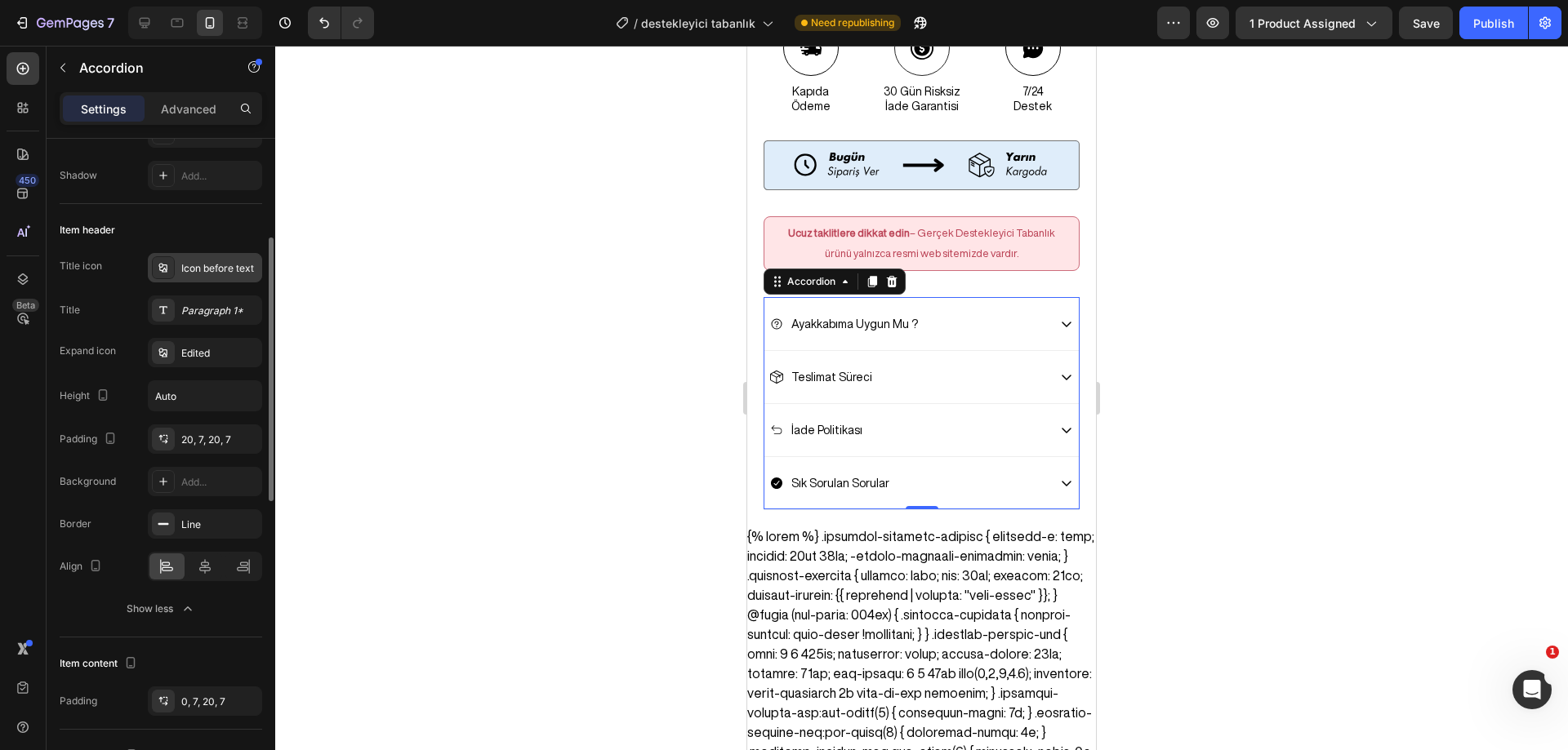
click at [196, 266] on div "Icon before text" at bounding box center [219, 268] width 77 height 15
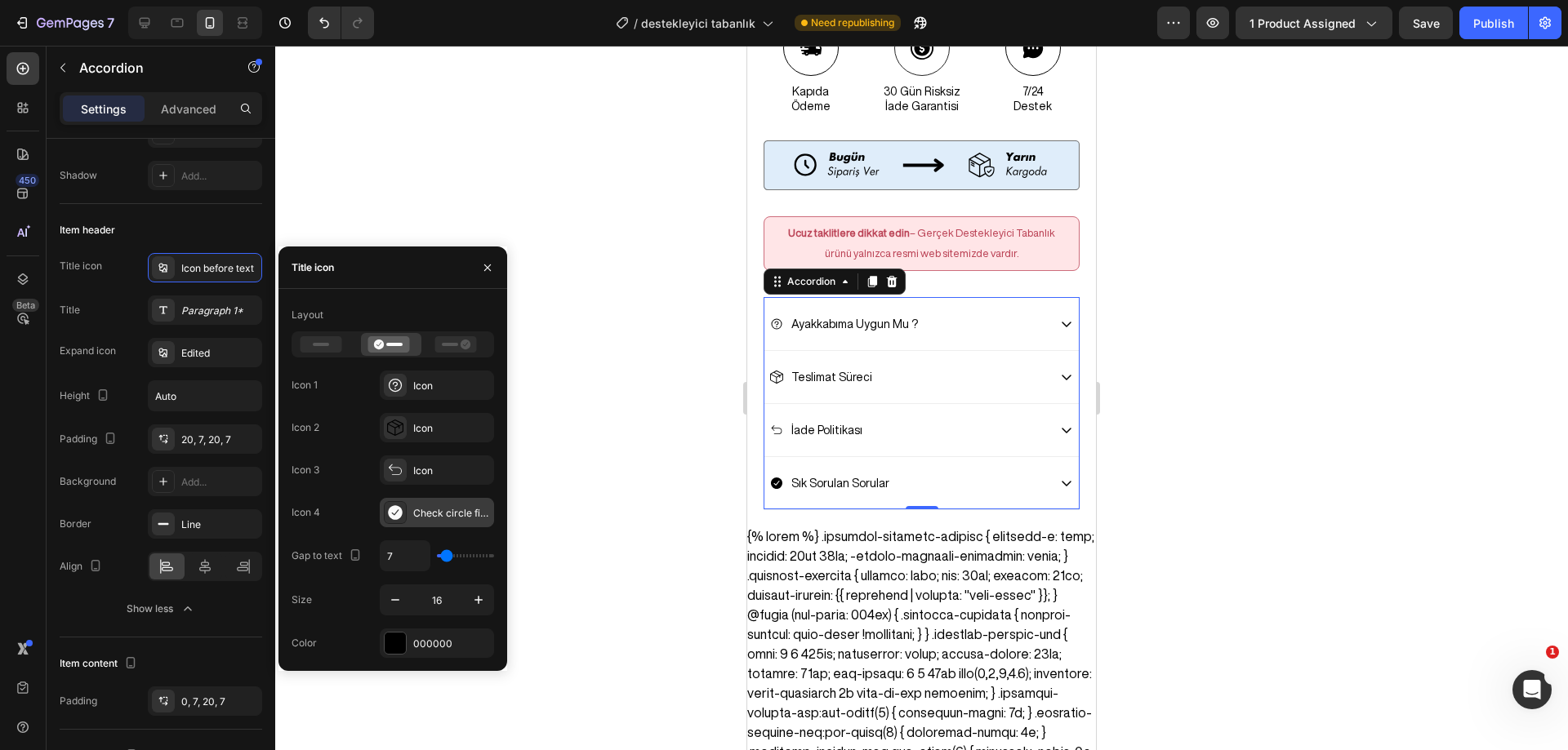
click at [404, 508] on div at bounding box center [395, 512] width 23 height 23
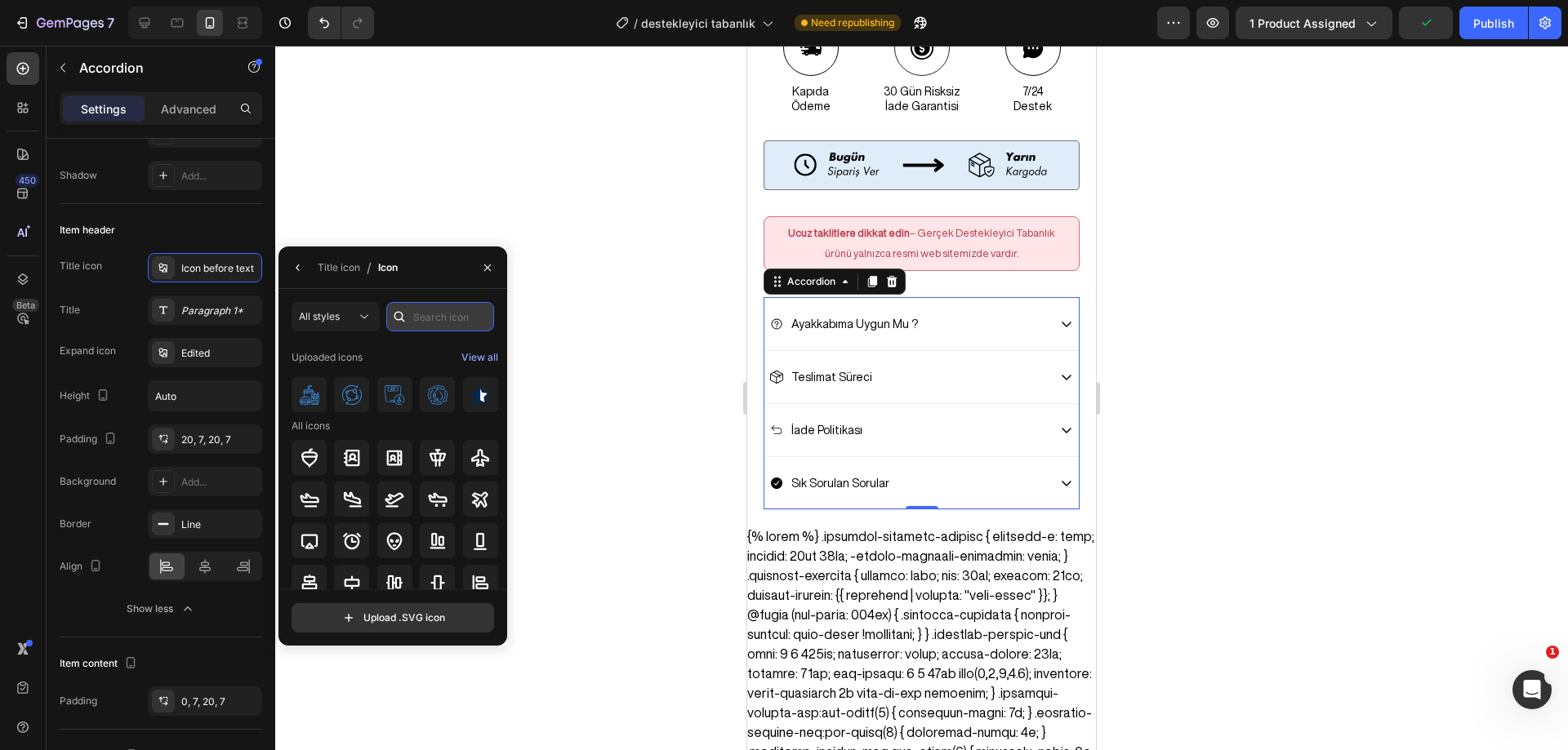
click at [416, 320] on input "text" at bounding box center [439, 316] width 108 height 30
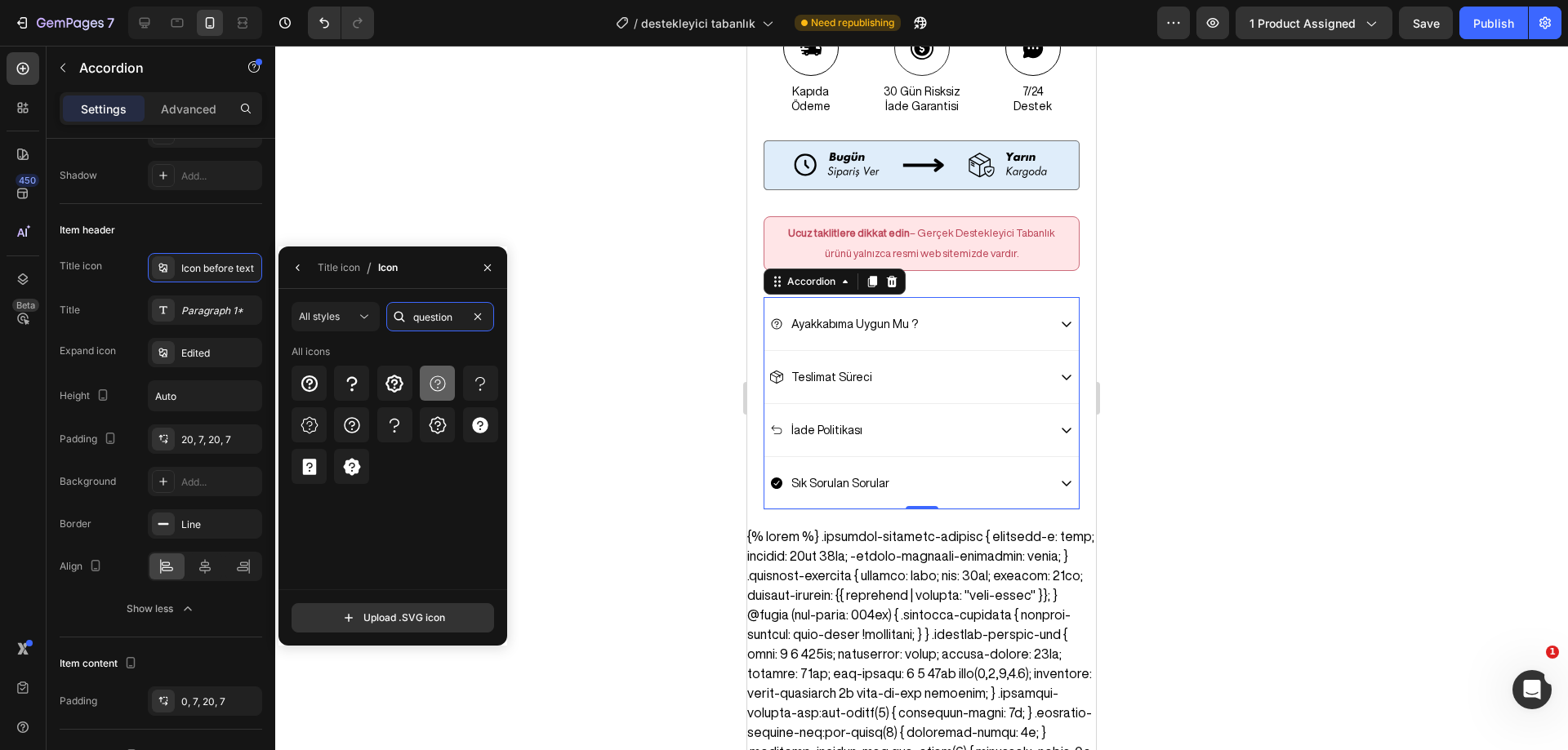
type input "question"
click at [452, 392] on div at bounding box center [437, 383] width 35 height 35
click at [605, 448] on div at bounding box center [921, 398] width 1292 height 704
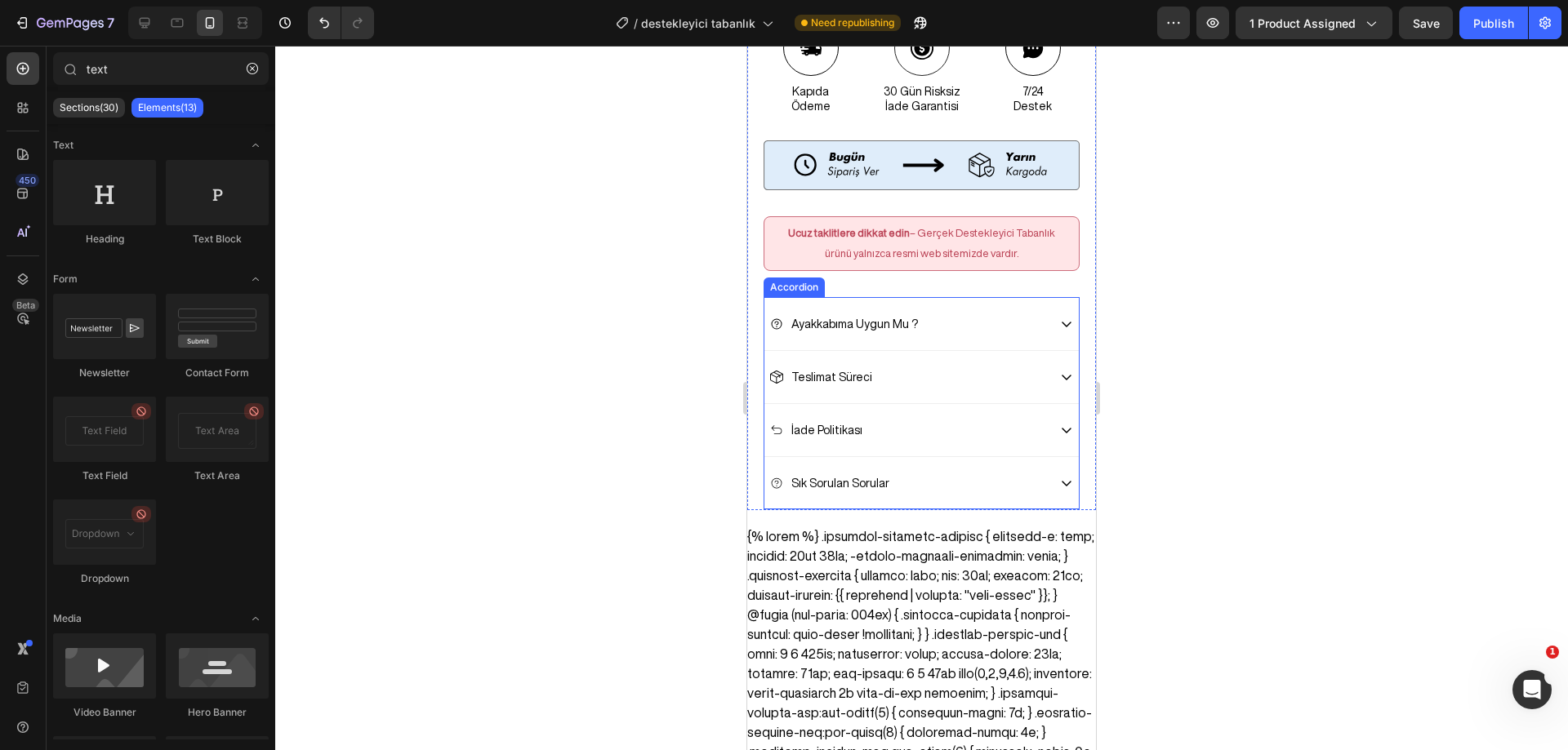
click at [1059, 477] on icon at bounding box center [1066, 483] width 13 height 13
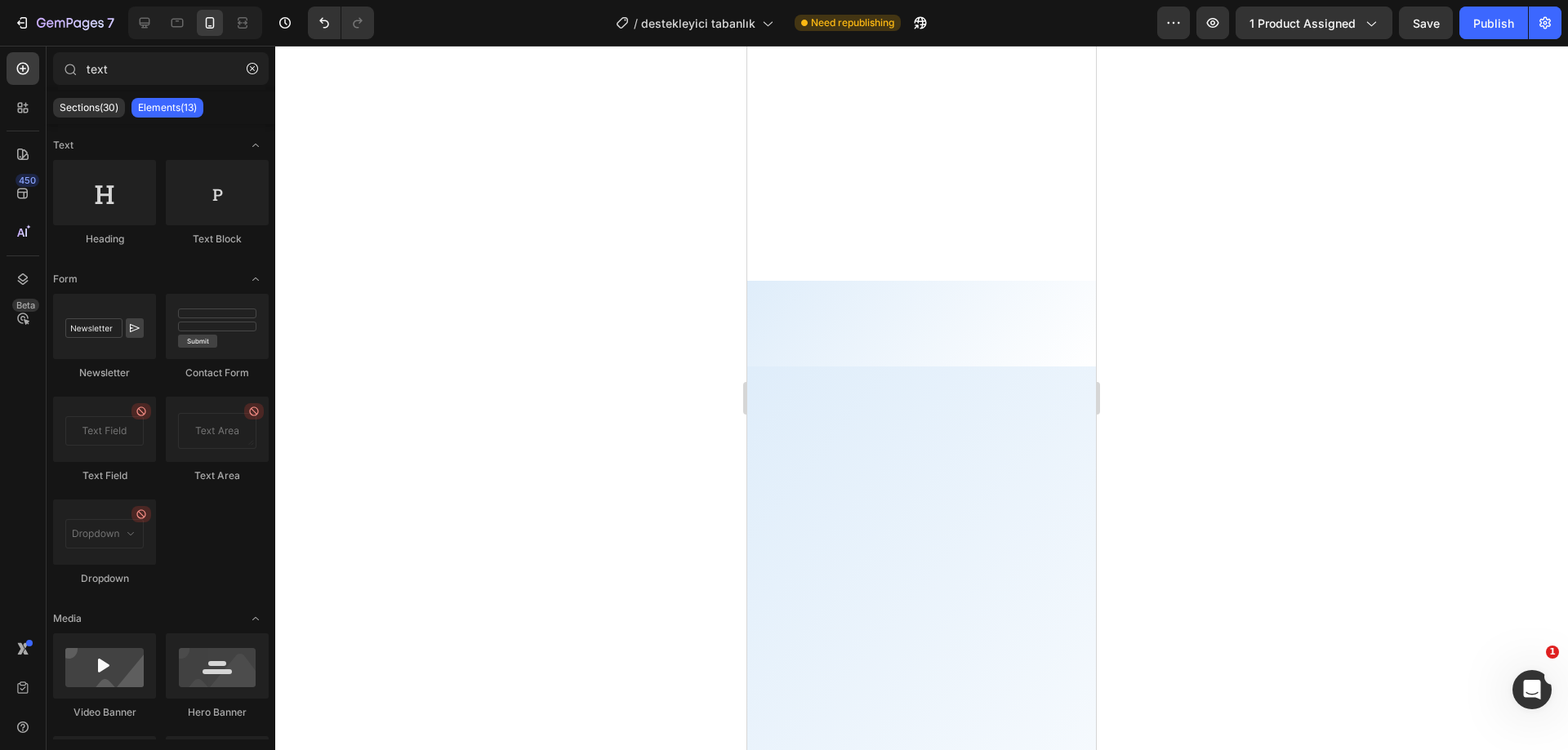
scroll to position [10387, 0]
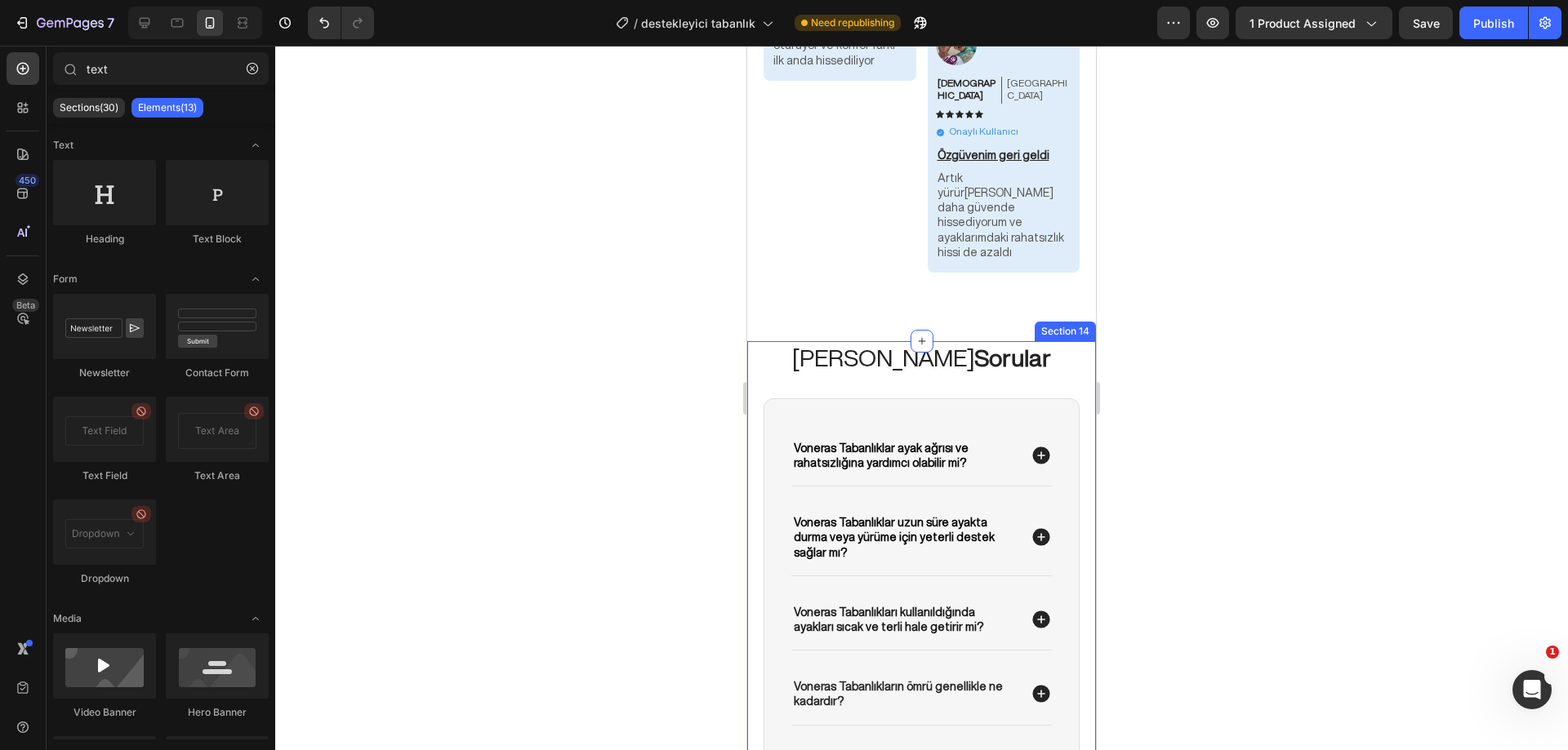
click at [1072, 341] on div "Sık Sorulan Sorular Heading Voneras Tabanlıklar ayak ağrısı ve rahatsızlığına y…" at bounding box center [921, 595] width 349 height 508
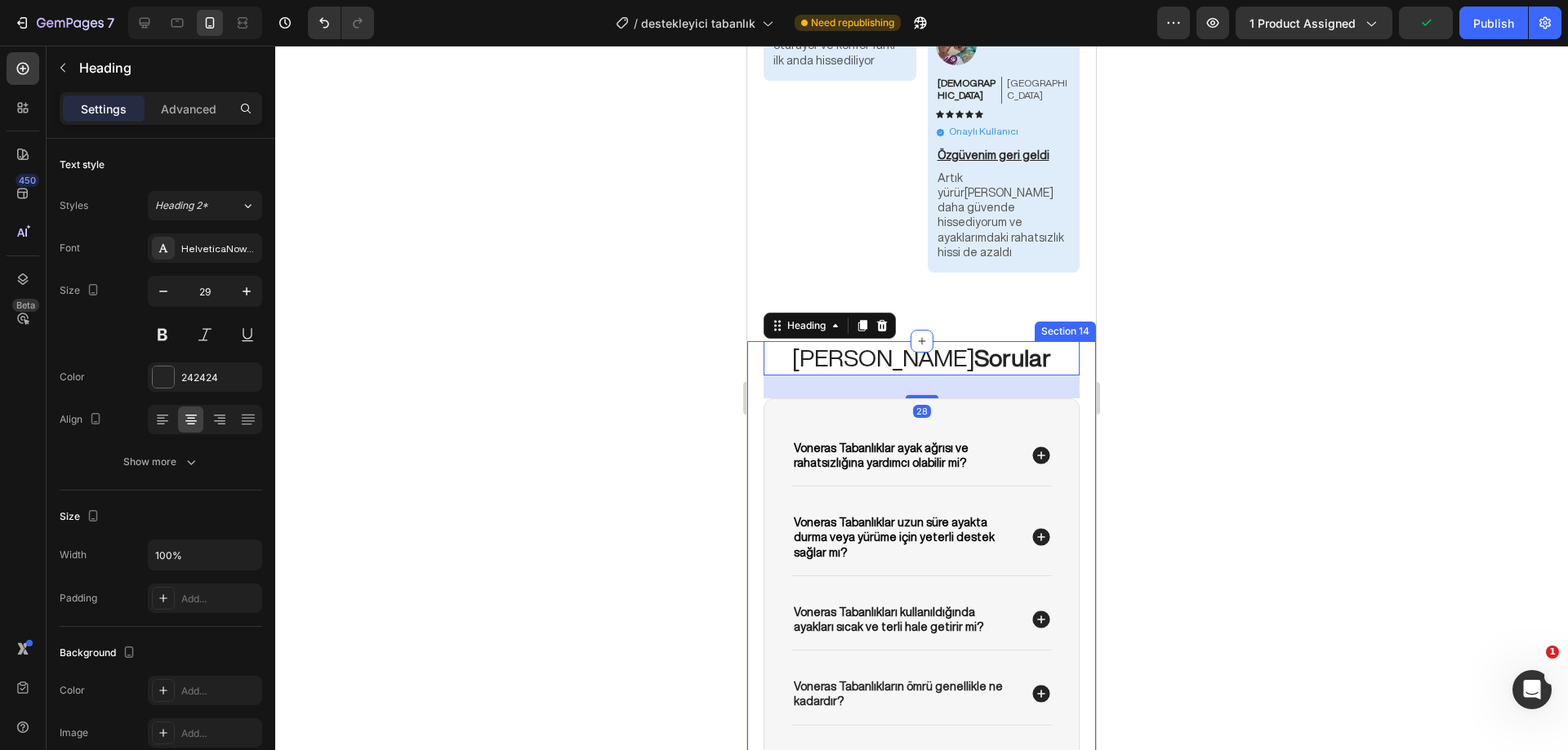
click at [1074, 341] on div "Sık Sorulan Sorular Heading 28 Voneras Tabanlıklar ayak ağrısı ve rahatsızlığın…" at bounding box center [921, 595] width 349 height 508
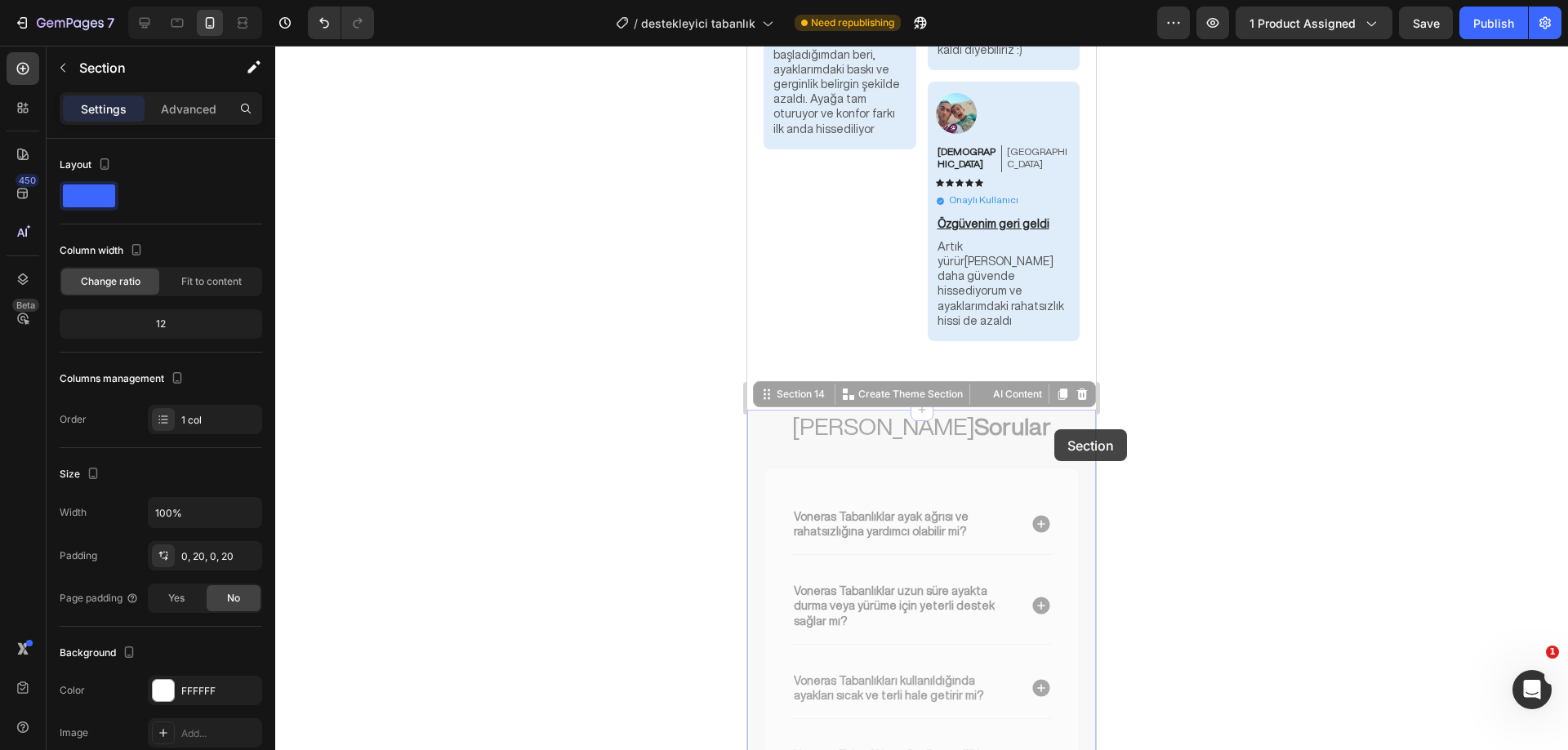
scroll to position [10256, 0]
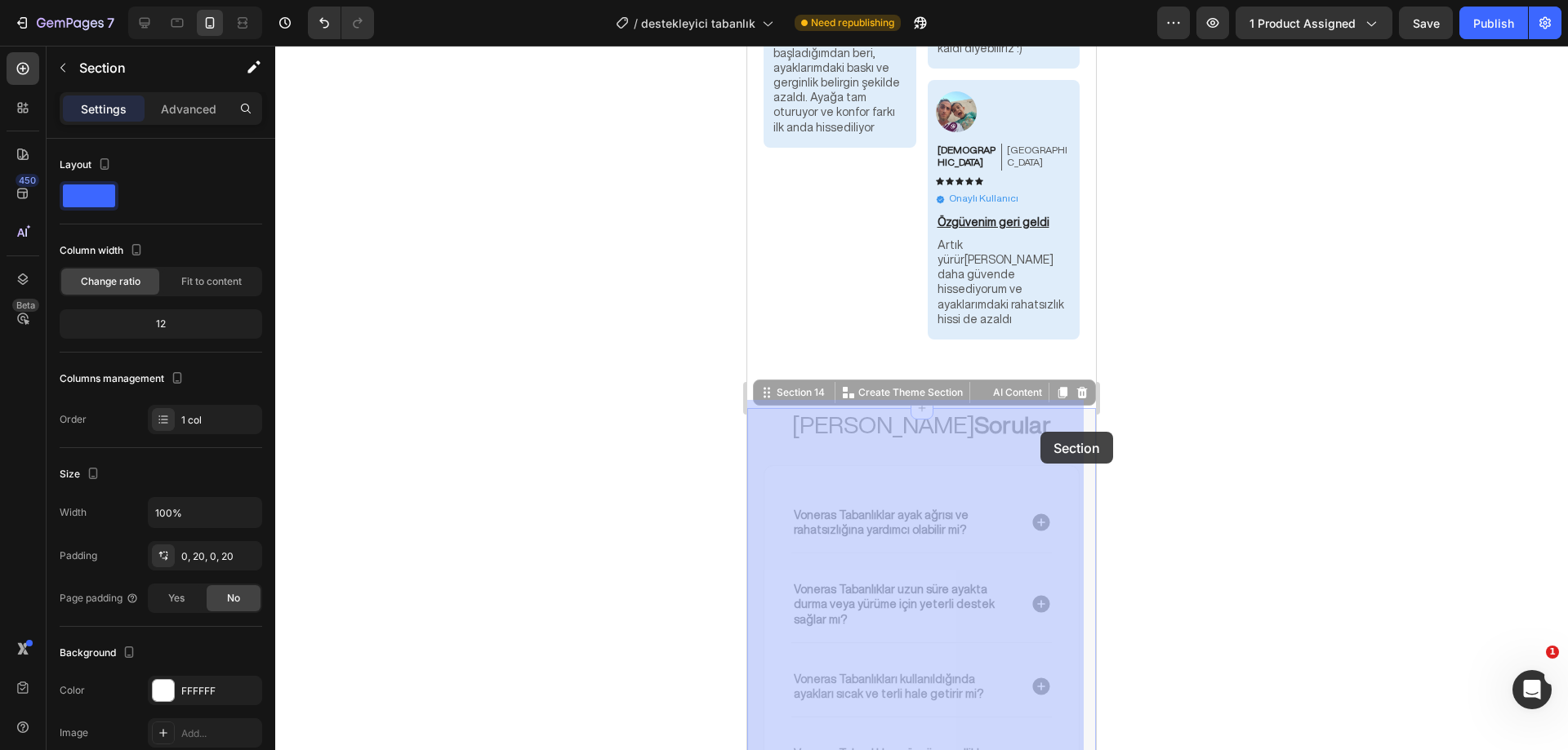
drag, startPoint x: 1074, startPoint y: 304, endPoint x: 1040, endPoint y: 432, distance: 132.4
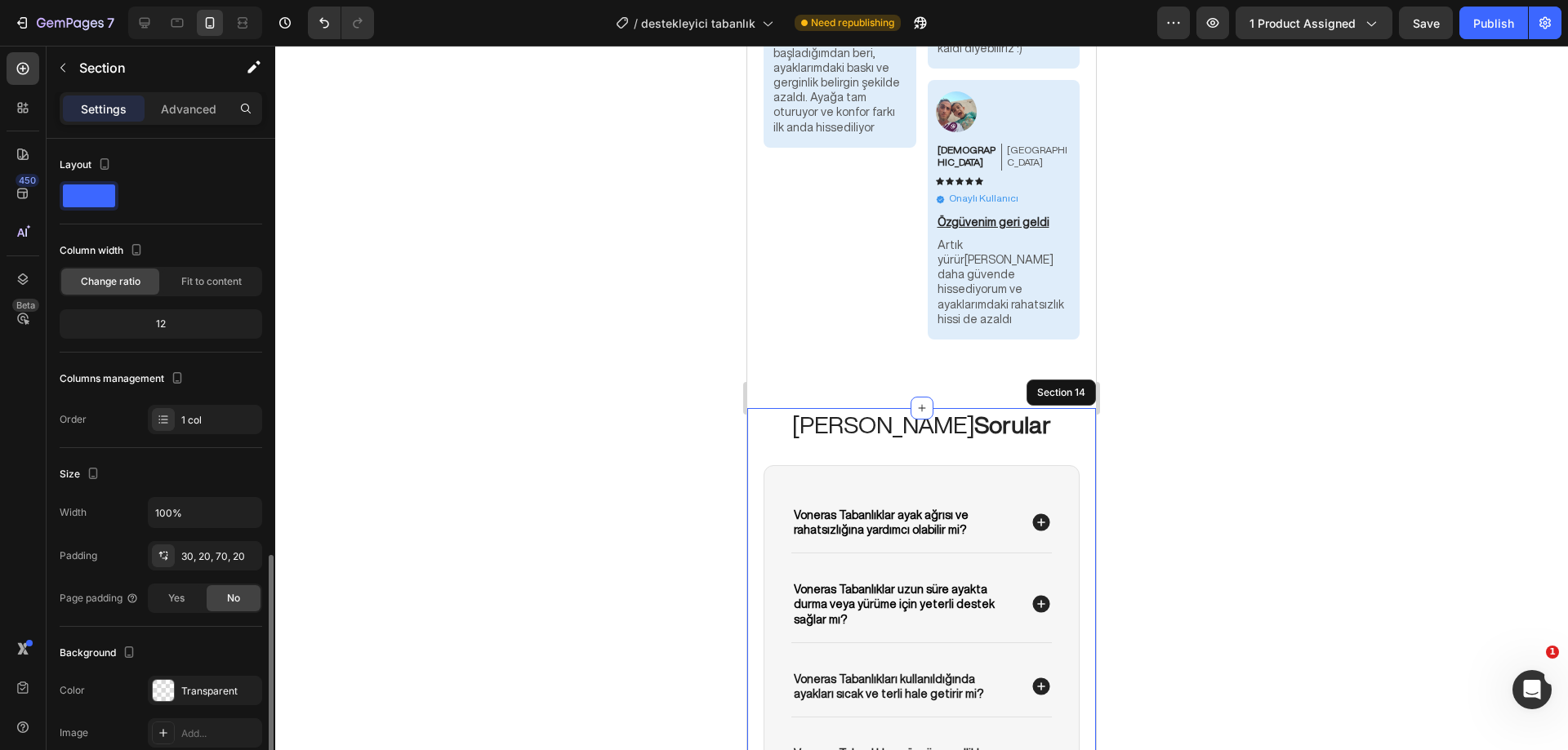
scroll to position [246, 0]
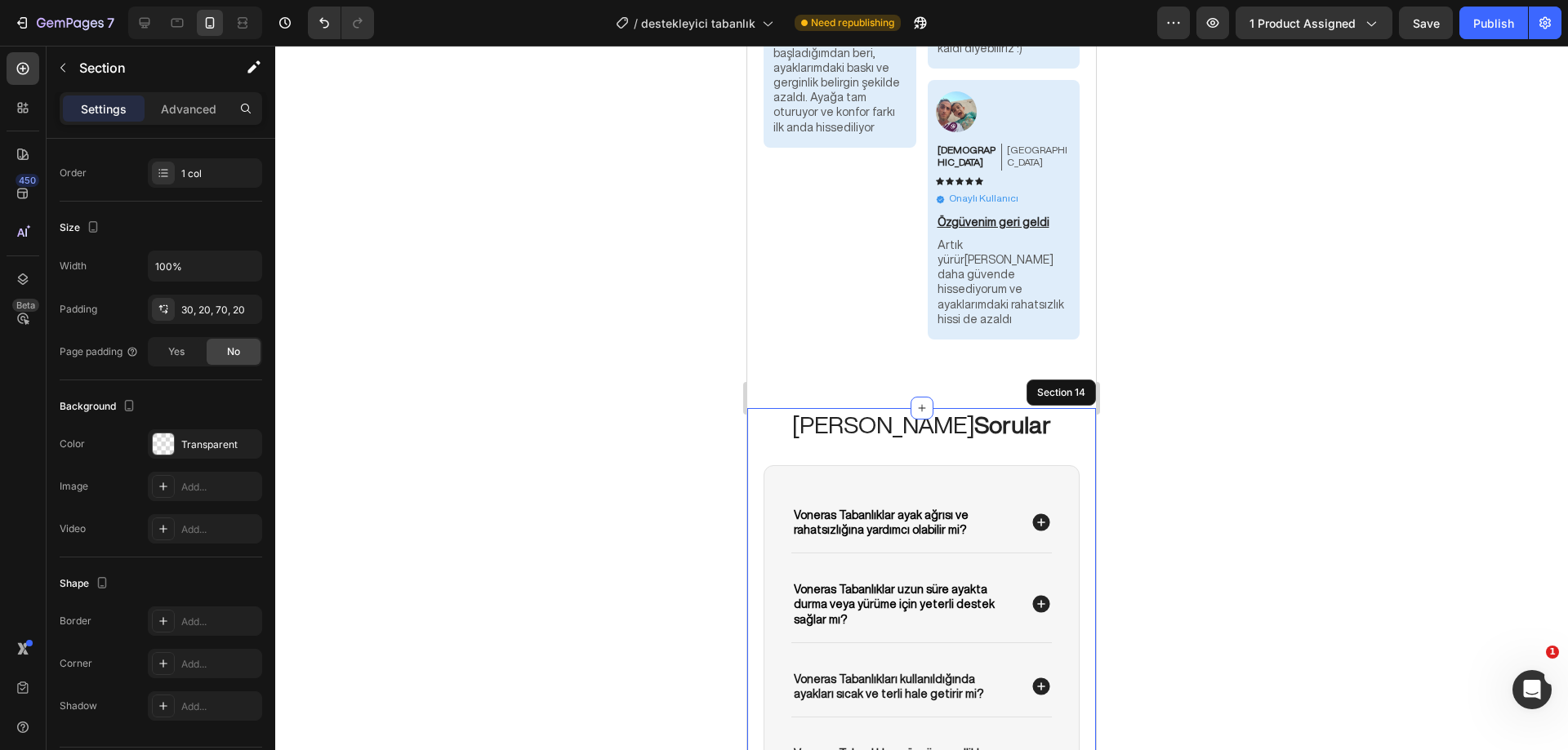
click at [1215, 438] on div at bounding box center [921, 398] width 1292 height 704
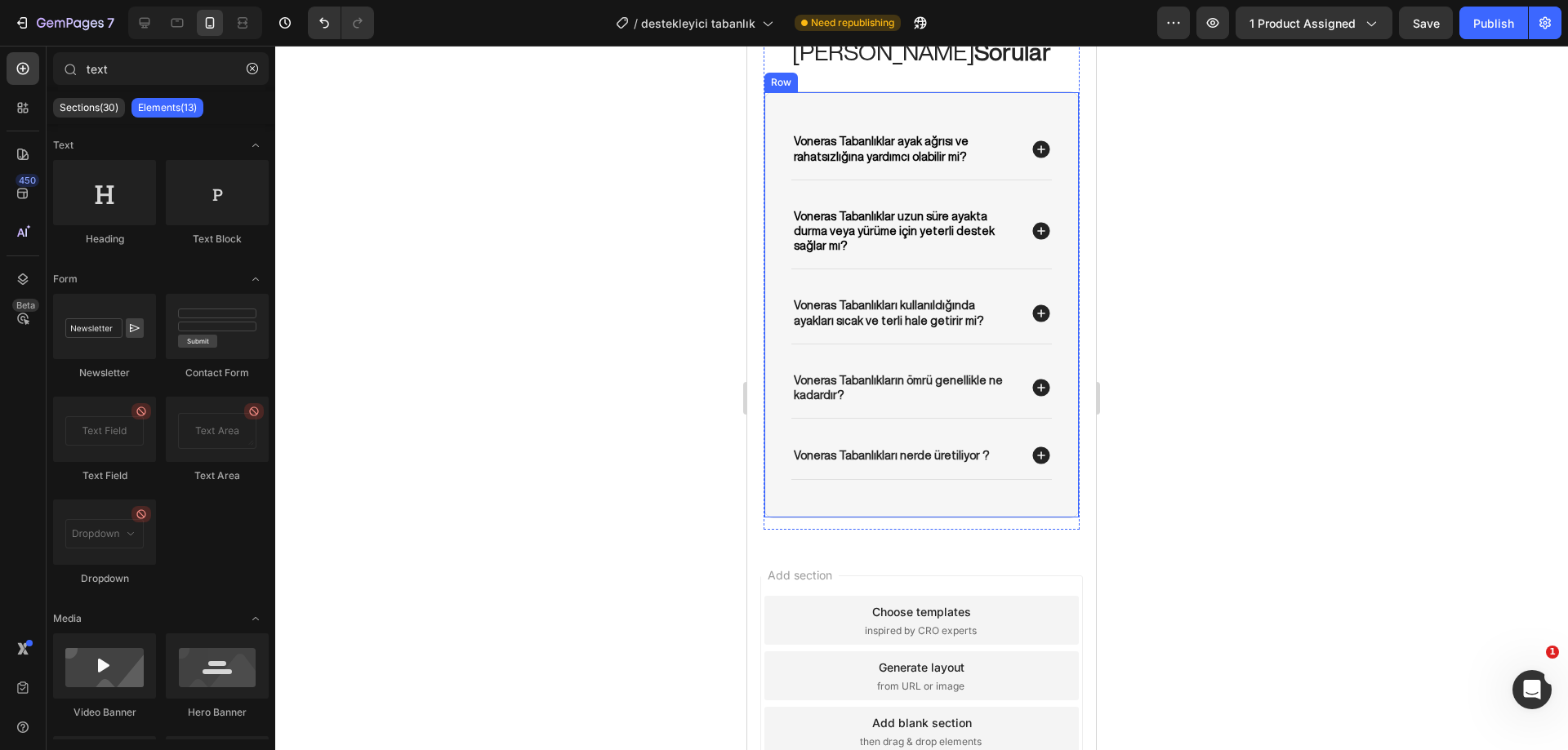
scroll to position [10246, 0]
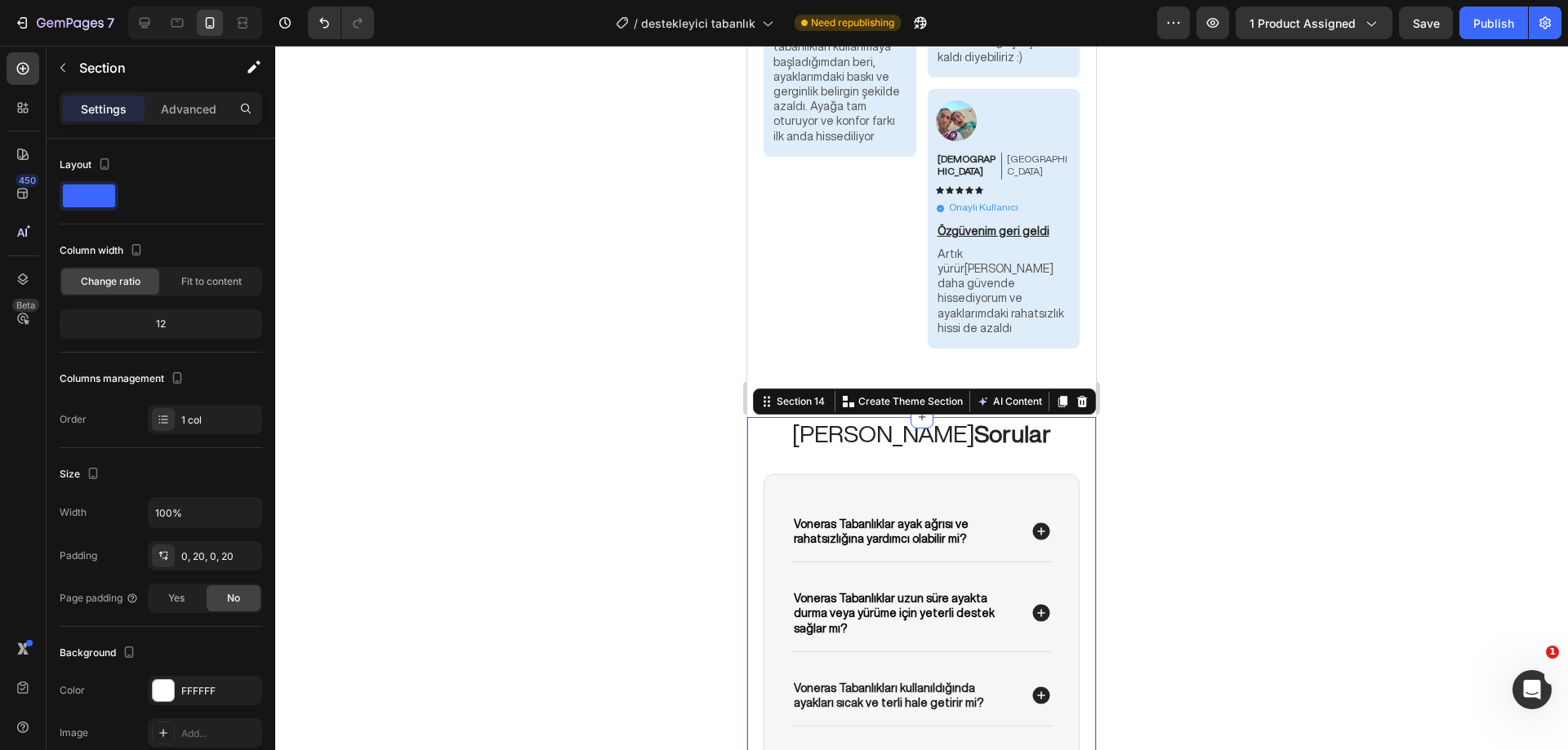
click at [1072, 417] on div "Sık Sorulan Sorular Heading Voneras Tabanlıklar ayak ağrısı ve rahatsızlığına y…" at bounding box center [921, 671] width 349 height 508
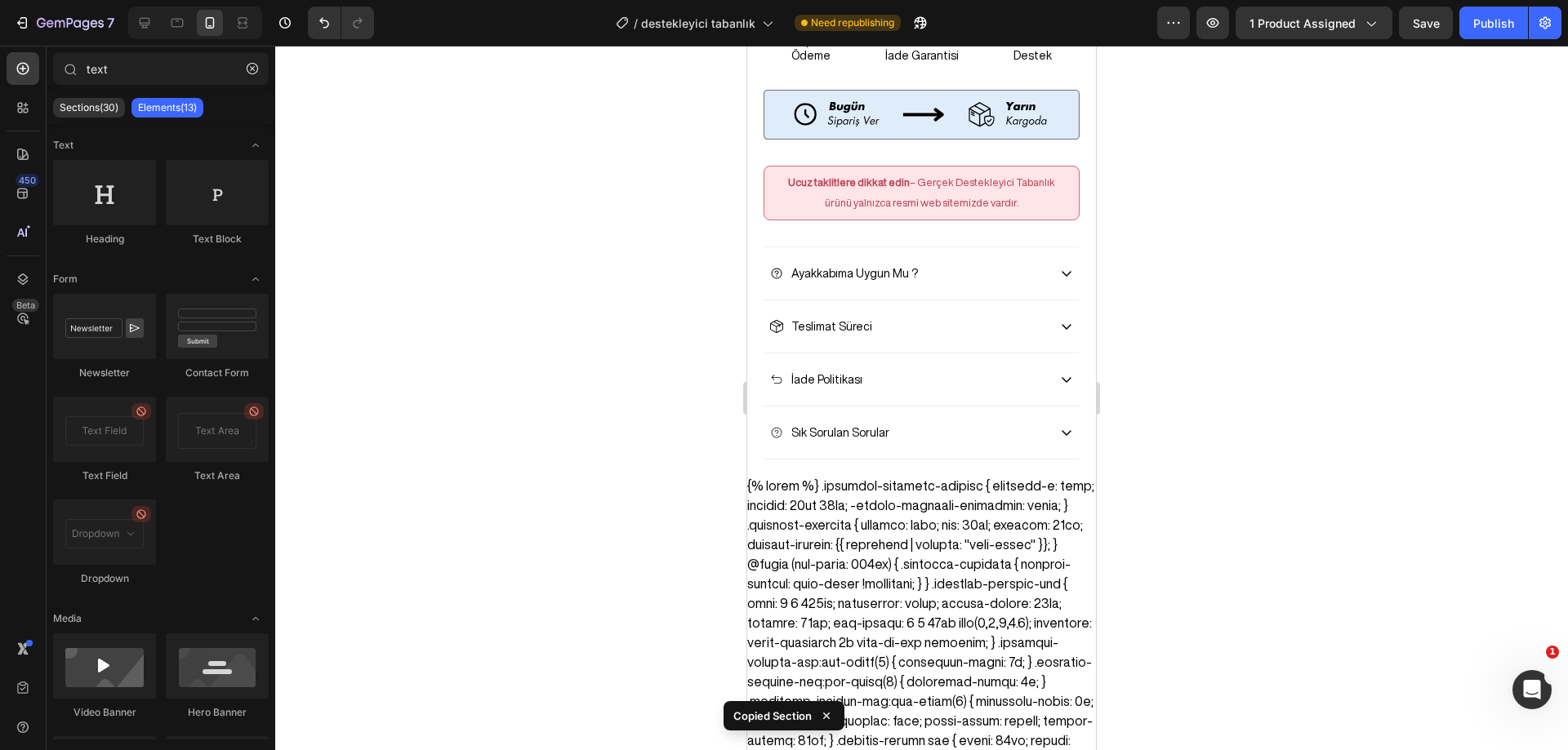
scroll to position [1432, 0]
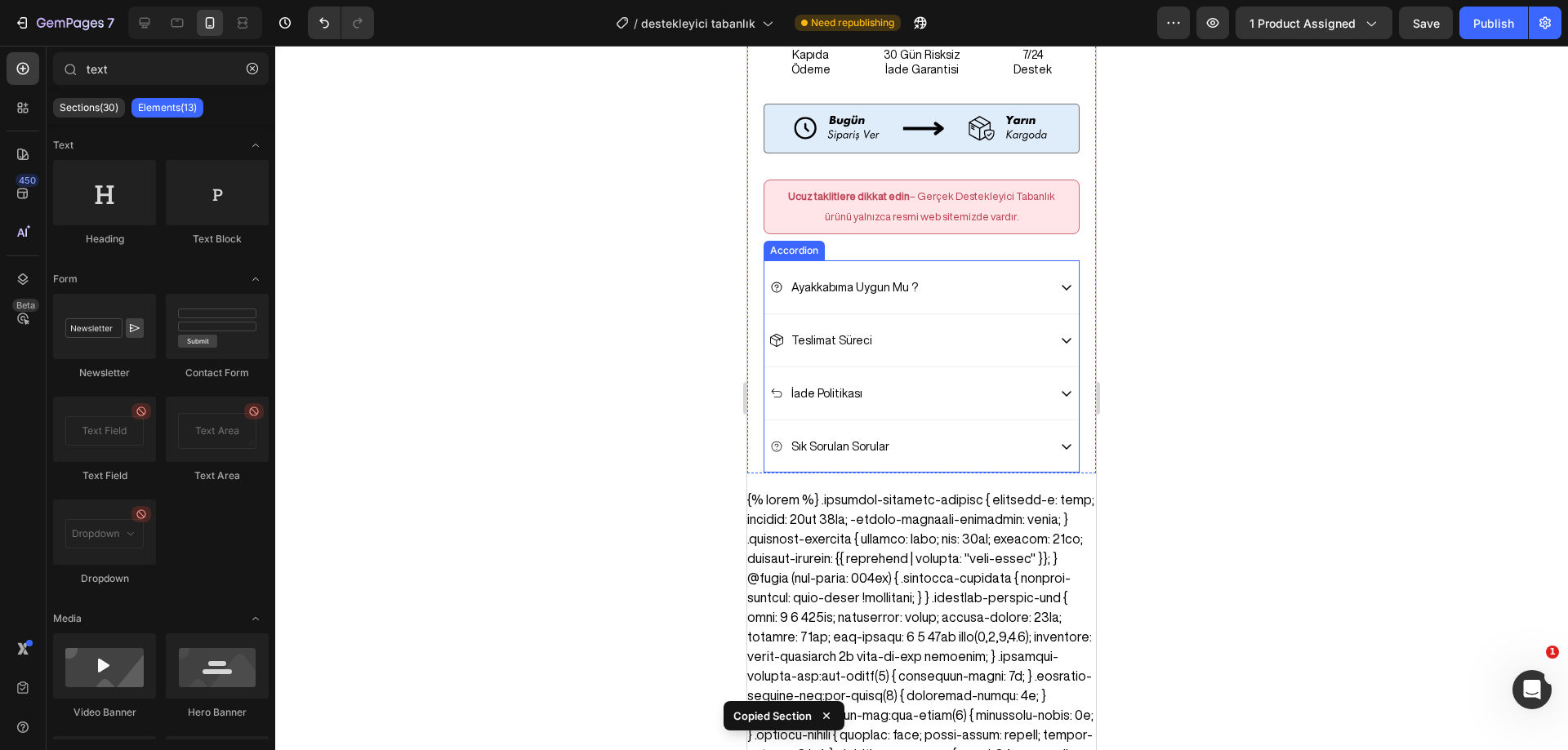
click at [1059, 440] on icon at bounding box center [1066, 446] width 13 height 13
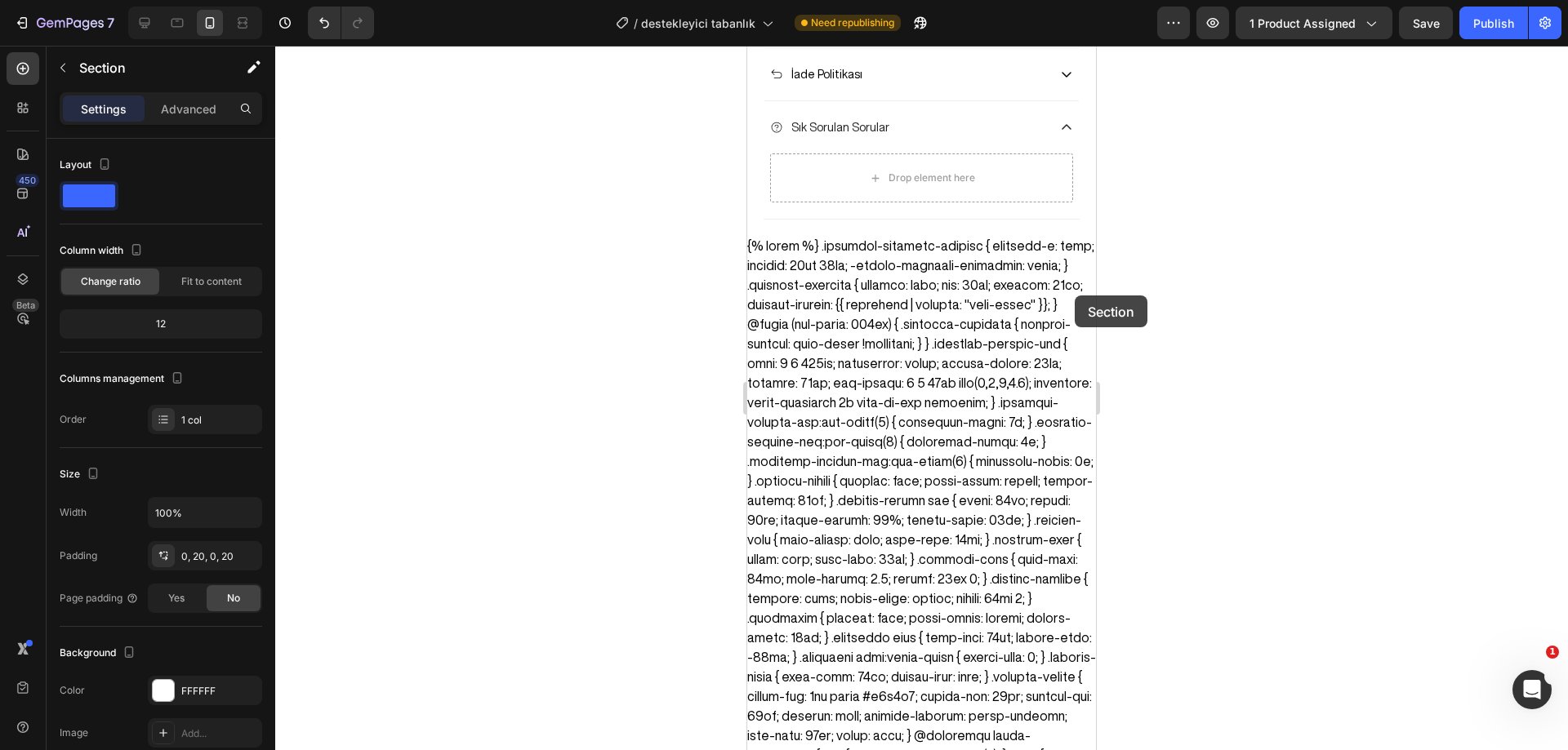
scroll to position [1588, 0]
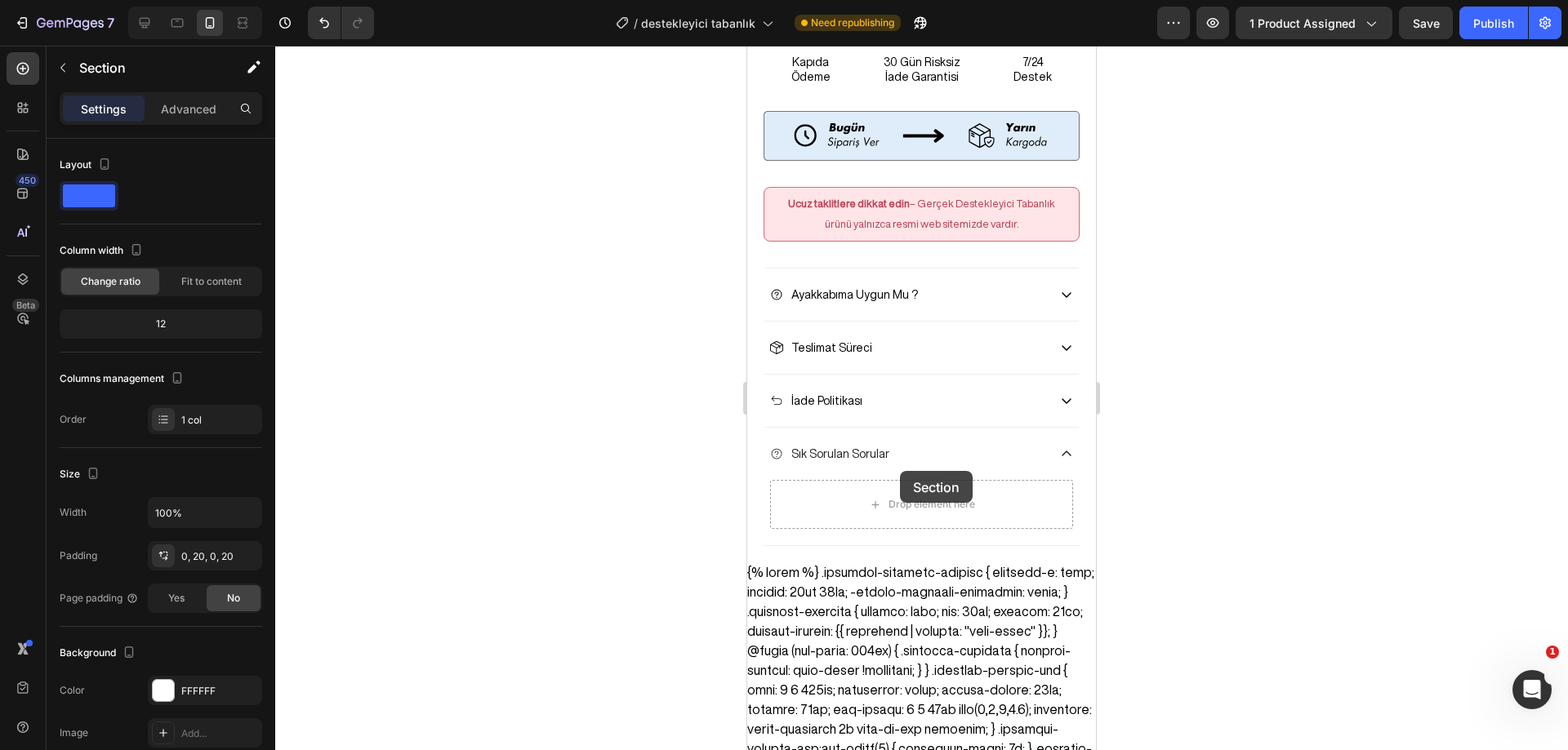
drag, startPoint x: 1070, startPoint y: 292, endPoint x: 900, endPoint y: 470, distance: 246.1
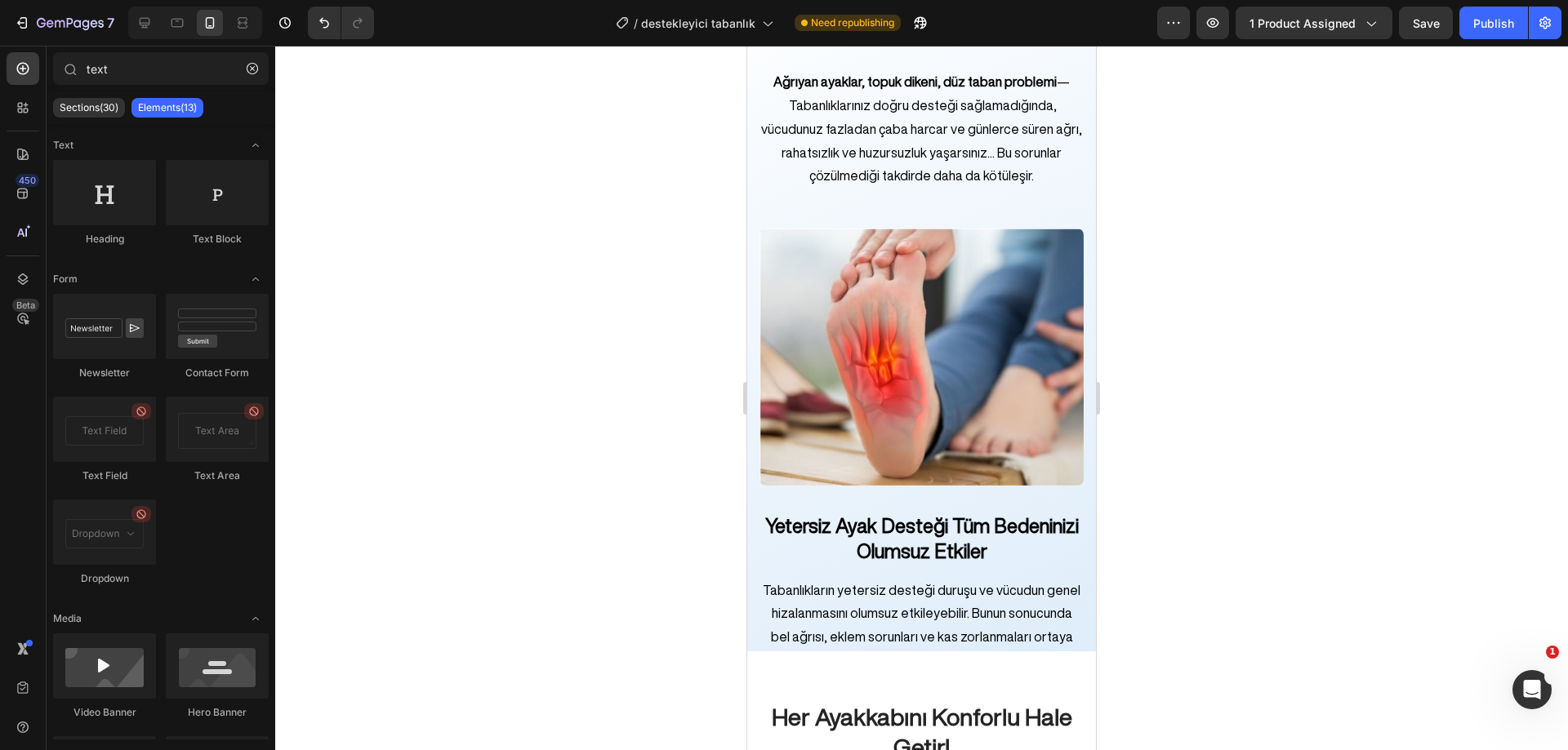
scroll to position [7432, 0]
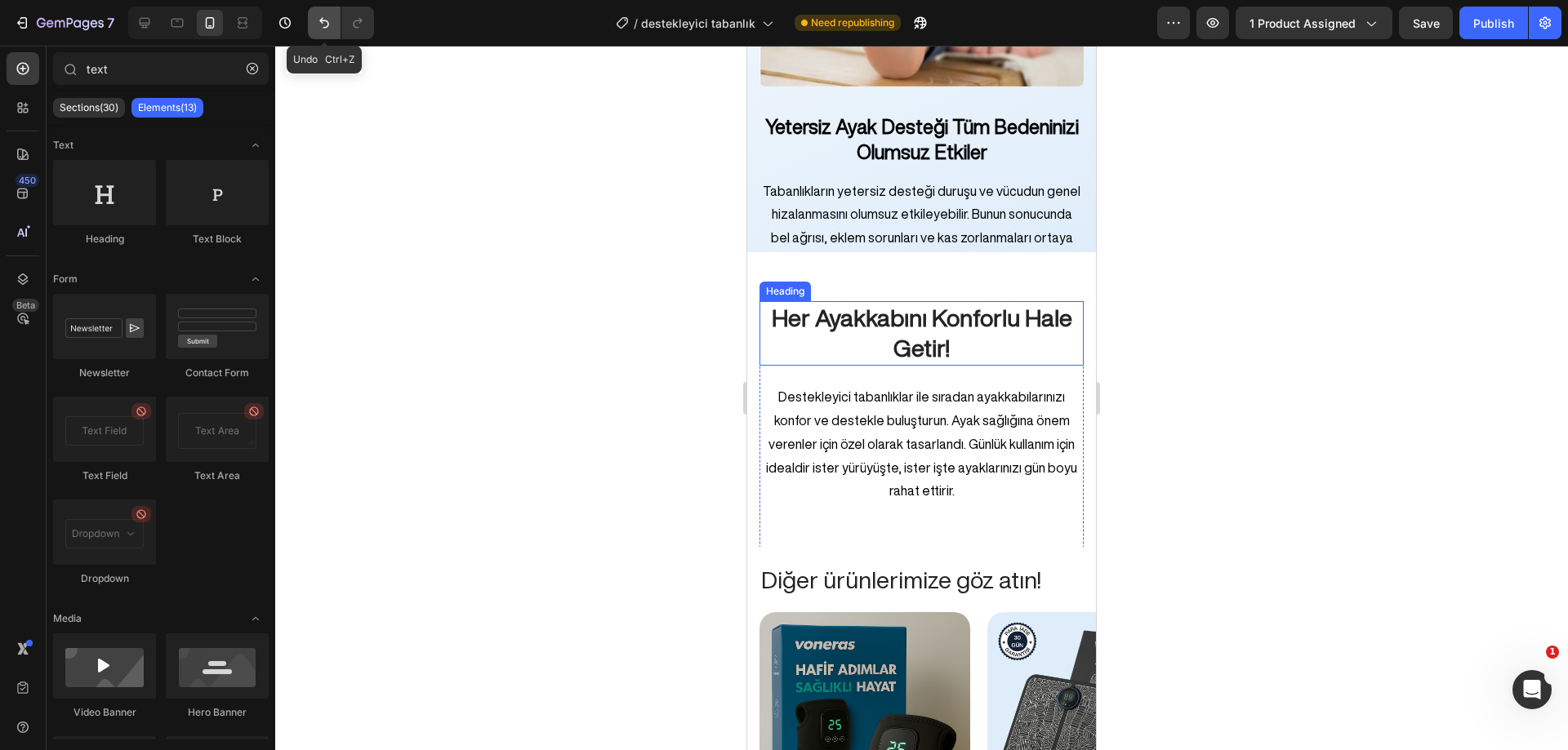
click at [333, 29] on button "Undo/Redo" at bounding box center [324, 22] width 32 height 32
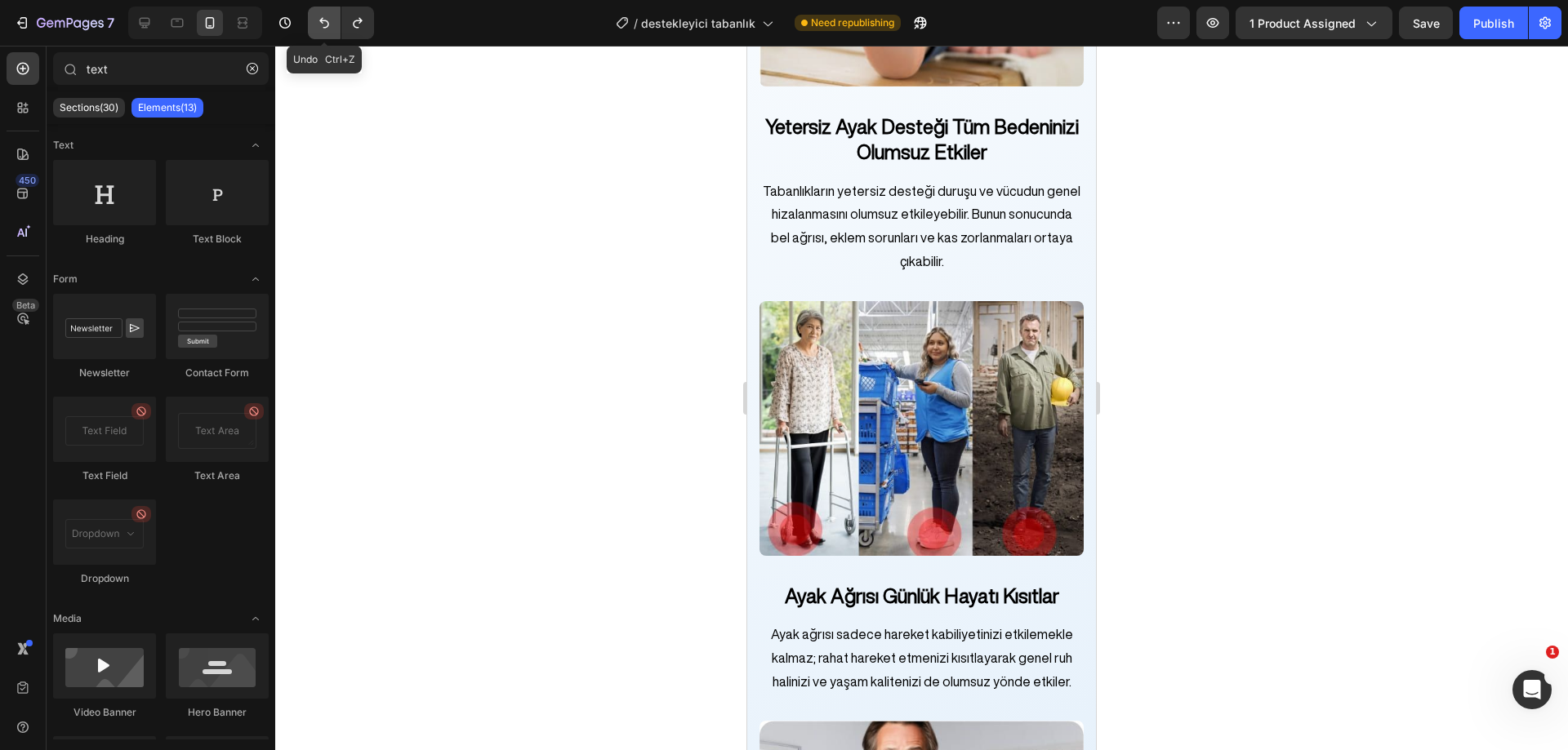
click at [329, 27] on icon "Undo/Redo" at bounding box center [324, 23] width 17 height 17
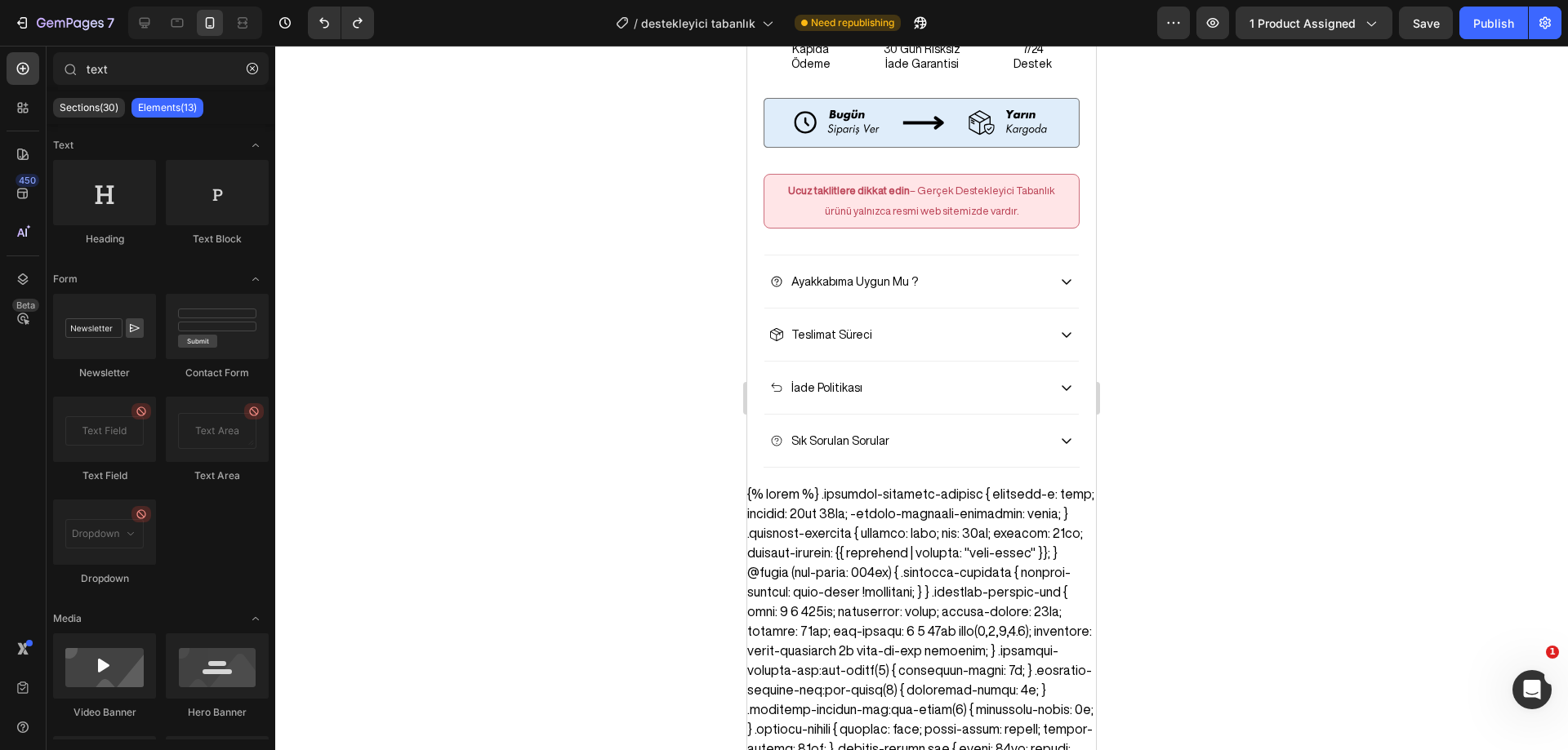
scroll to position [1554, 0]
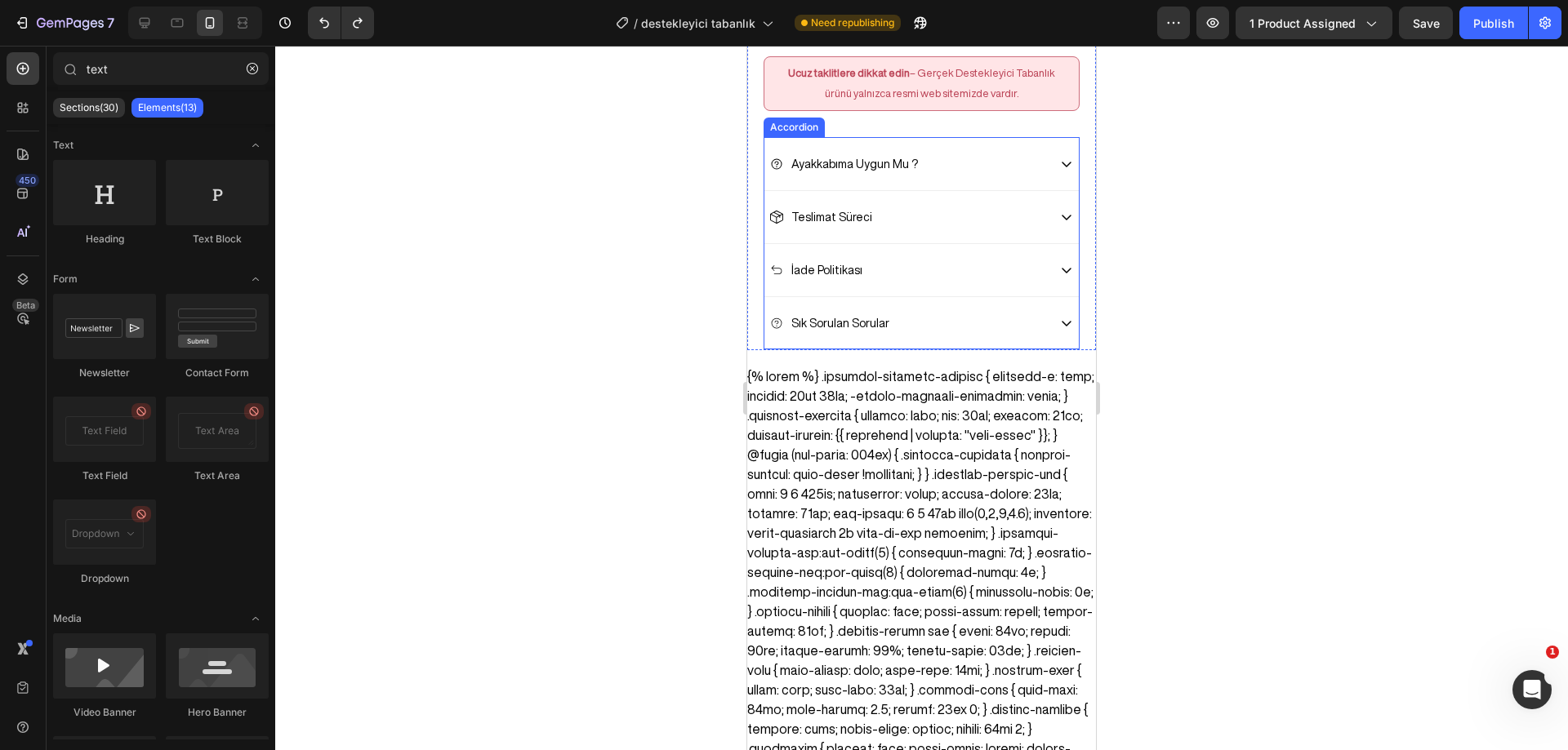
click at [927, 296] on div "Sık Sorulan Sorular" at bounding box center [921, 323] width 315 height 54
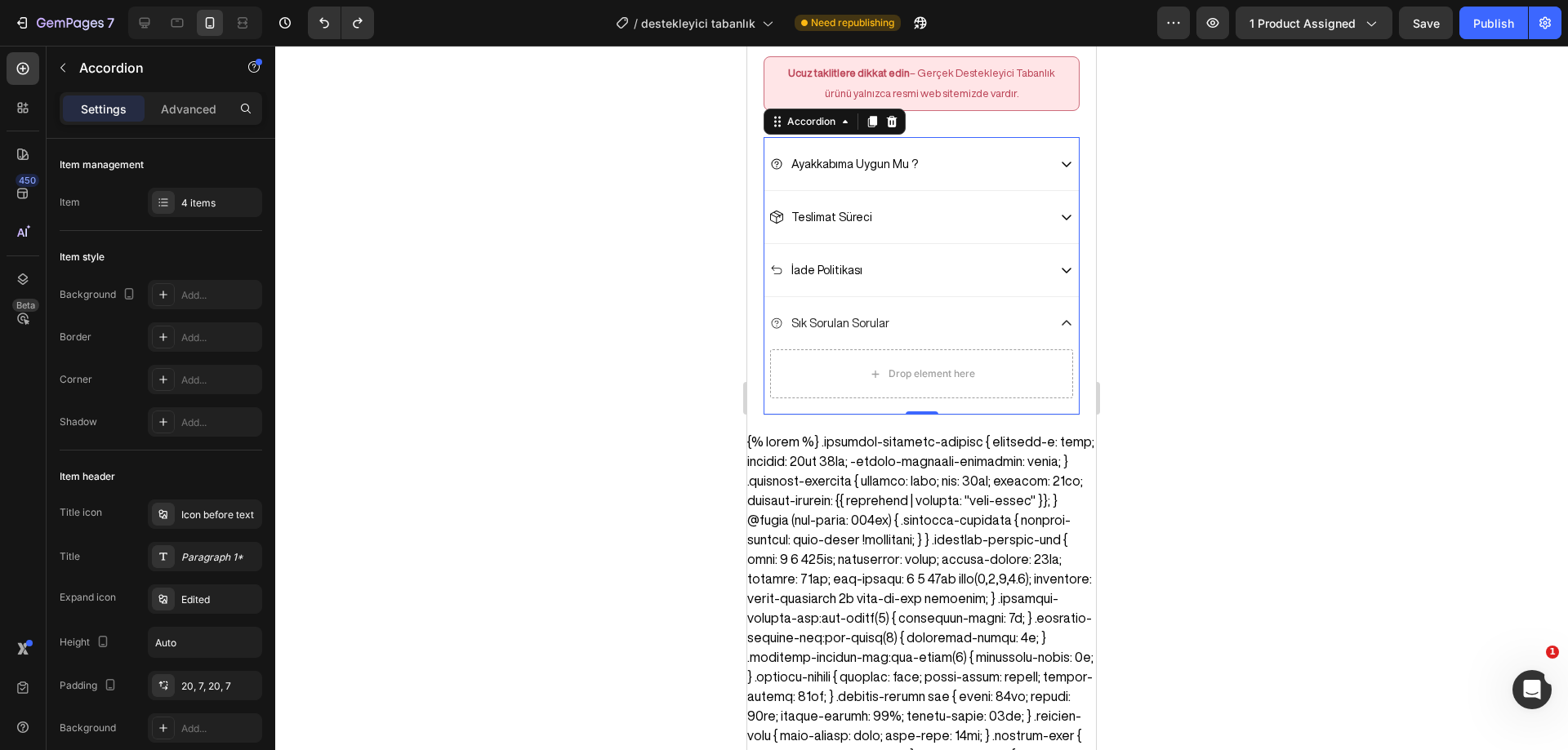
click at [1059, 158] on icon at bounding box center [1066, 164] width 13 height 13
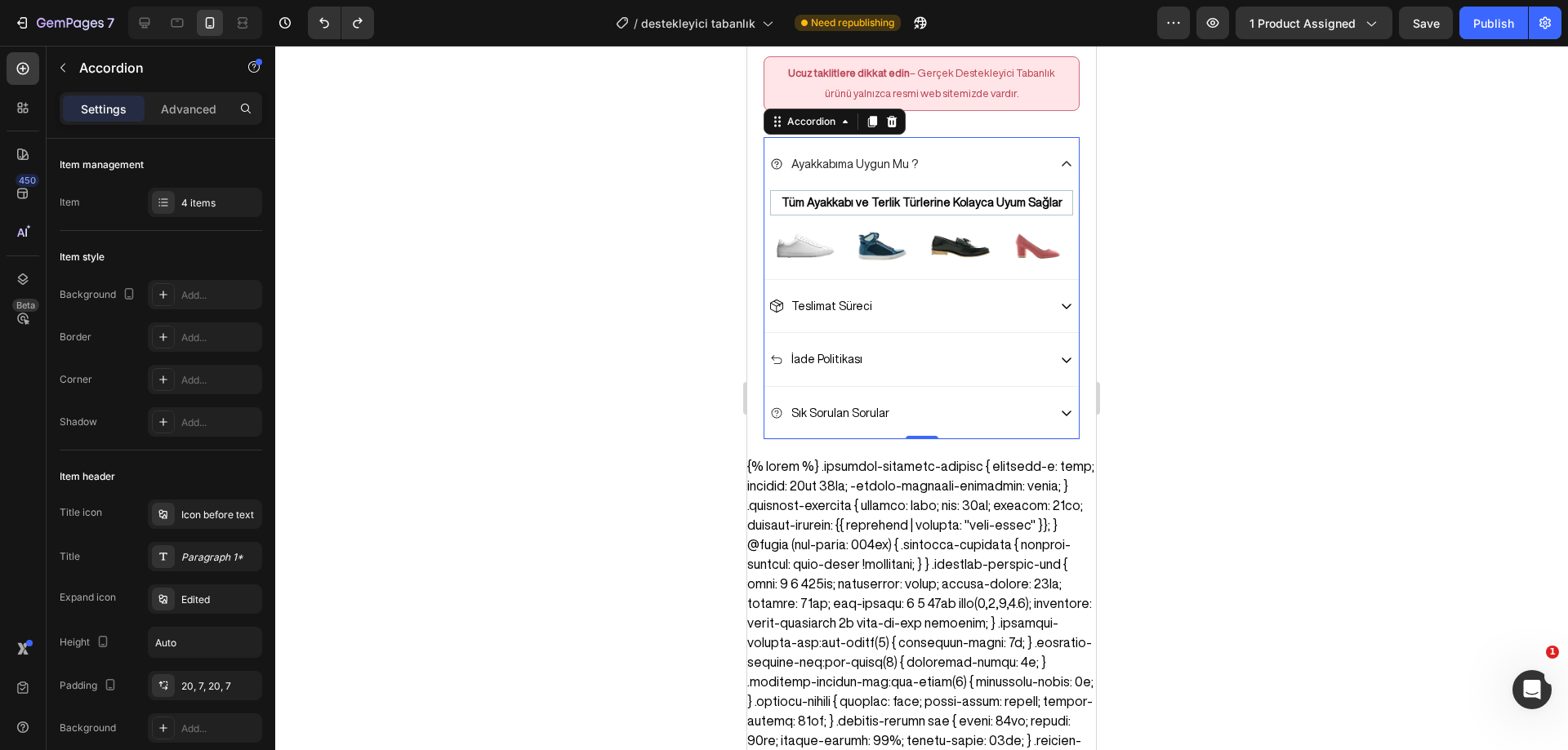
click at [1059, 158] on icon at bounding box center [1066, 164] width 13 height 13
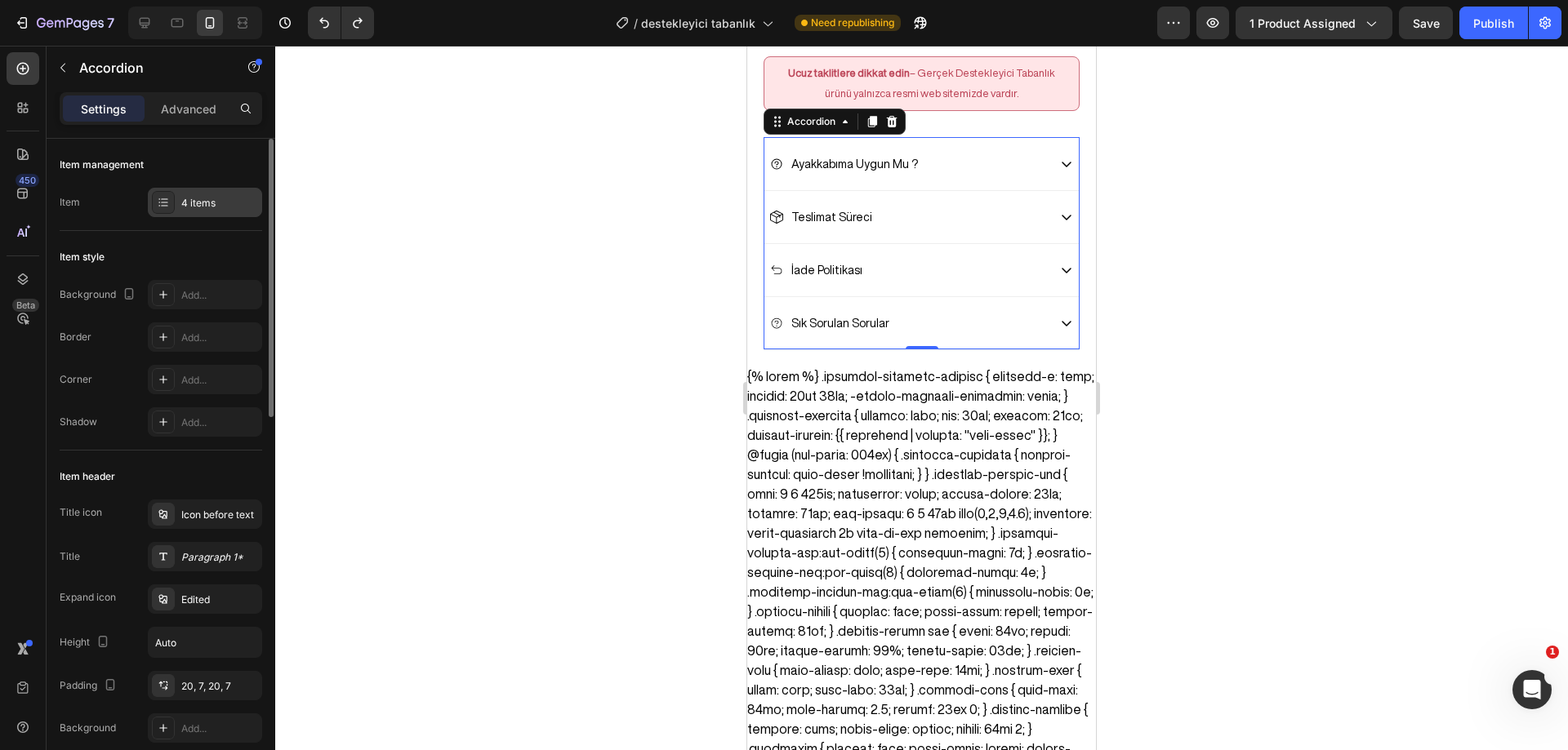
click at [161, 203] on icon at bounding box center [163, 202] width 13 height 13
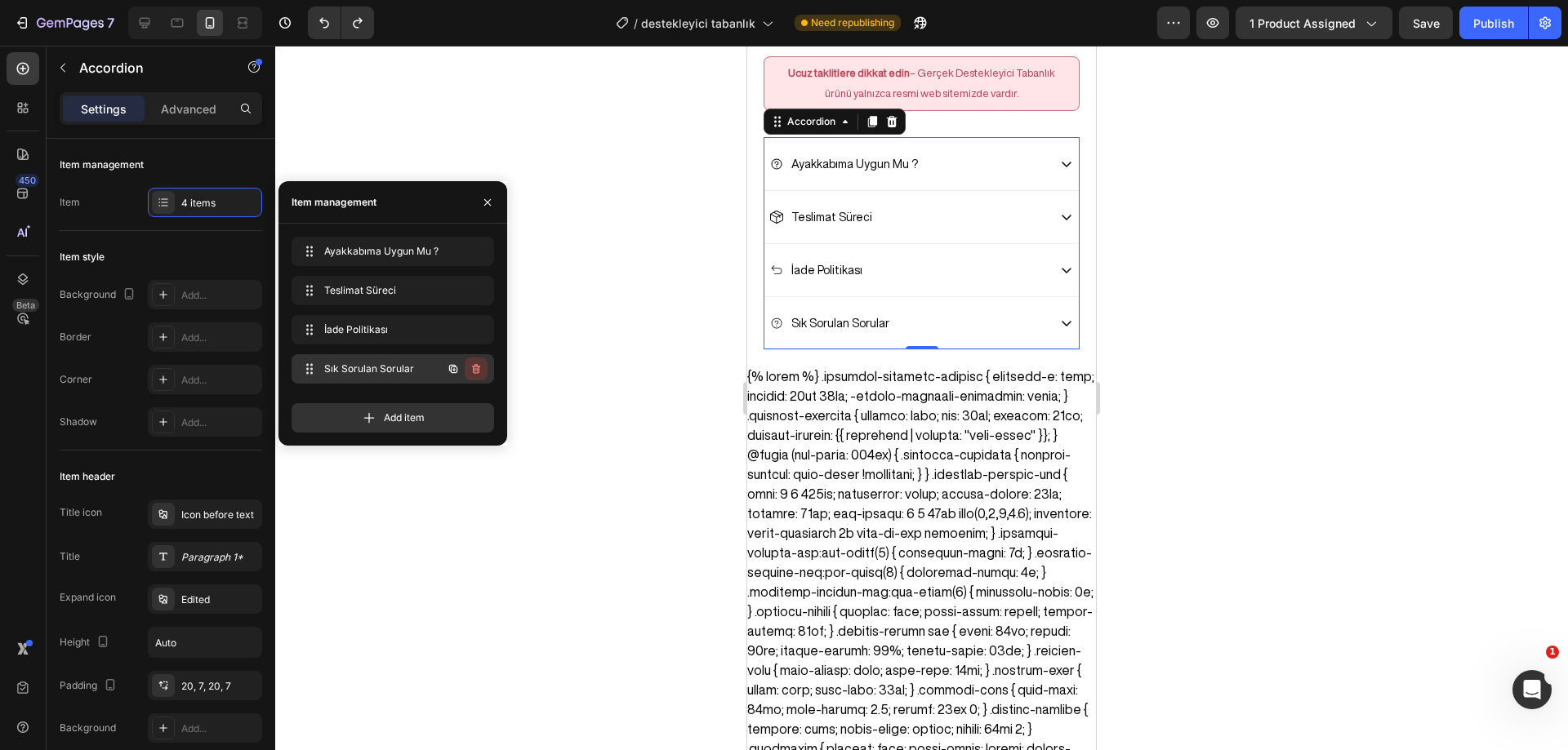
click at [481, 371] on icon "button" at bounding box center [476, 369] width 13 height 13
click at [472, 368] on div "Delete" at bounding box center [464, 369] width 30 height 15
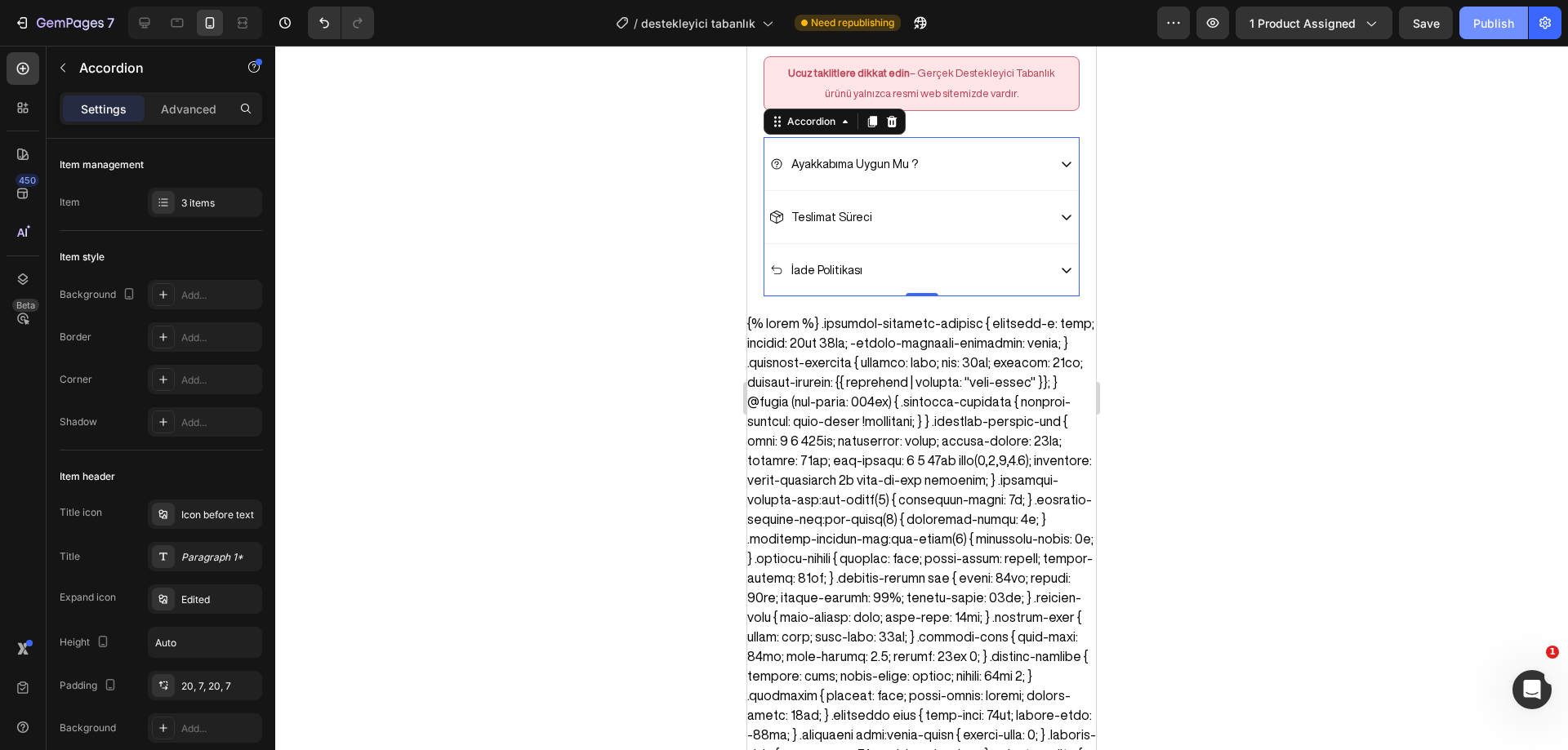
click at [1483, 26] on div "Publish" at bounding box center [1493, 23] width 41 height 18
